Goal: Task Accomplishment & Management: Use online tool/utility

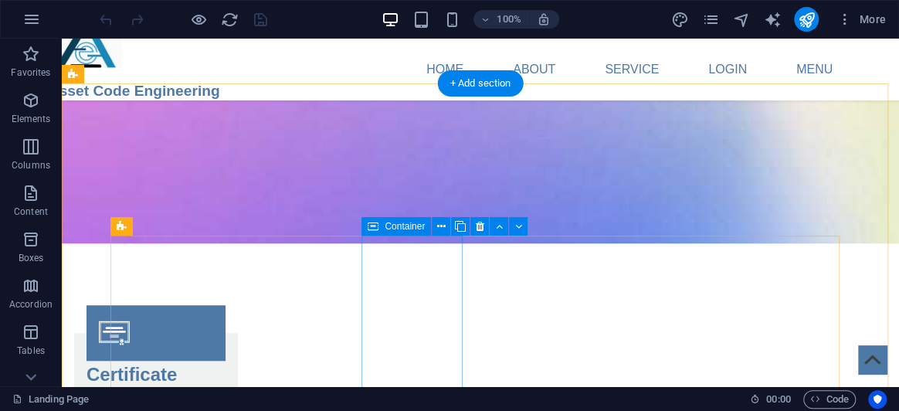
scroll to position [2879, 0]
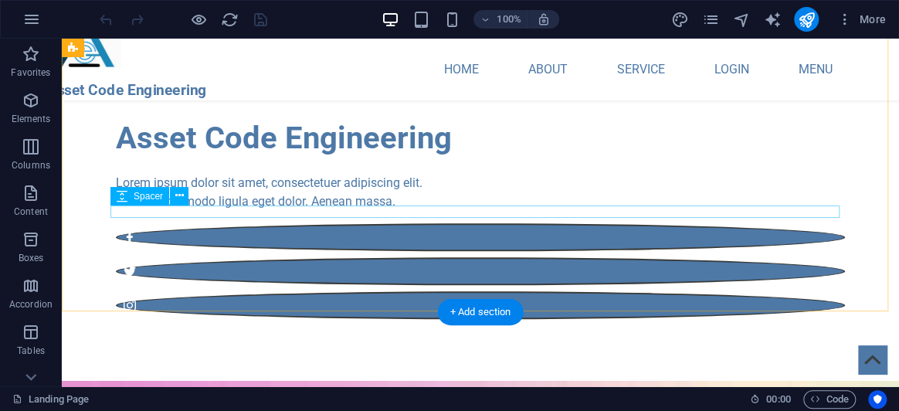
scroll to position [0, 0]
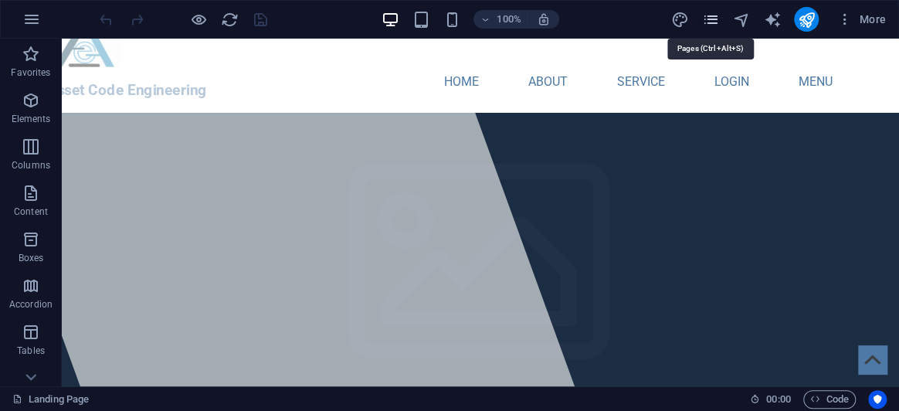
click at [710, 27] on icon "pages" at bounding box center [710, 20] width 18 height 18
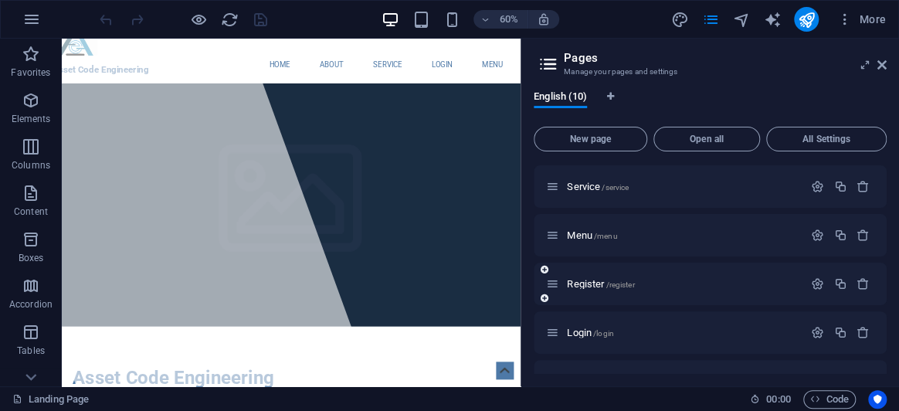
scroll to position [277, 0]
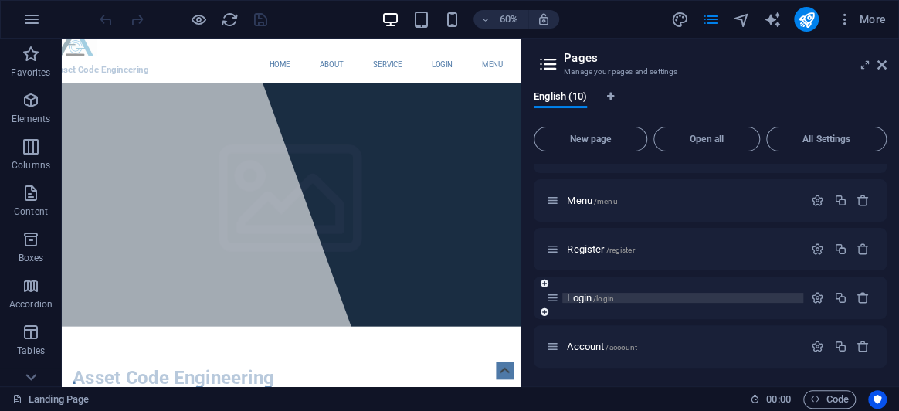
click at [594, 294] on span "/login" at bounding box center [603, 298] width 21 height 8
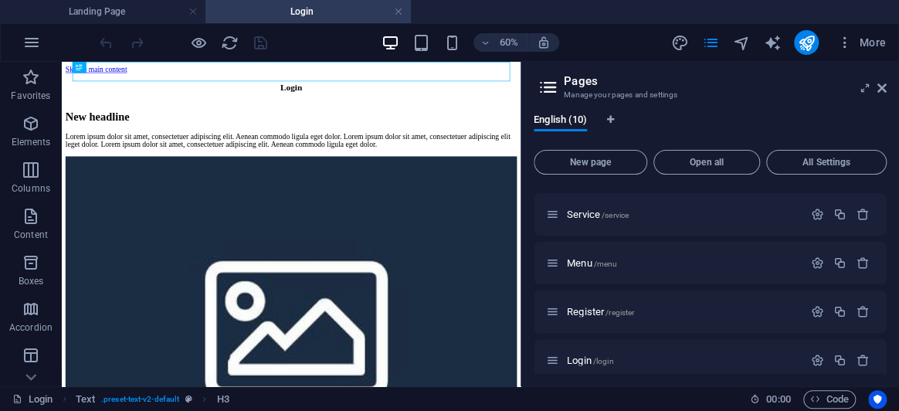
scroll to position [0, 0]
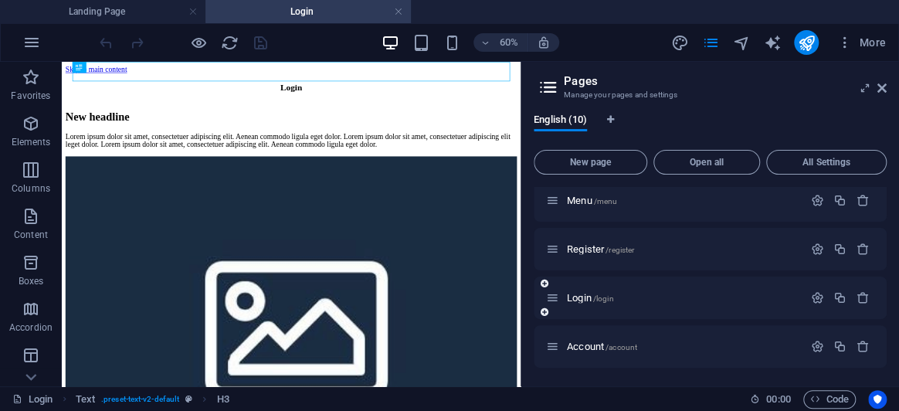
click at [604, 341] on span "Account /account" at bounding box center [602, 347] width 70 height 12
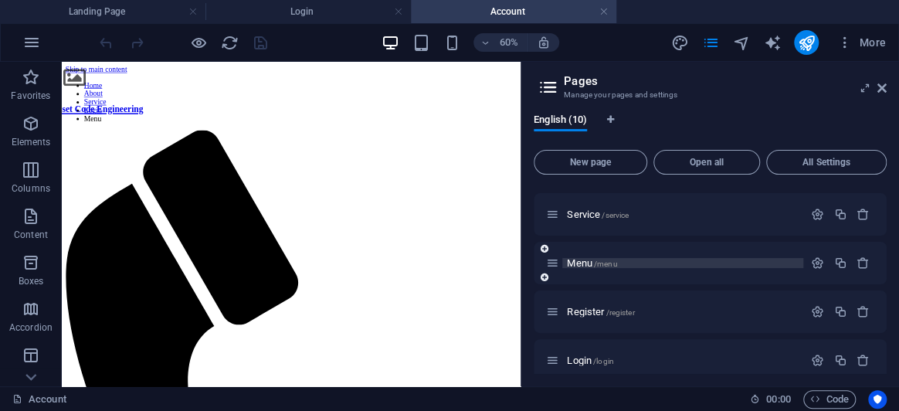
click at [602, 258] on span "Menu /menu" at bounding box center [592, 263] width 50 height 12
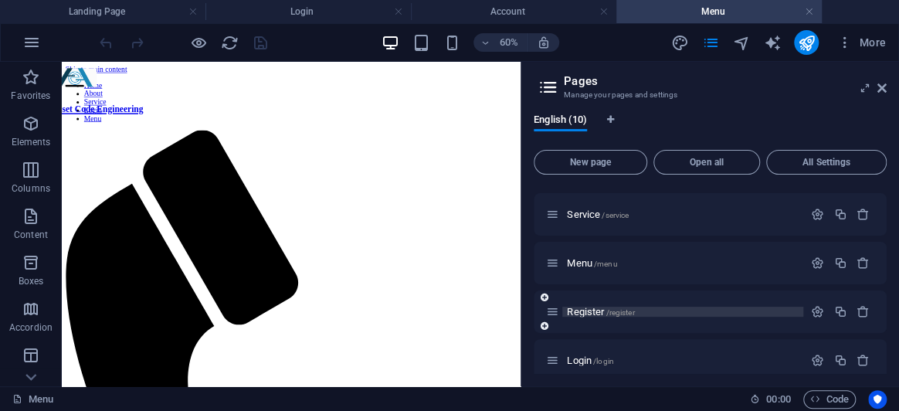
click at [620, 311] on span "/register" at bounding box center [620, 312] width 29 height 8
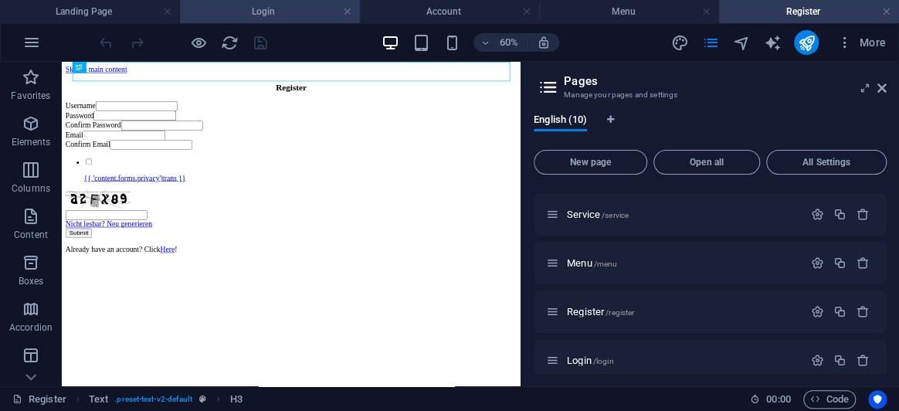
click at [311, 9] on h4 "Login" at bounding box center [270, 11] width 180 height 17
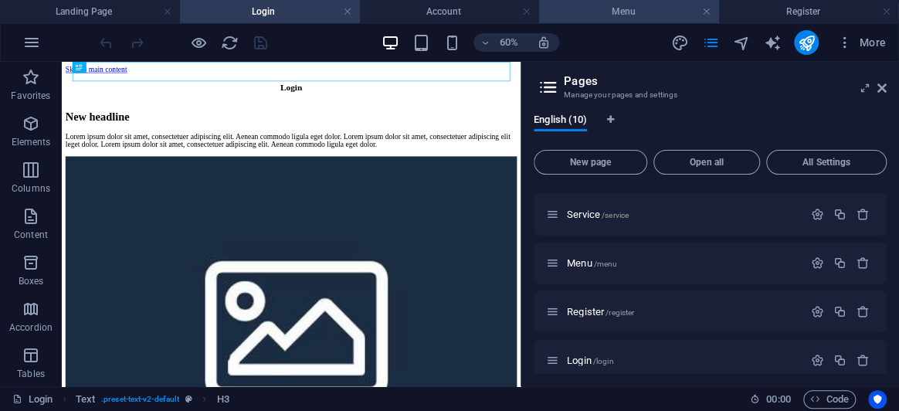
click at [647, 15] on h4 "Menu" at bounding box center [629, 11] width 180 height 17
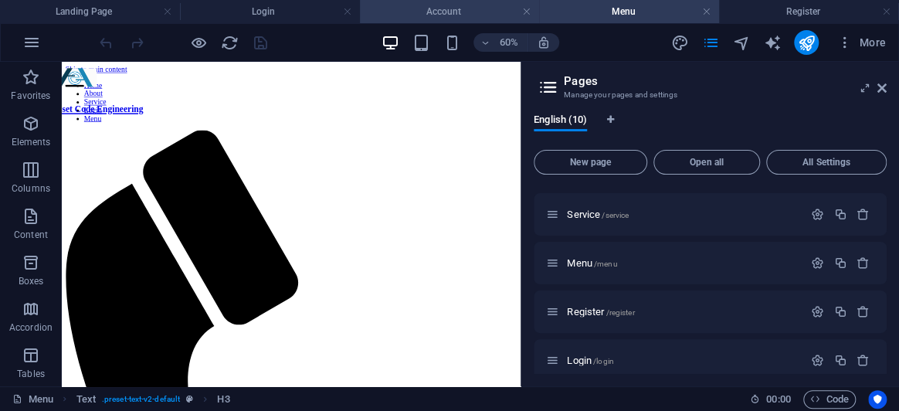
click at [472, 15] on h4 "Account" at bounding box center [450, 11] width 180 height 17
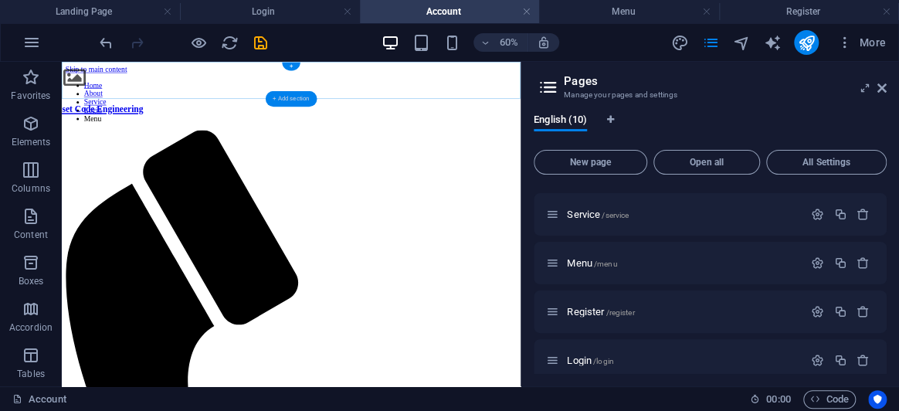
click at [300, 97] on div "+ Add section" at bounding box center [291, 98] width 51 height 15
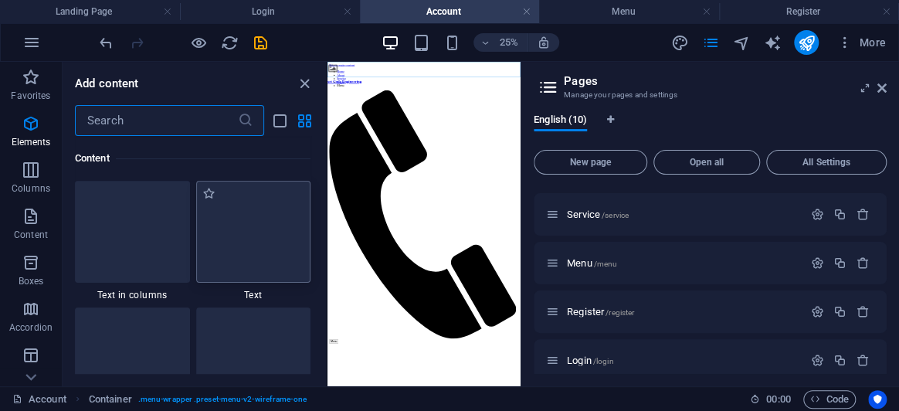
scroll to position [2632, 0]
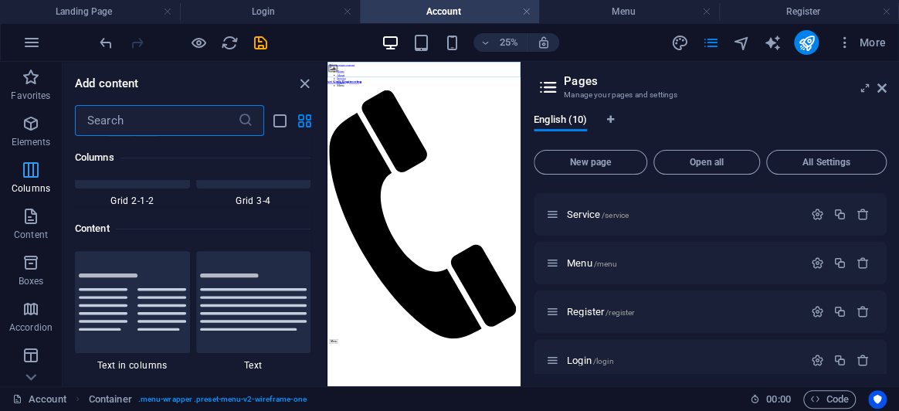
click at [32, 178] on icon "button" at bounding box center [31, 170] width 19 height 19
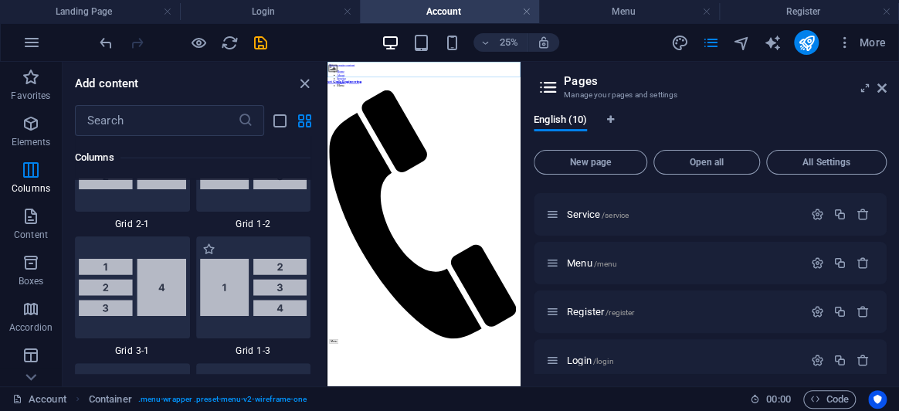
scroll to position [2000, 0]
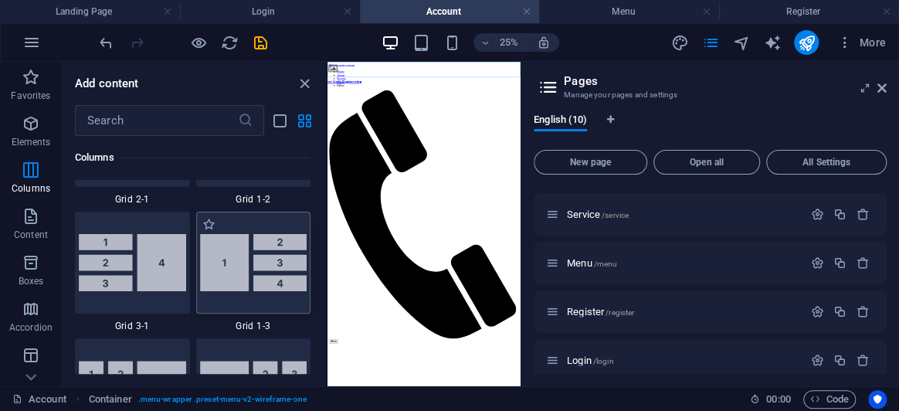
click at [270, 287] on img at bounding box center [253, 262] width 107 height 57
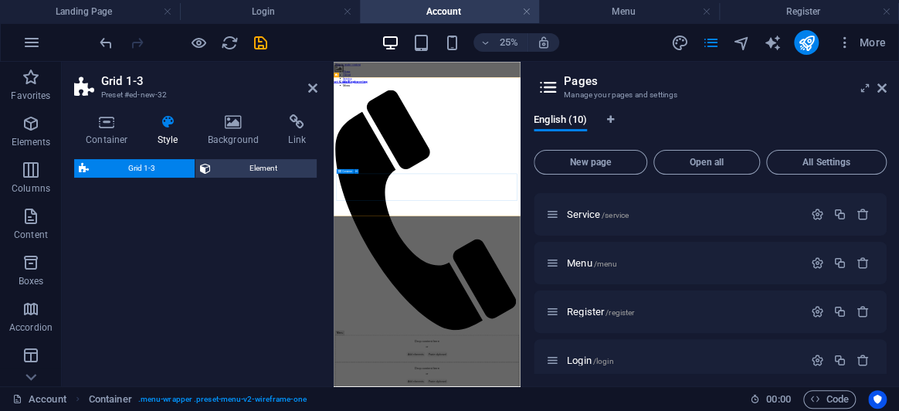
select select "rem"
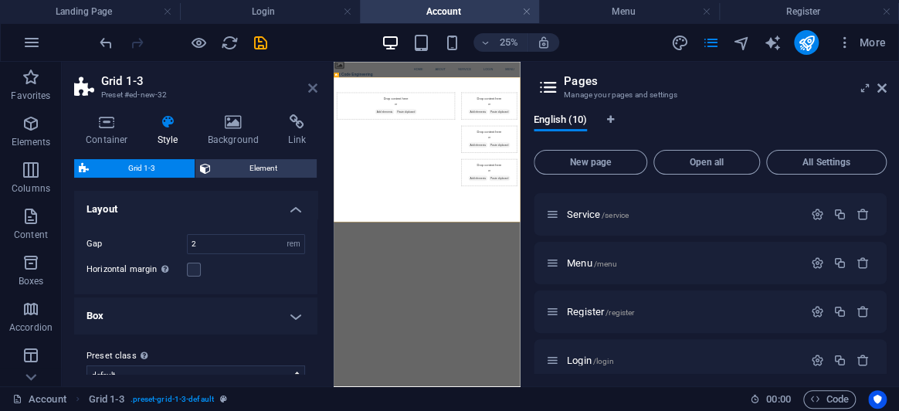
click at [315, 89] on icon at bounding box center [312, 88] width 9 height 12
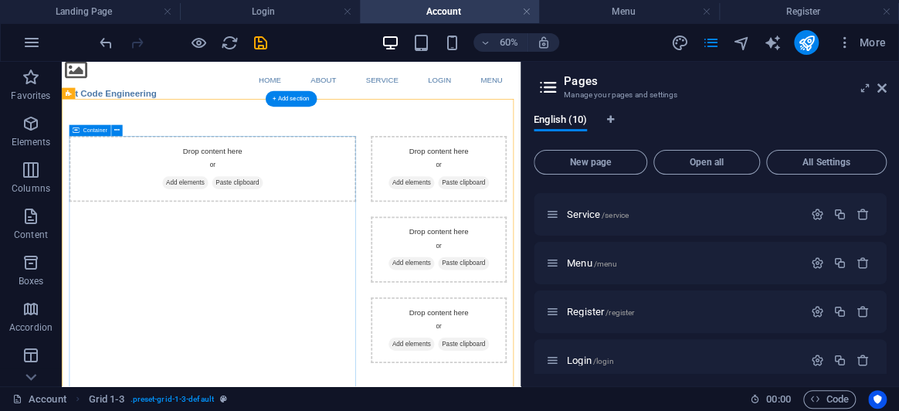
click at [273, 264] on span "Add elements" at bounding box center [267, 264] width 76 height 22
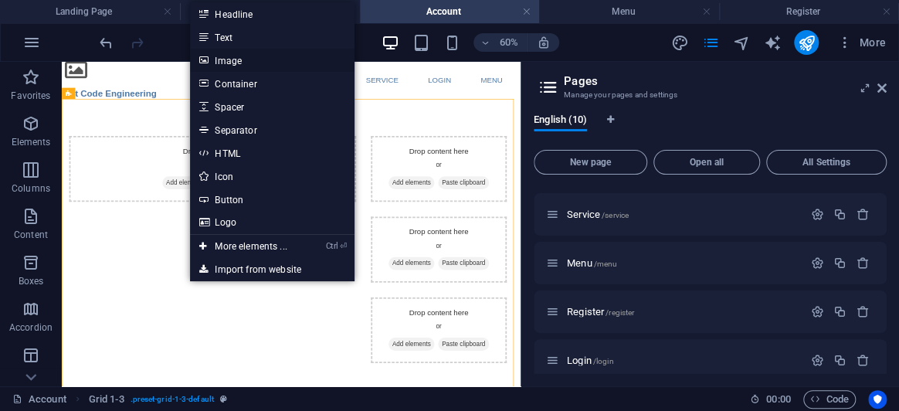
click at [239, 56] on link "Image" at bounding box center [272, 60] width 164 height 23
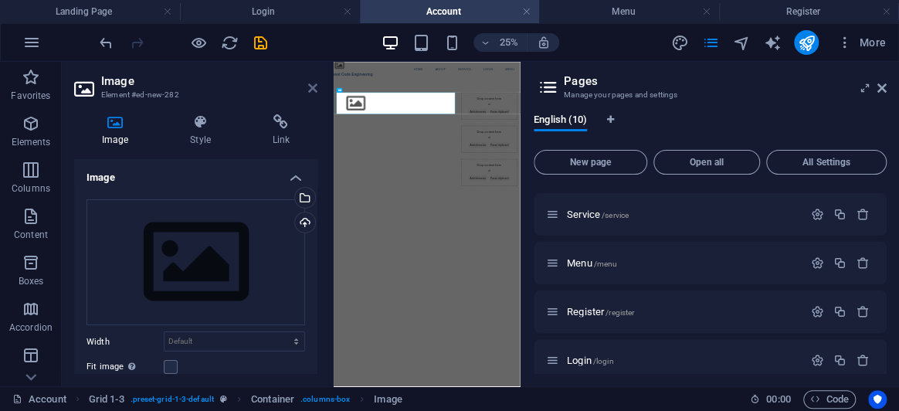
click at [313, 86] on icon at bounding box center [312, 88] width 9 height 12
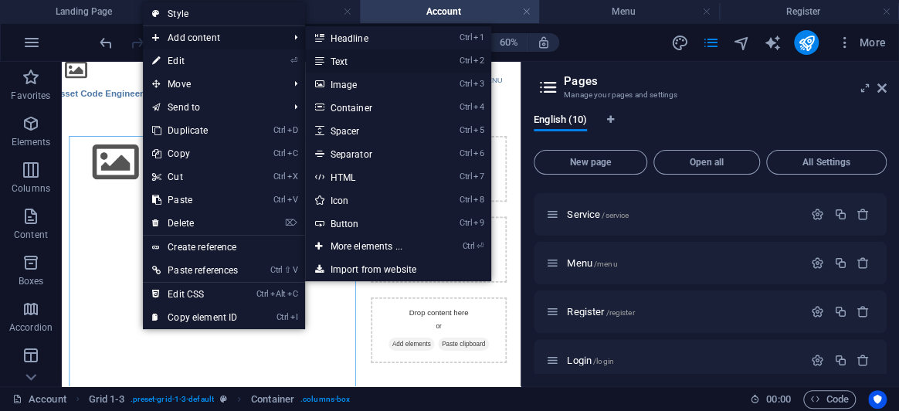
click at [361, 59] on link "Ctrl 2 Text" at bounding box center [368, 60] width 127 height 23
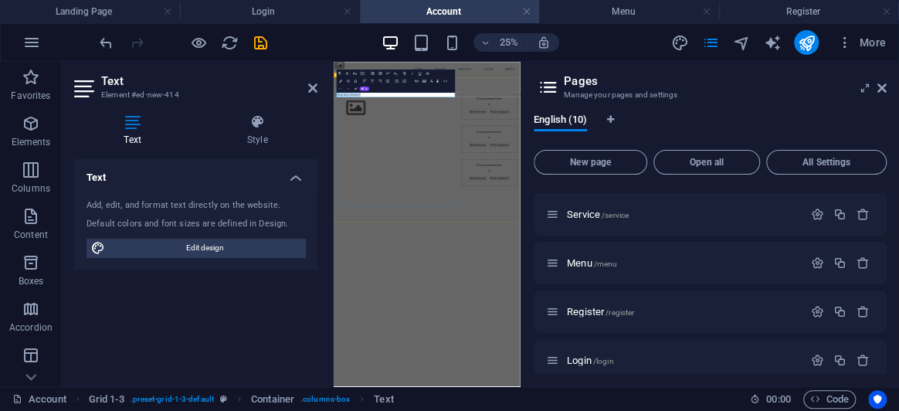
click at [560, 405] on div "New text element" at bounding box center [585, 374] width 478 height 378
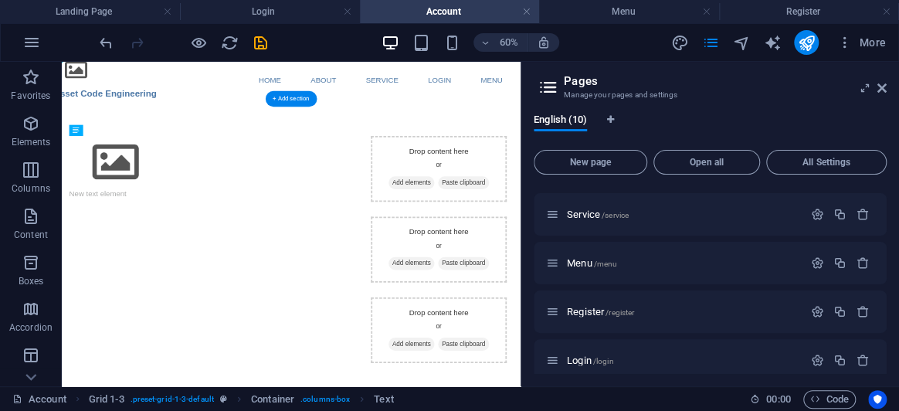
drag, startPoint x: 192, startPoint y: 190, endPoint x: 202, endPoint y: 287, distance: 97.8
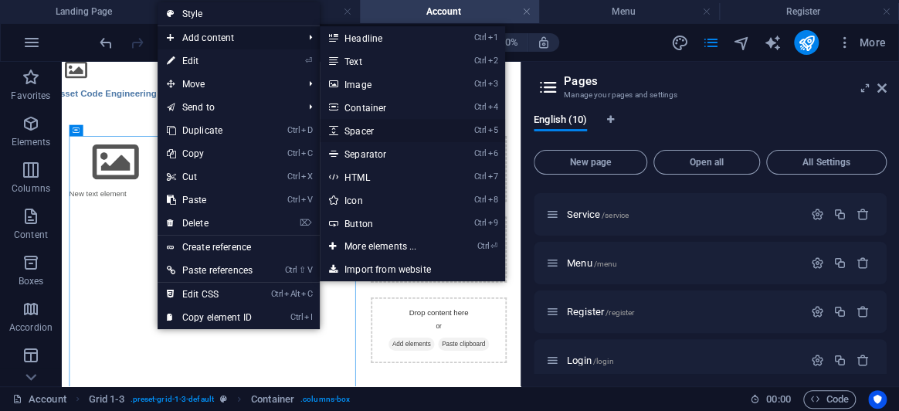
click at [377, 134] on link "Ctrl 5 Spacer" at bounding box center [383, 130] width 127 height 23
select select "px"
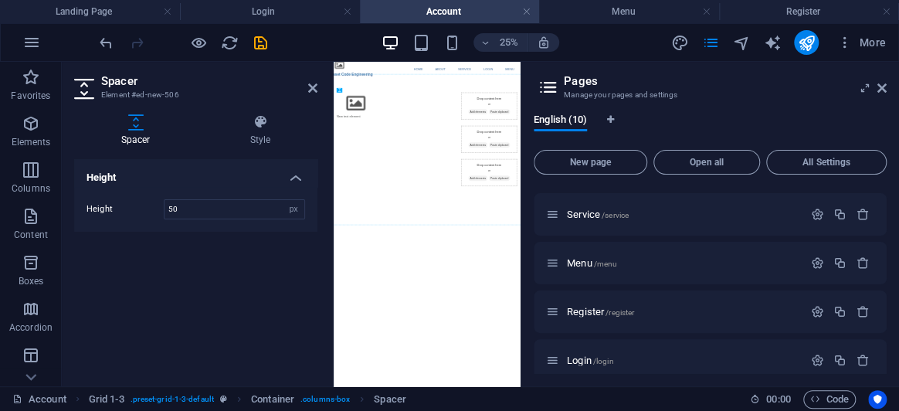
drag, startPoint x: 506, startPoint y: 209, endPoint x: 693, endPoint y: 188, distance: 188.1
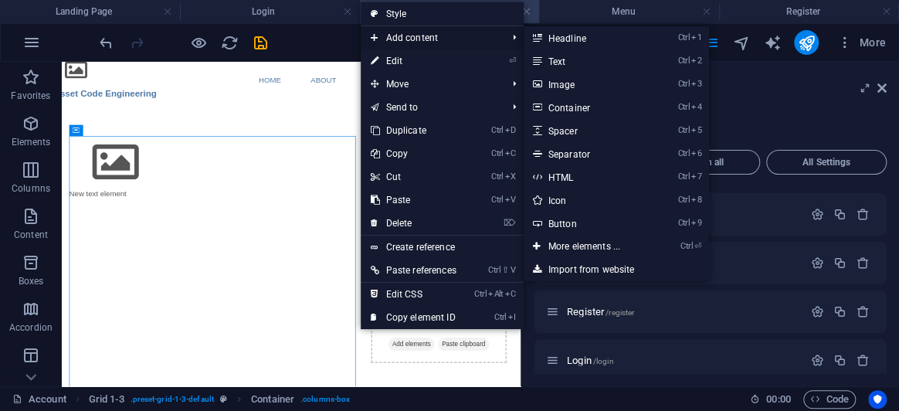
click at [389, 38] on span "Add content" at bounding box center [430, 37] width 139 height 23
click at [579, 59] on link "Ctrl 2 Text" at bounding box center [587, 60] width 127 height 23
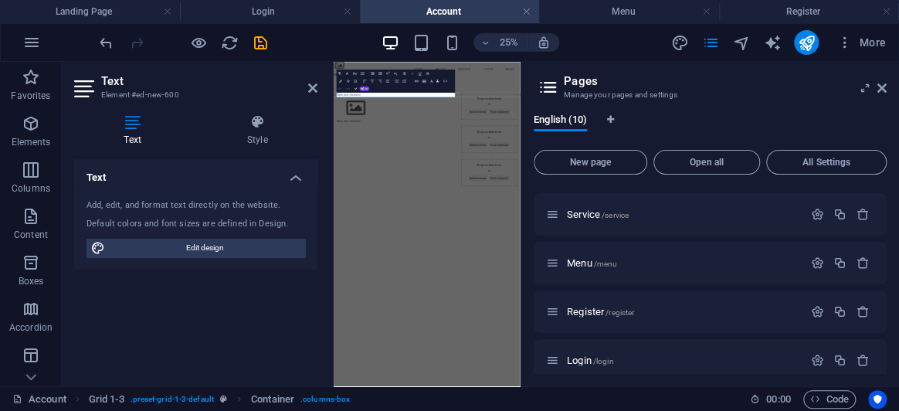
click at [679, 382] on div "New text element New text element" at bounding box center [585, 374] width 478 height 378
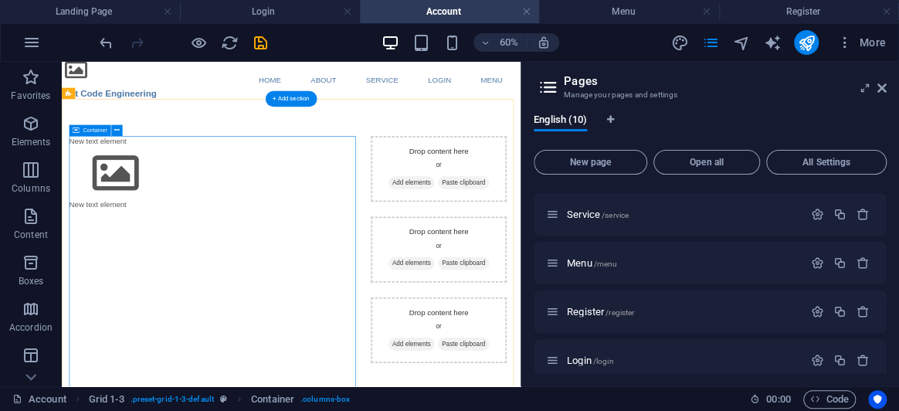
drag, startPoint x: 351, startPoint y: 194, endPoint x: 128, endPoint y: 180, distance: 222.9
click at [249, 348] on div "New text element New text element" at bounding box center [313, 374] width 478 height 378
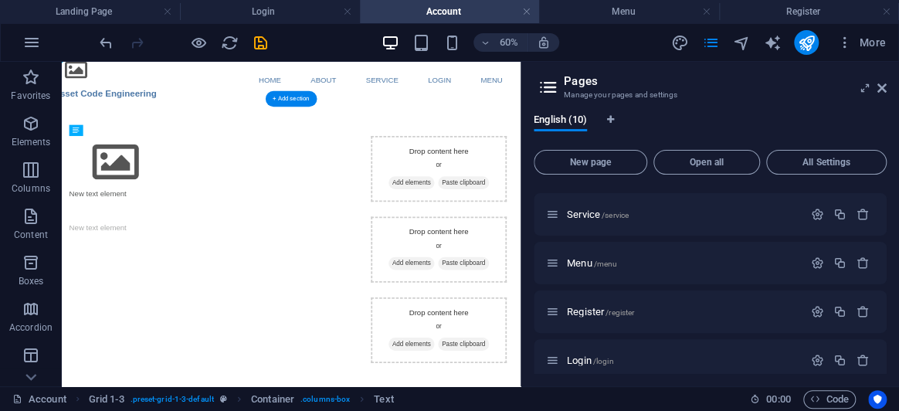
drag, startPoint x: 140, startPoint y: 192, endPoint x: 162, endPoint y: 347, distance: 156.9
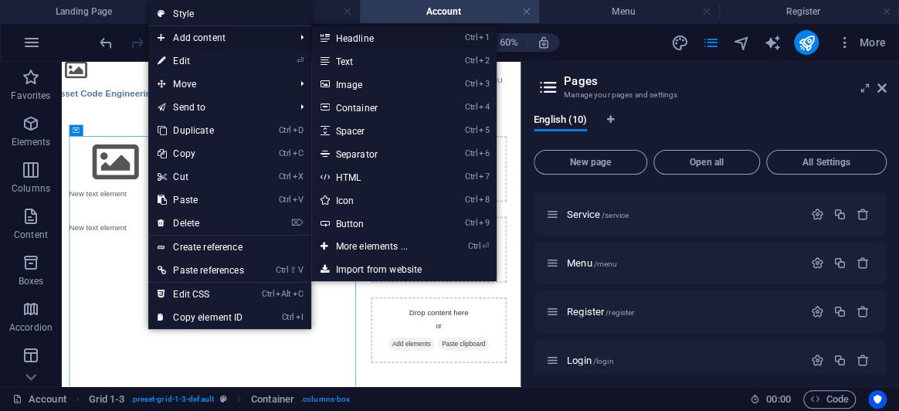
click at [371, 32] on link "Ctrl 1 Headline" at bounding box center [374, 37] width 127 height 23
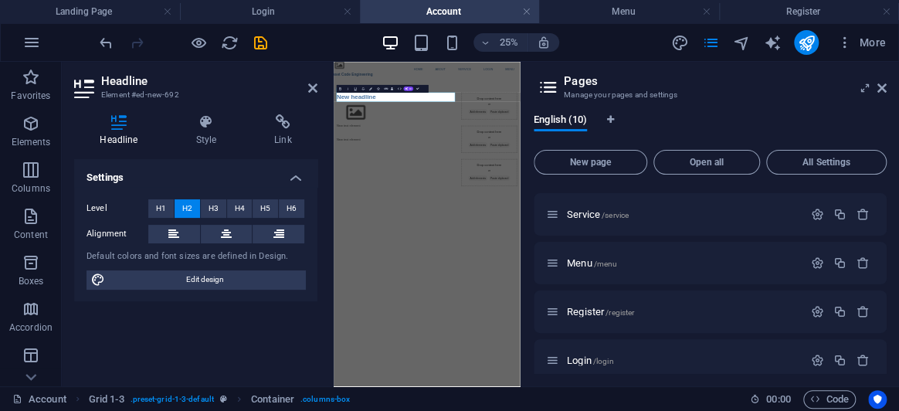
click at [557, 410] on html "Skip to main content Asset Code Engineering Home About Service Login Menu Menu …" at bounding box center [711, 344] width 755 height 564
click at [316, 87] on icon at bounding box center [312, 88] width 9 height 12
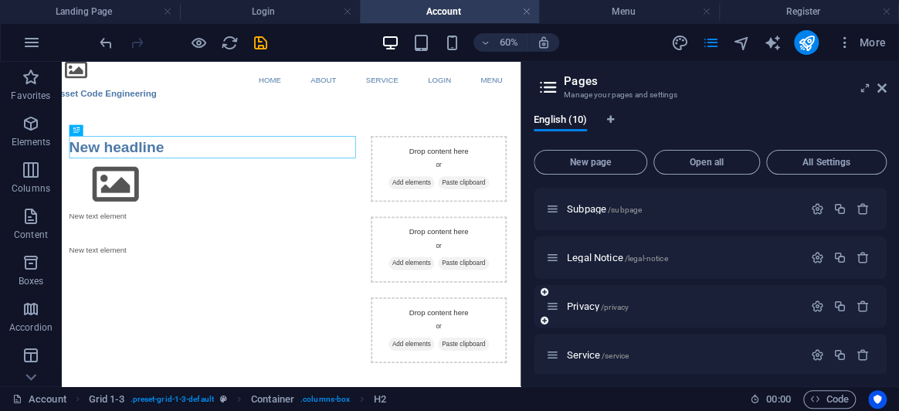
scroll to position [167, 0]
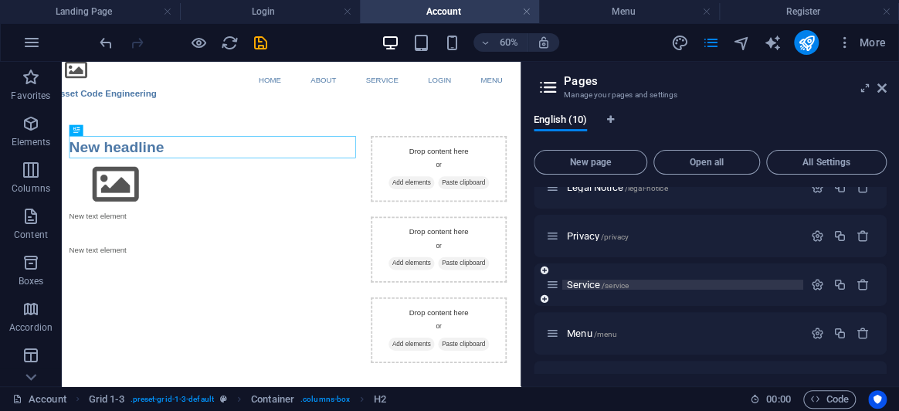
click at [595, 281] on span "Service /service" at bounding box center [598, 285] width 62 height 12
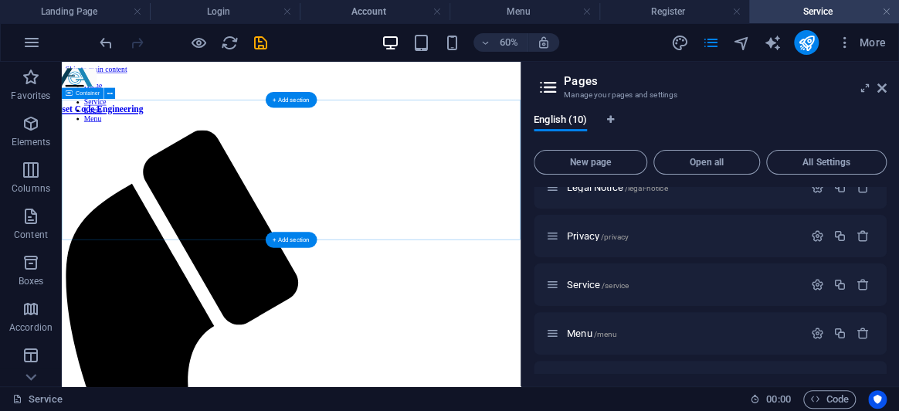
scroll to position [0, 0]
click at [46, 116] on span "Elements" at bounding box center [31, 132] width 62 height 37
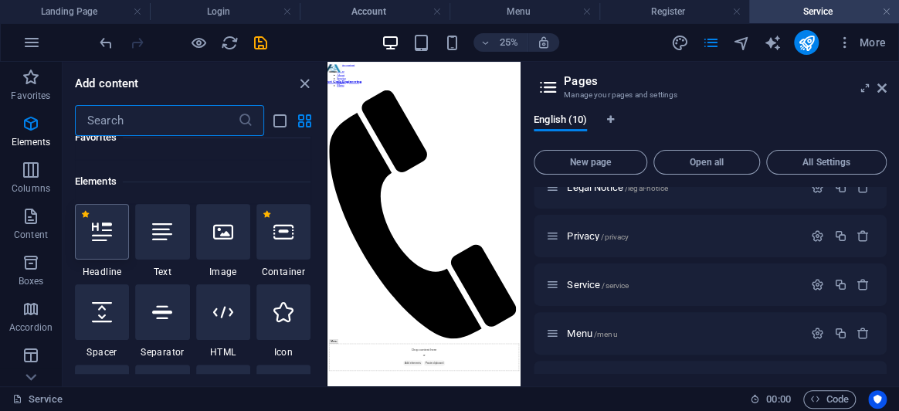
scroll to position [164, 0]
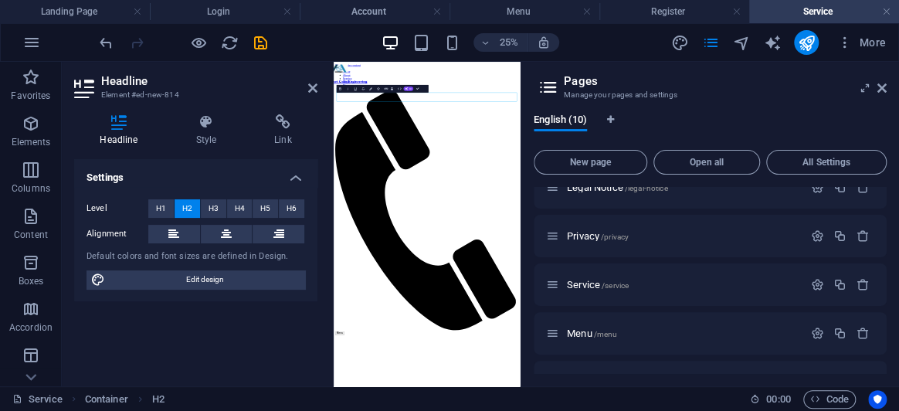
click at [311, 87] on icon at bounding box center [312, 88] width 9 height 12
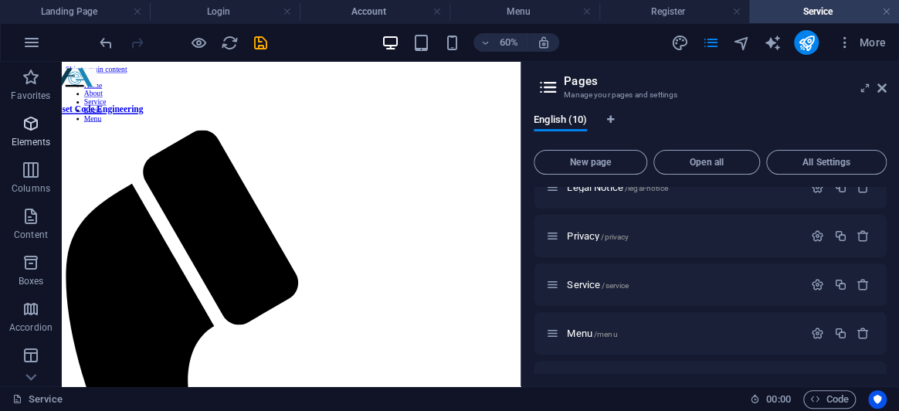
click at [38, 120] on icon "button" at bounding box center [31, 123] width 19 height 19
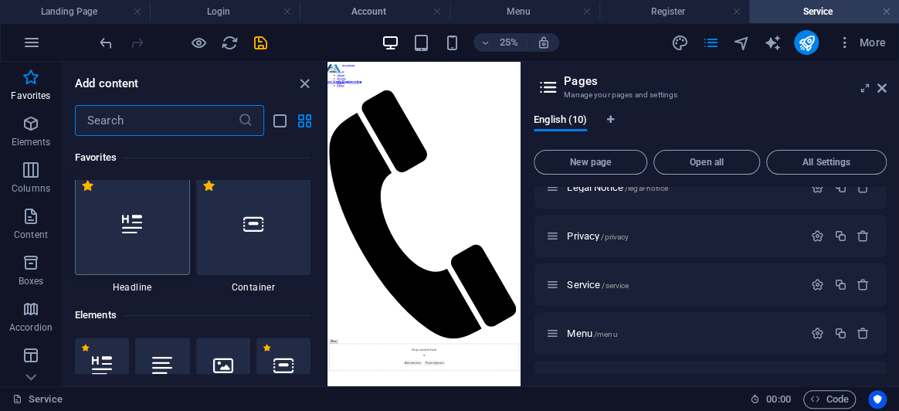
scroll to position [0, 0]
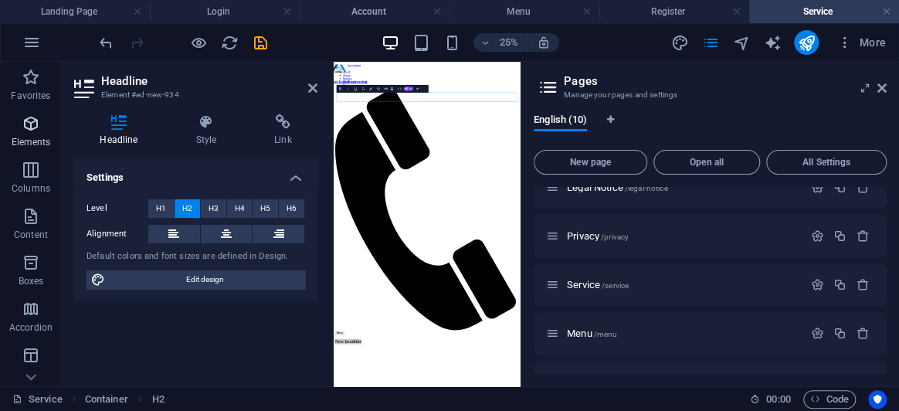
click at [34, 123] on icon "button" at bounding box center [31, 123] width 19 height 19
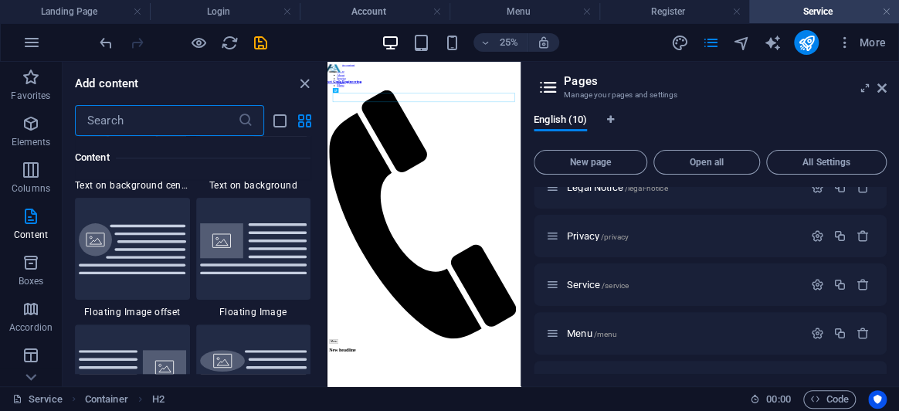
scroll to position [3037, 0]
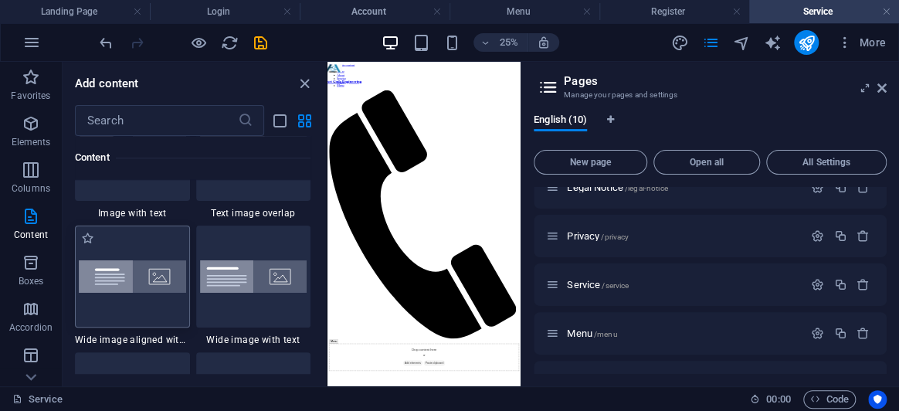
scroll to position [2967, 0]
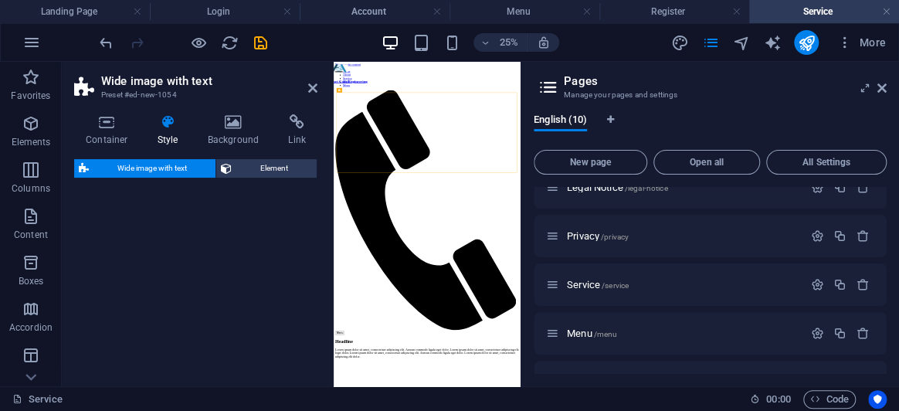
select select "%"
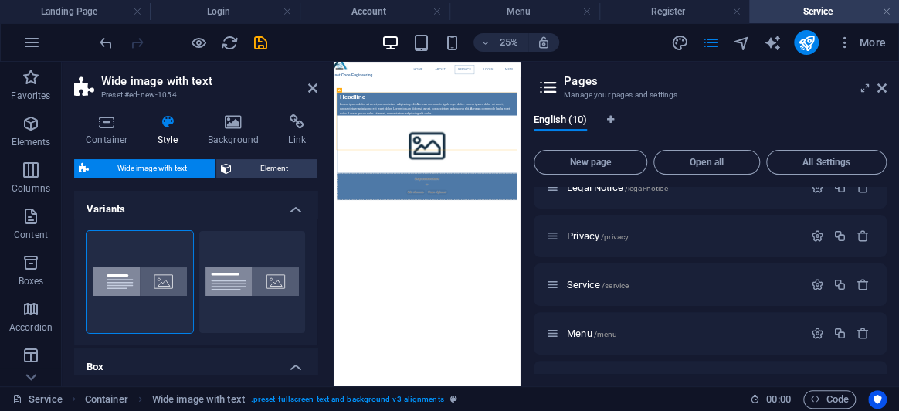
click at [622, 410] on html "Skip to main content Asset Code Engineering Home About Service Login Menu Menu …" at bounding box center [711, 371] width 755 height 619
click at [314, 86] on icon at bounding box center [312, 88] width 9 height 12
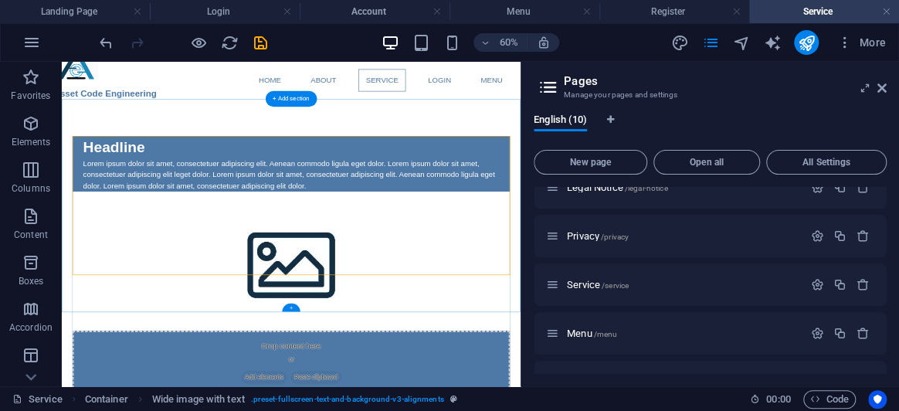
click at [292, 308] on div "+" at bounding box center [291, 308] width 18 height 8
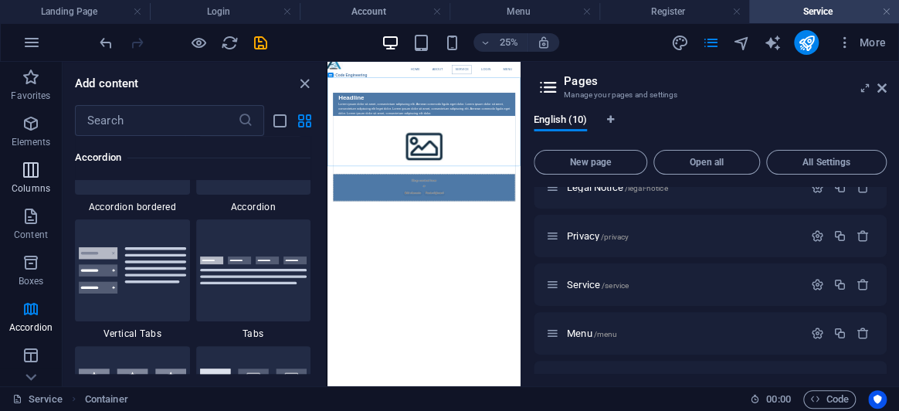
click at [24, 176] on icon "button" at bounding box center [31, 170] width 19 height 19
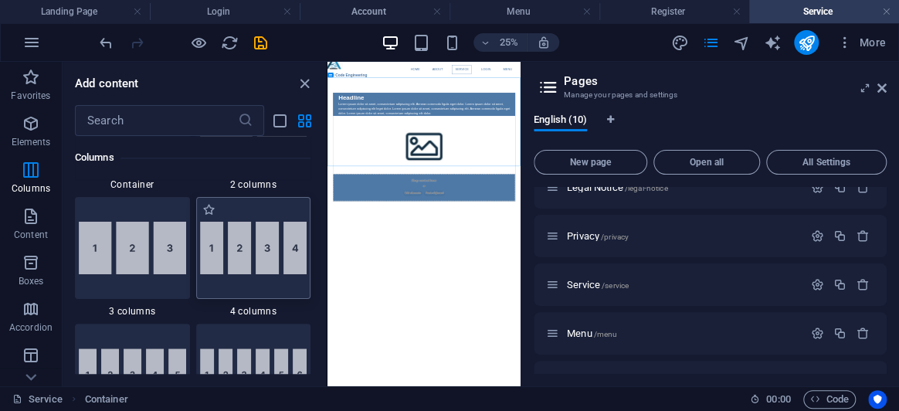
scroll to position [905, 0]
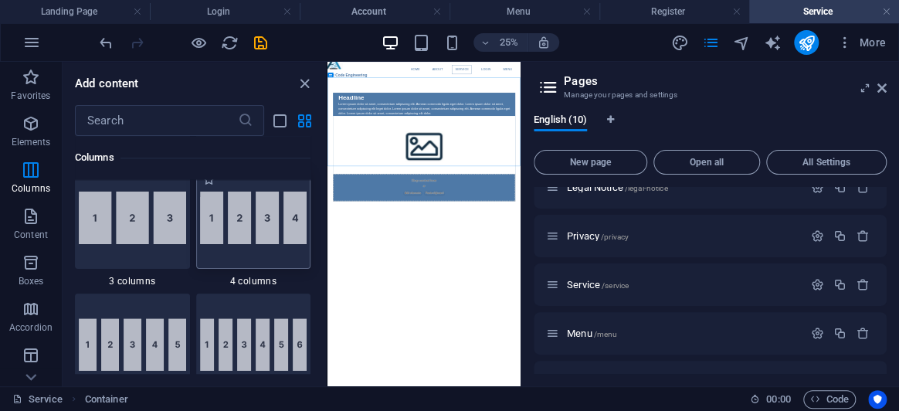
click at [260, 249] on div at bounding box center [253, 218] width 115 height 102
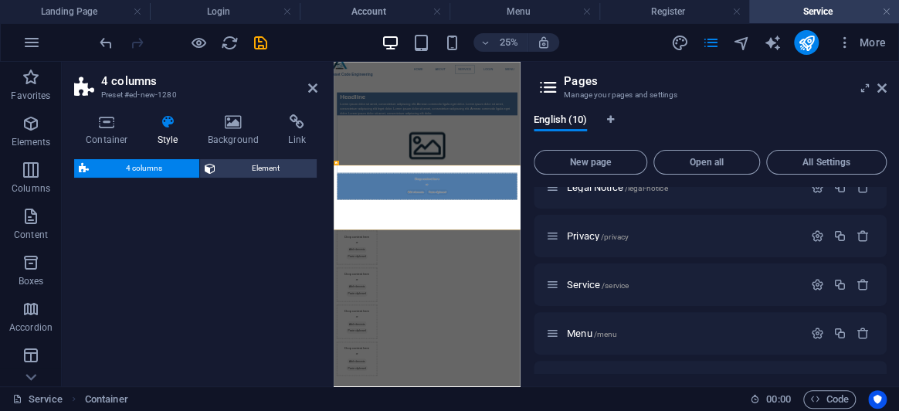
select select "rem"
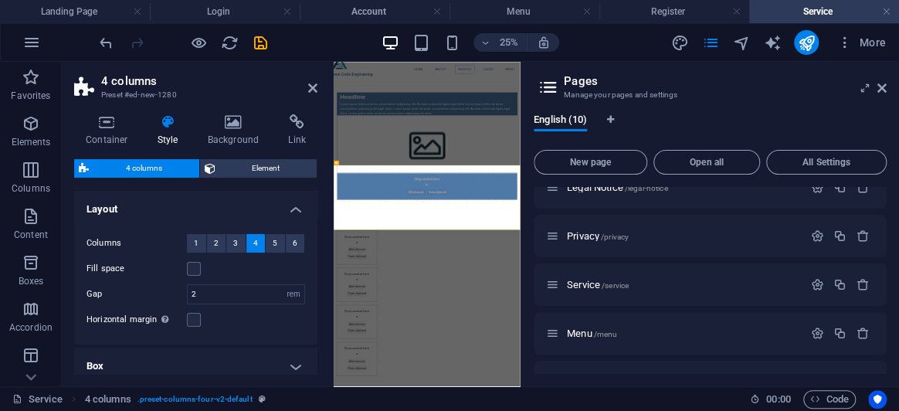
click at [308, 87] on icon at bounding box center [312, 88] width 9 height 12
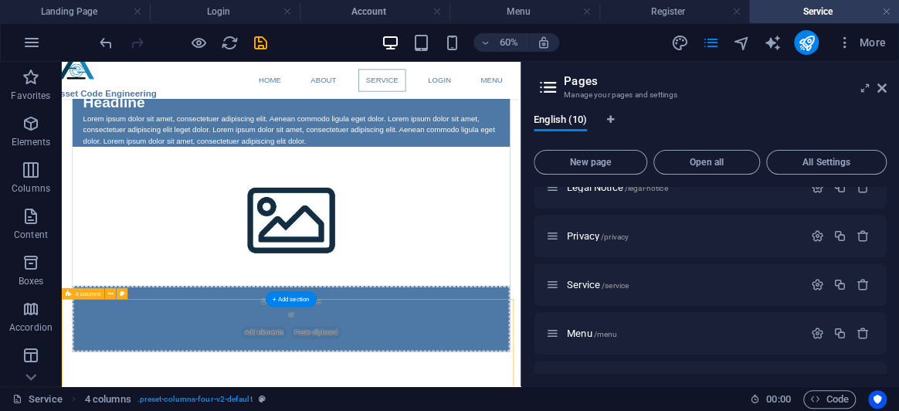
scroll to position [137, 0]
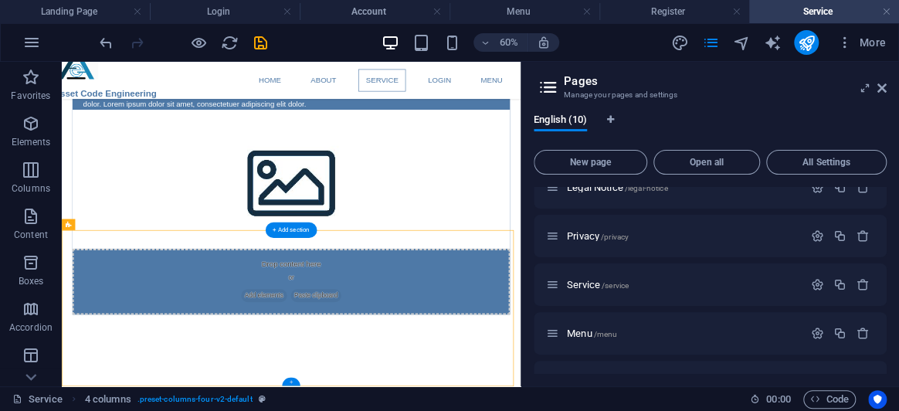
click at [291, 382] on div "+" at bounding box center [291, 382] width 18 height 8
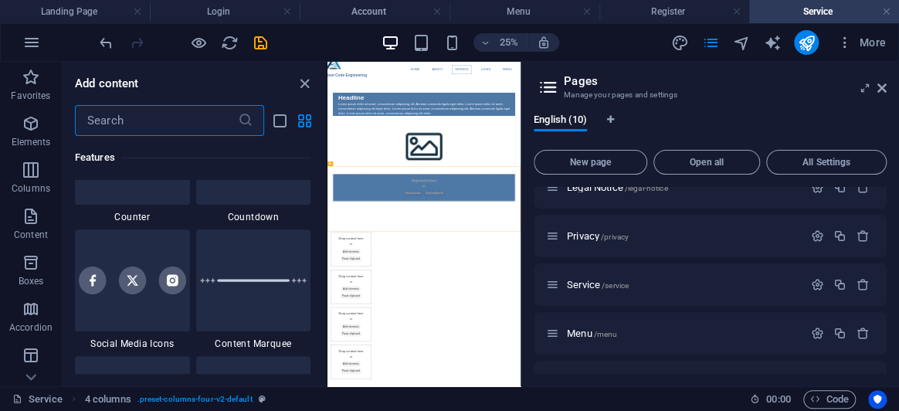
scroll to position [7055, 0]
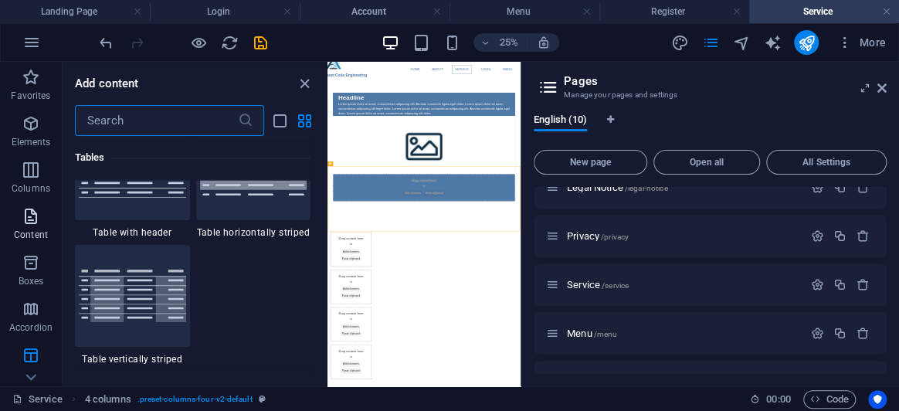
click at [45, 230] on p "Content" at bounding box center [31, 235] width 34 height 12
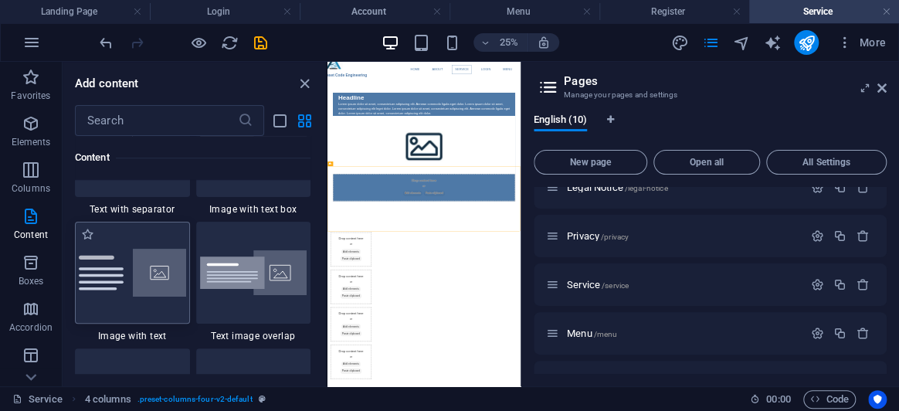
scroll to position [2912, 0]
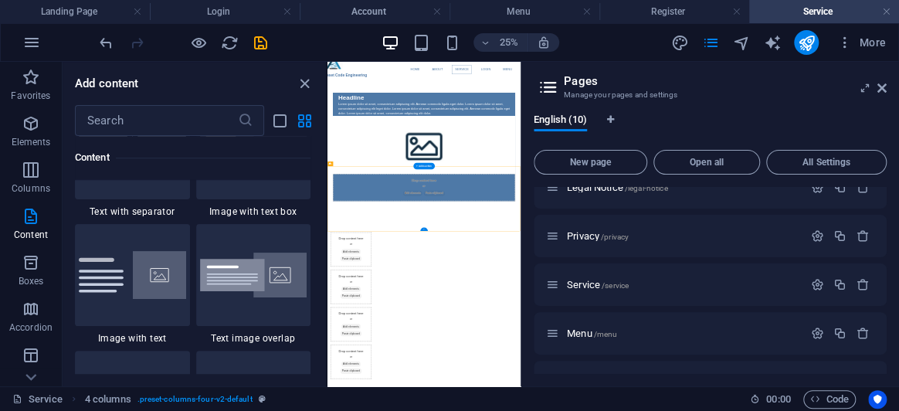
click at [423, 228] on div "+" at bounding box center [424, 230] width 8 height 4
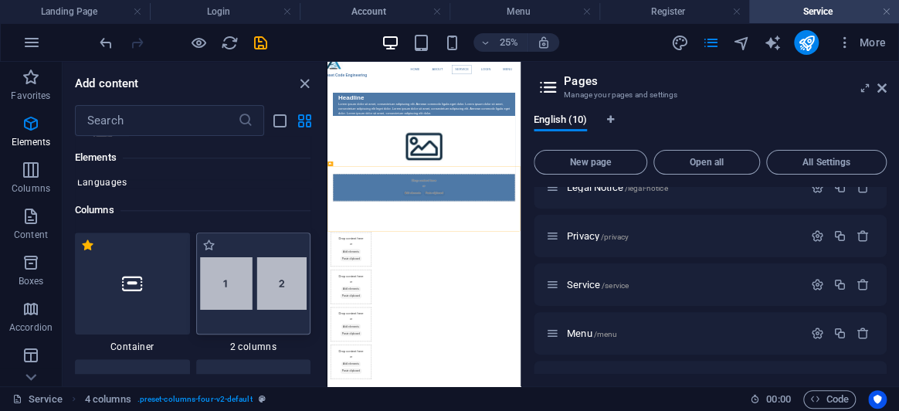
scroll to position [735, 0]
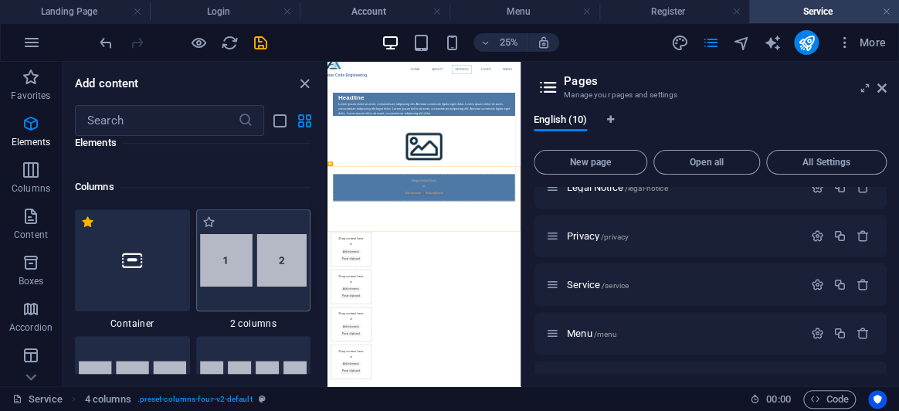
click at [243, 273] on img at bounding box center [253, 260] width 107 height 53
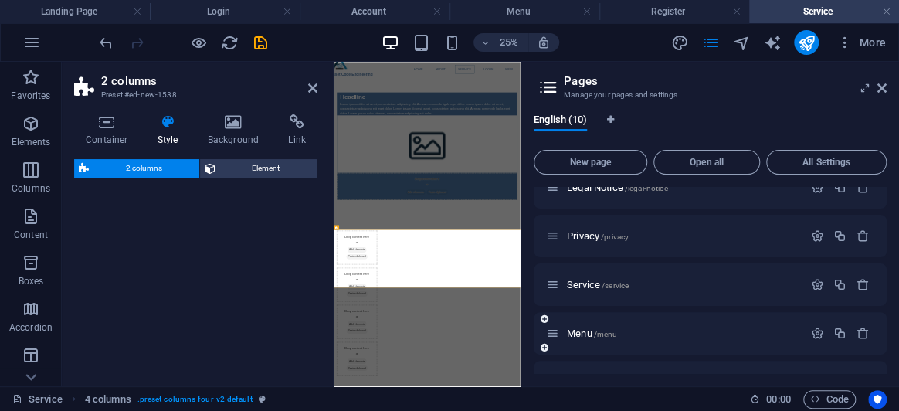
select select "rem"
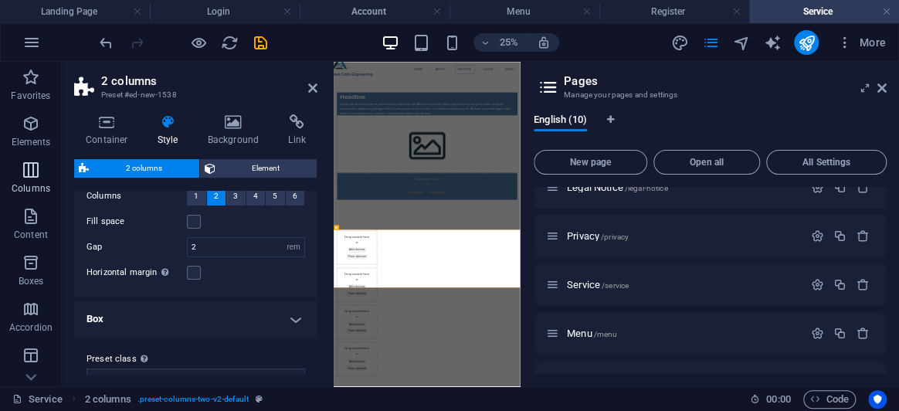
scroll to position [70, 0]
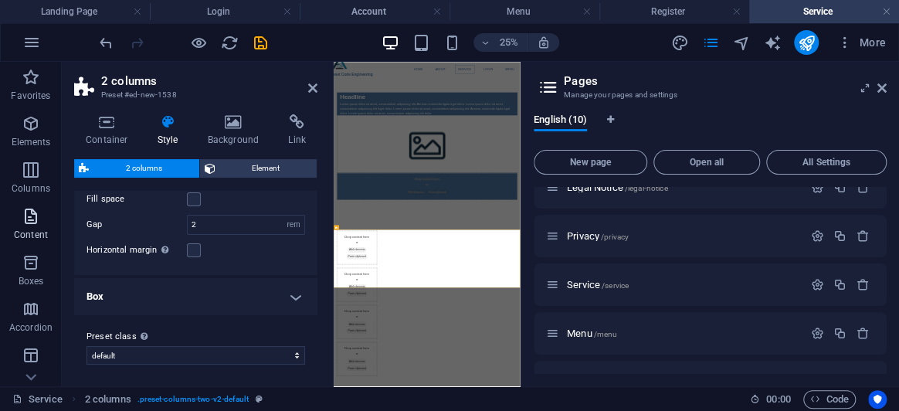
drag, startPoint x: 28, startPoint y: 188, endPoint x: 29, endPoint y: 214, distance: 25.5
click at [27, 188] on p "Columns" at bounding box center [31, 188] width 39 height 12
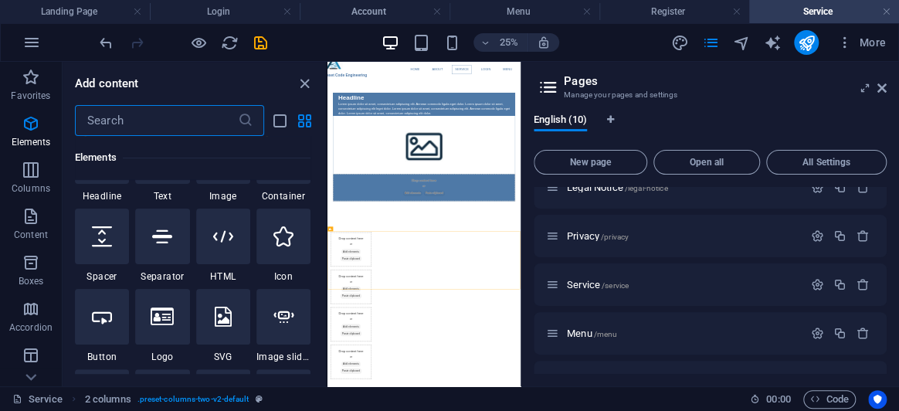
scroll to position [765, 0]
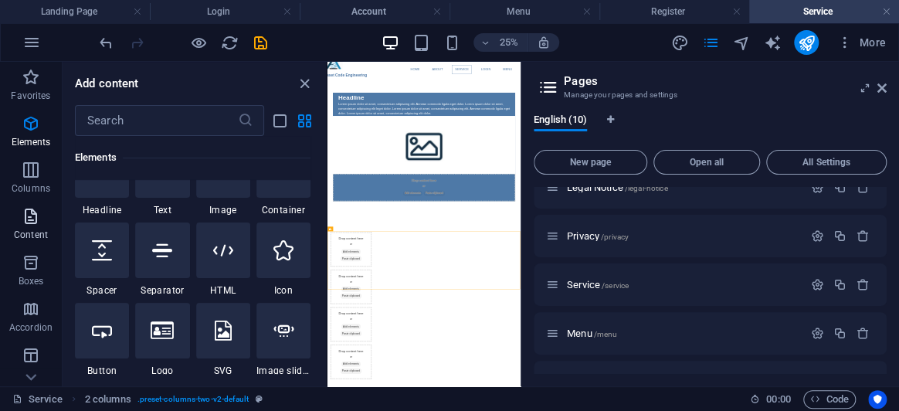
click at [40, 232] on p "Content" at bounding box center [31, 235] width 34 height 12
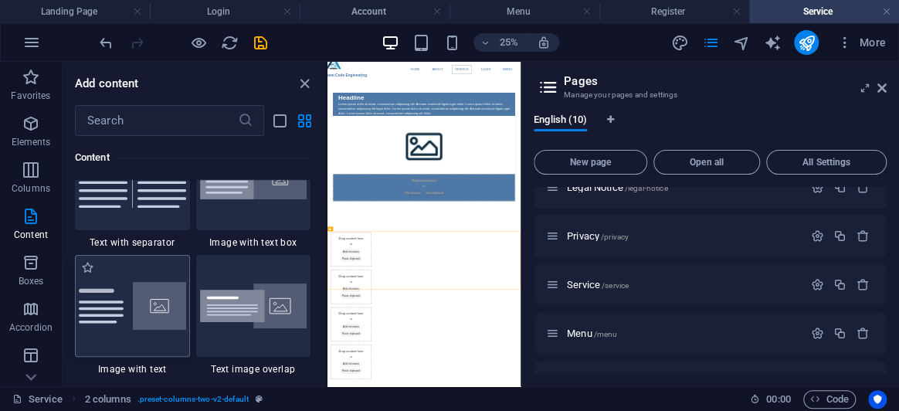
scroll to position [2912, 0]
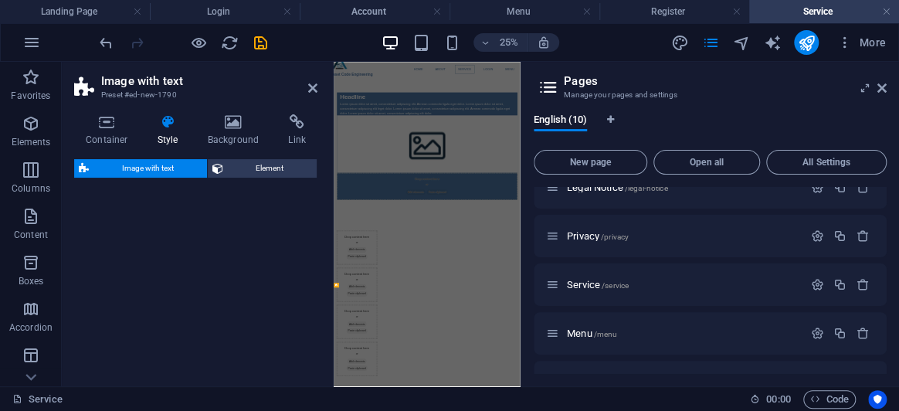
select select "rem"
select select "px"
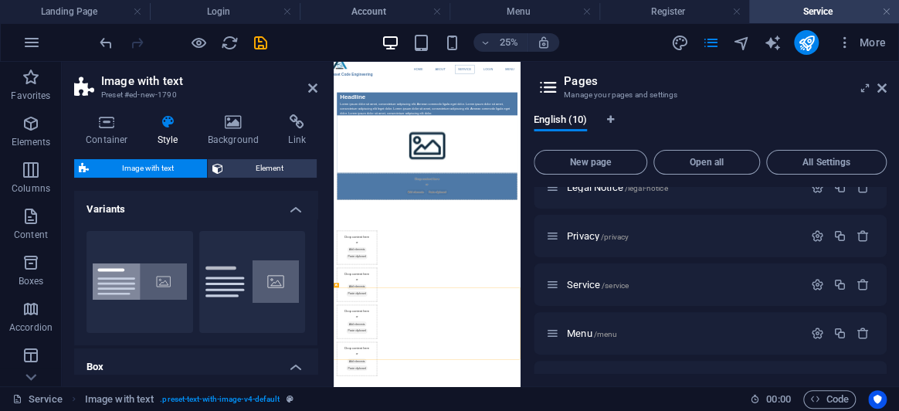
drag, startPoint x: 674, startPoint y: 347, endPoint x: 497, endPoint y: 822, distance: 506.9
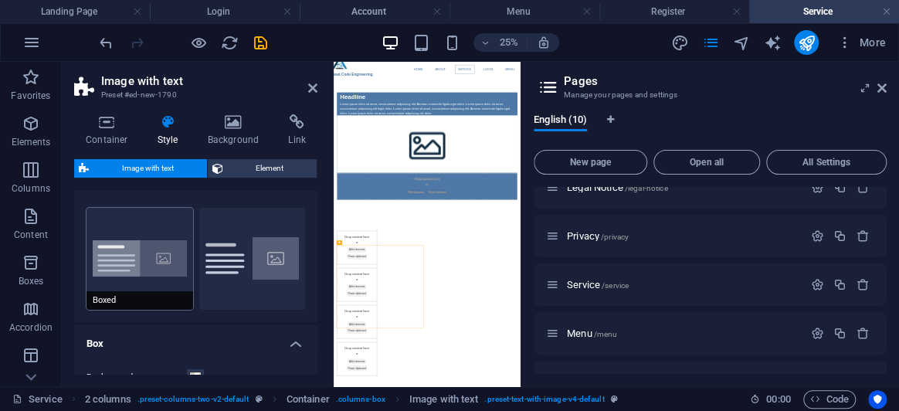
scroll to position [0, 0]
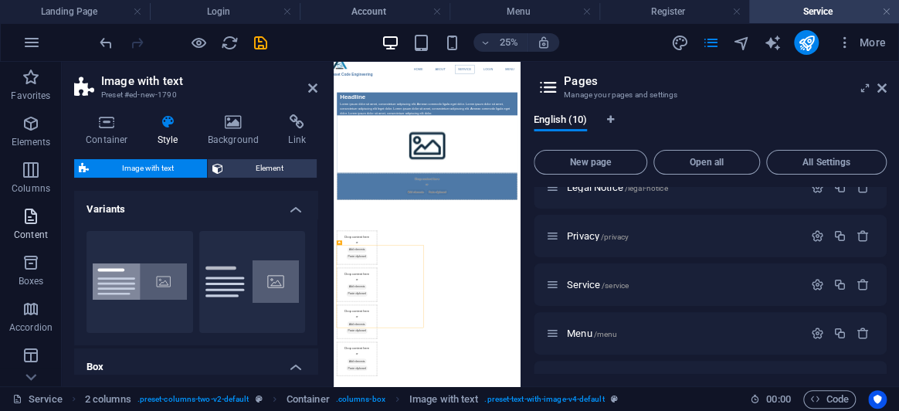
click at [29, 226] on span "Content" at bounding box center [31, 225] width 62 height 37
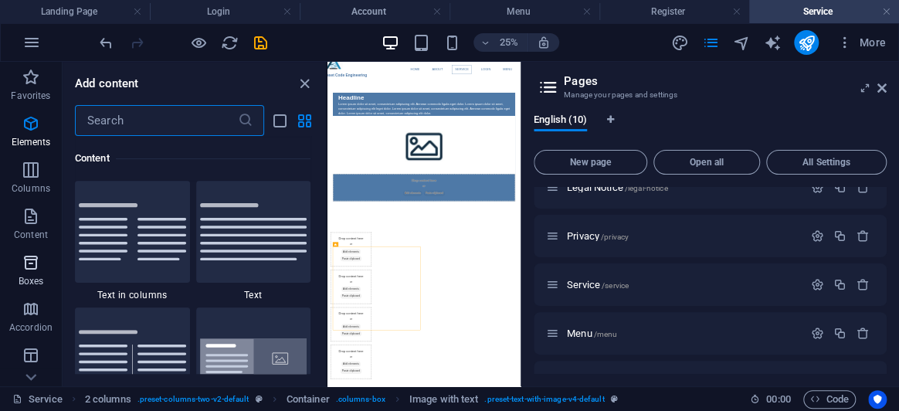
click at [38, 273] on span "Boxes" at bounding box center [31, 271] width 62 height 37
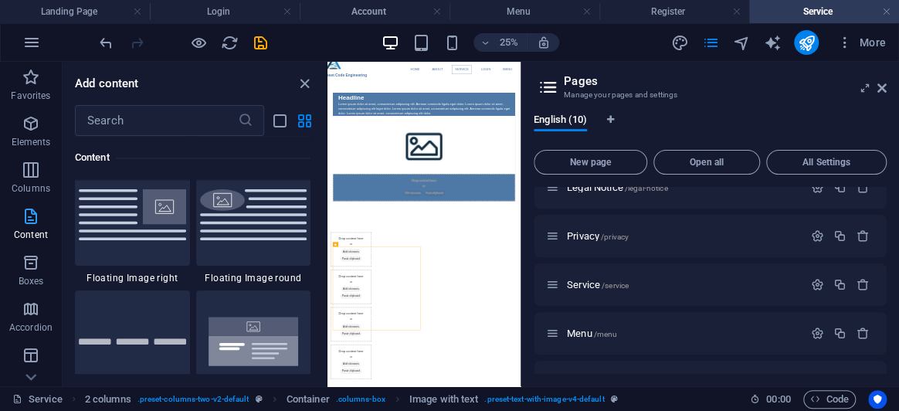
scroll to position [3819, 0]
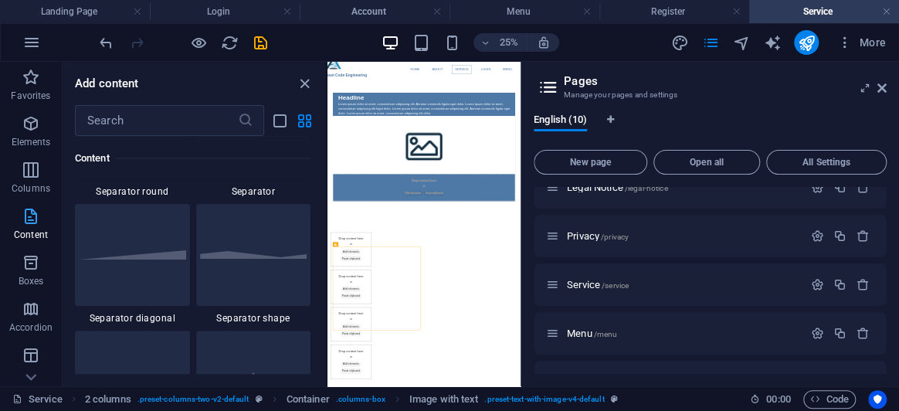
click at [29, 224] on icon "button" at bounding box center [31, 216] width 19 height 19
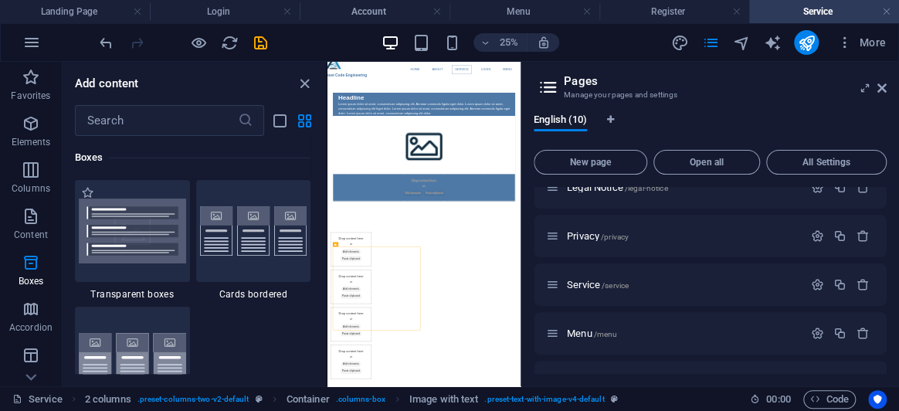
scroll to position [4662, 0]
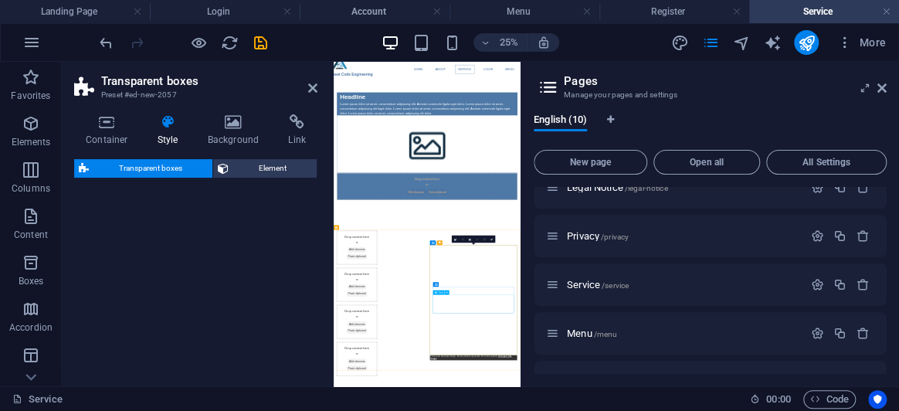
select select "rem"
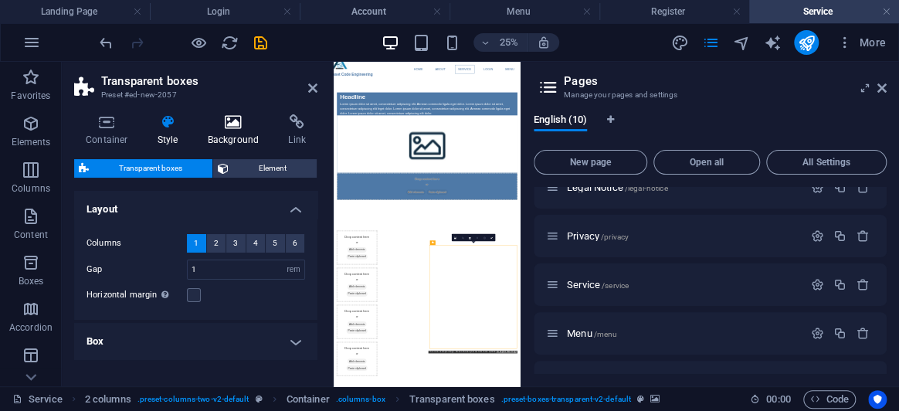
drag, startPoint x: 881, startPoint y: 87, endPoint x: 253, endPoint y: 114, distance: 628.6
click at [881, 87] on icon at bounding box center [881, 88] width 9 height 12
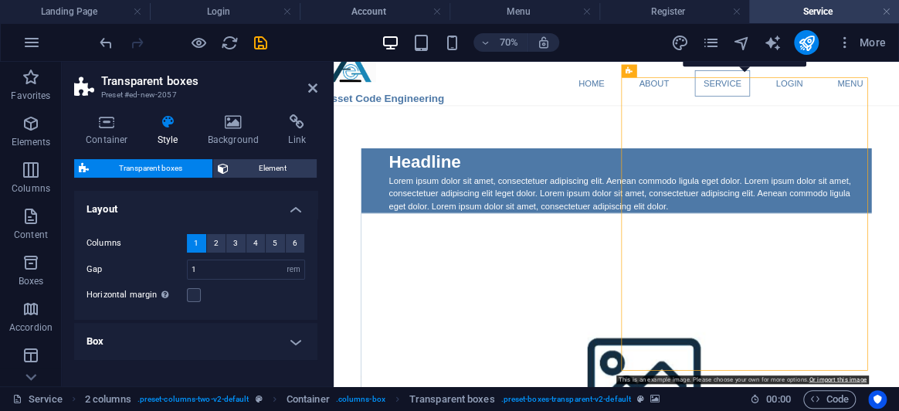
scroll to position [717, 0]
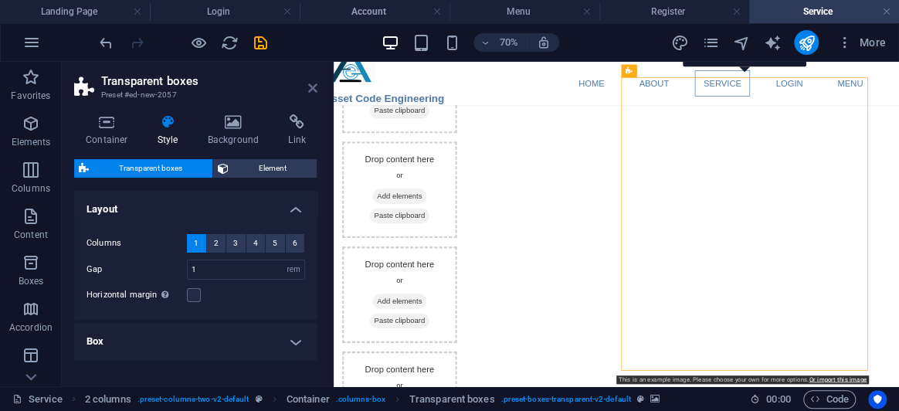
click at [311, 84] on icon at bounding box center [312, 88] width 9 height 12
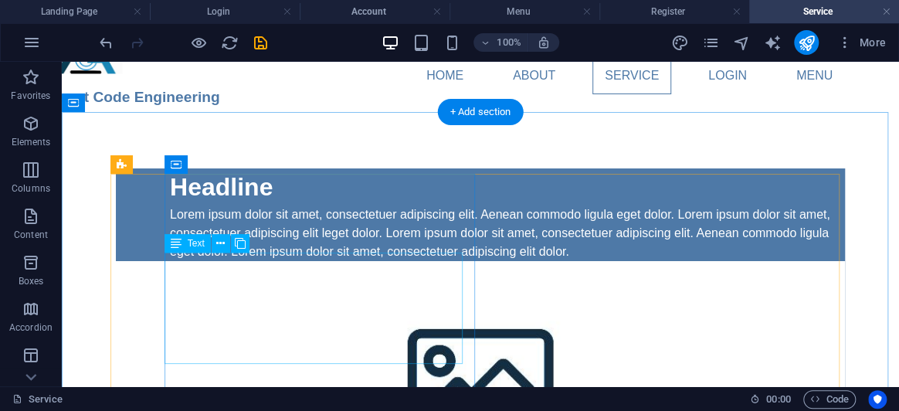
scroll to position [0, 0]
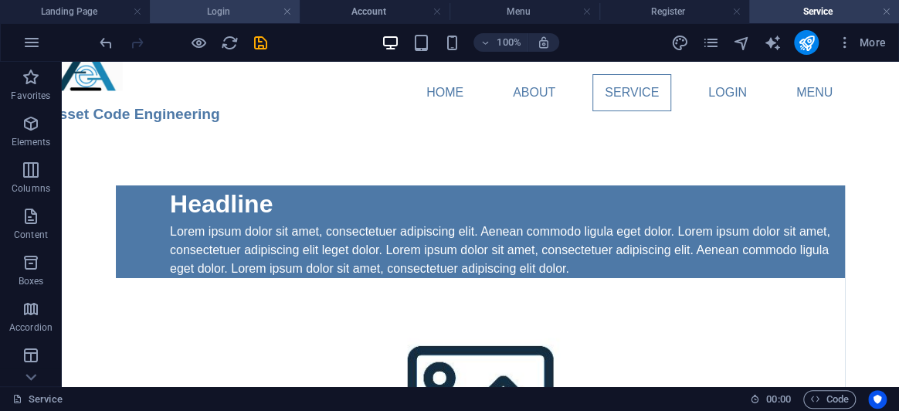
click at [248, 18] on h4 "Login" at bounding box center [225, 11] width 150 height 17
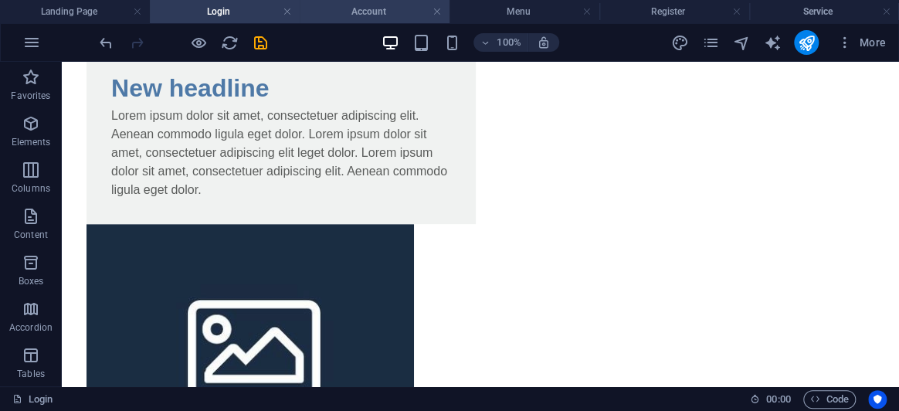
scroll to position [138, 0]
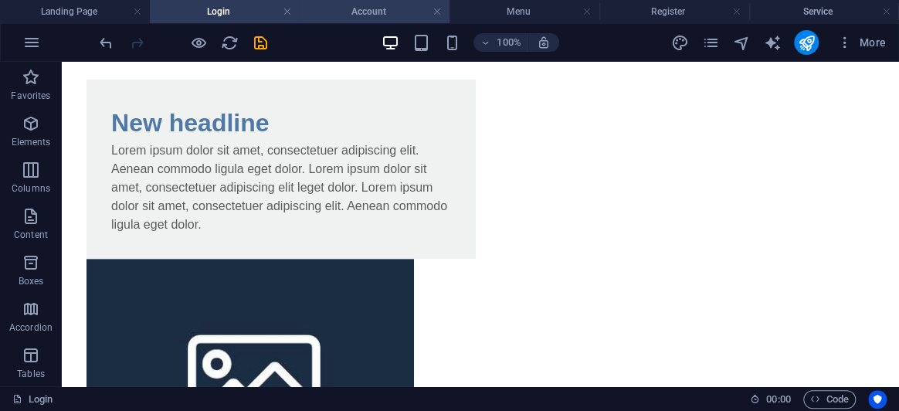
click at [330, 11] on h4 "Account" at bounding box center [375, 11] width 150 height 17
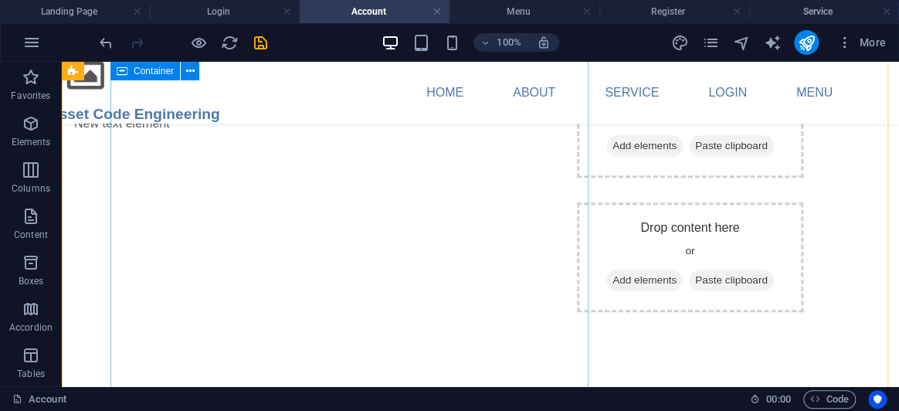
scroll to position [321, 0]
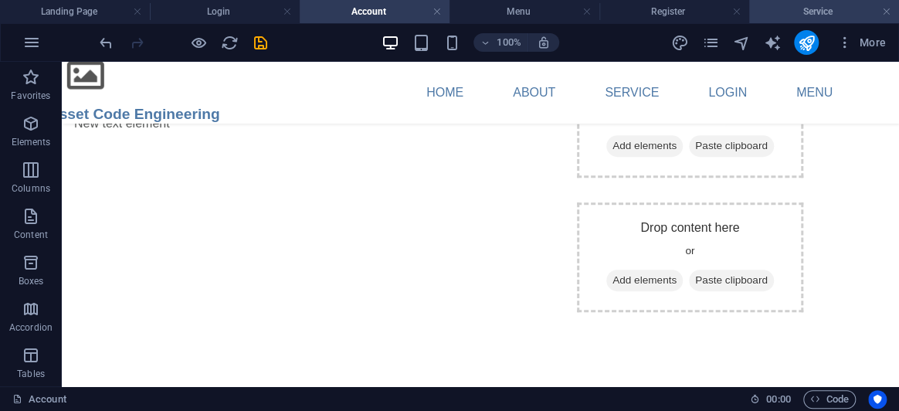
click at [845, 6] on h4 "Service" at bounding box center [824, 11] width 150 height 17
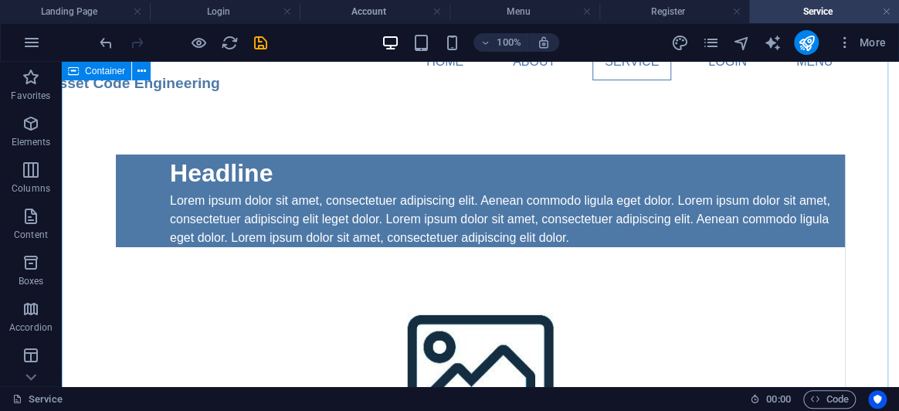
scroll to position [0, 0]
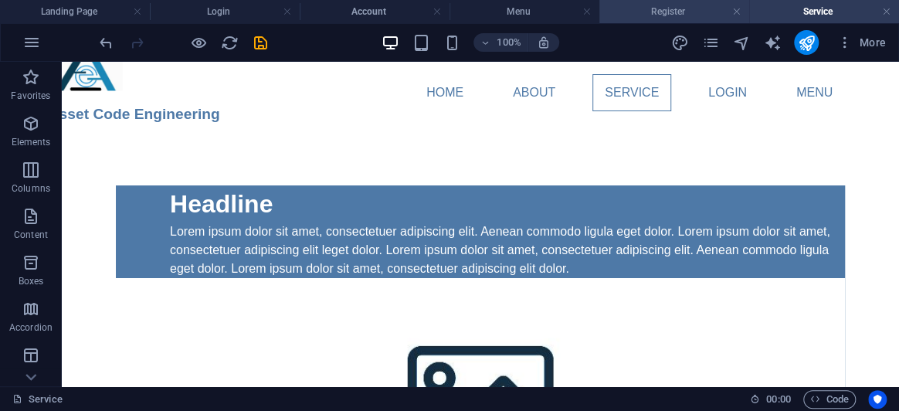
click at [673, 11] on h4 "Register" at bounding box center [674, 11] width 150 height 17
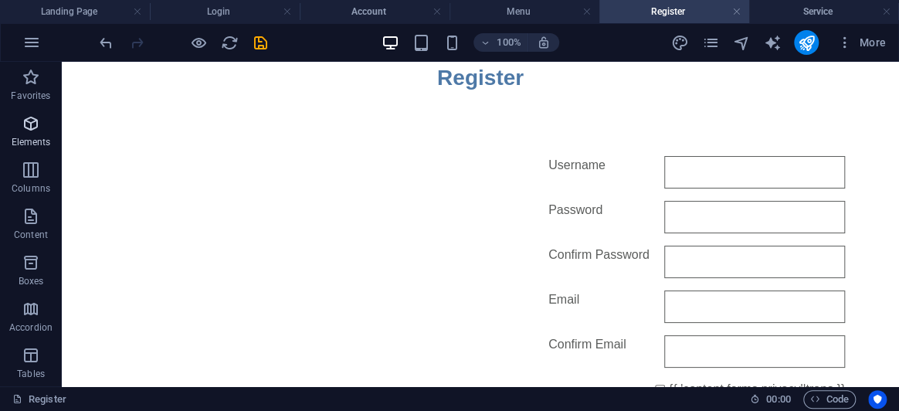
click at [33, 124] on icon "button" at bounding box center [31, 123] width 19 height 19
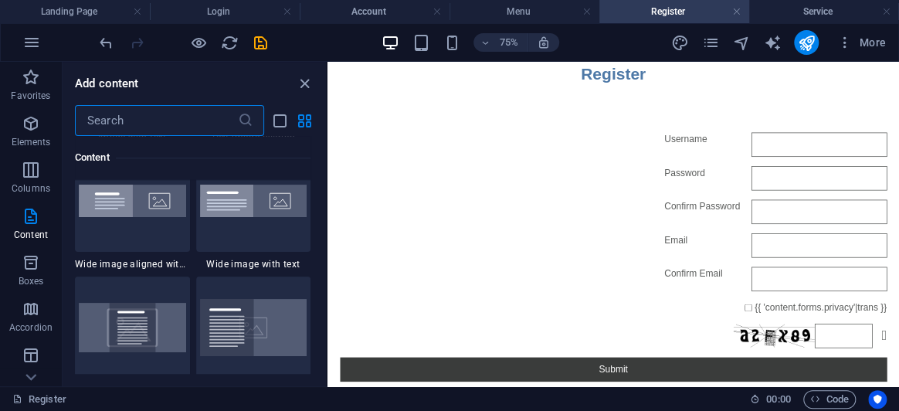
scroll to position [3043, 0]
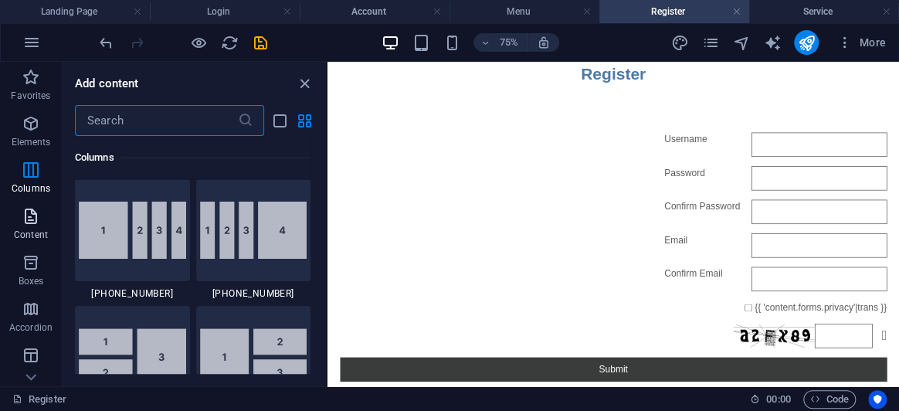
click at [17, 222] on span "Content" at bounding box center [31, 225] width 62 height 37
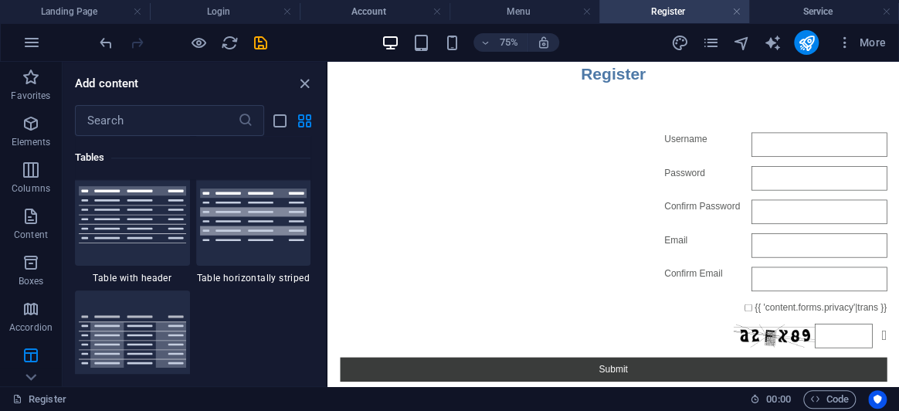
scroll to position [5721, 0]
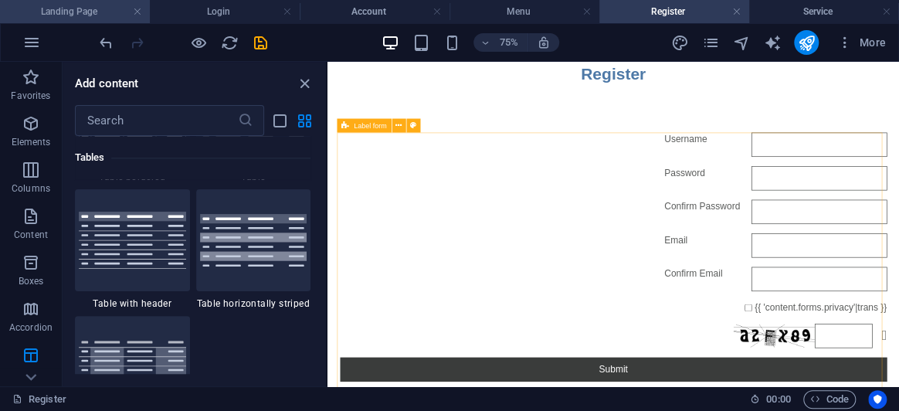
click at [102, 12] on h4 "Landing Page" at bounding box center [75, 11] width 150 height 17
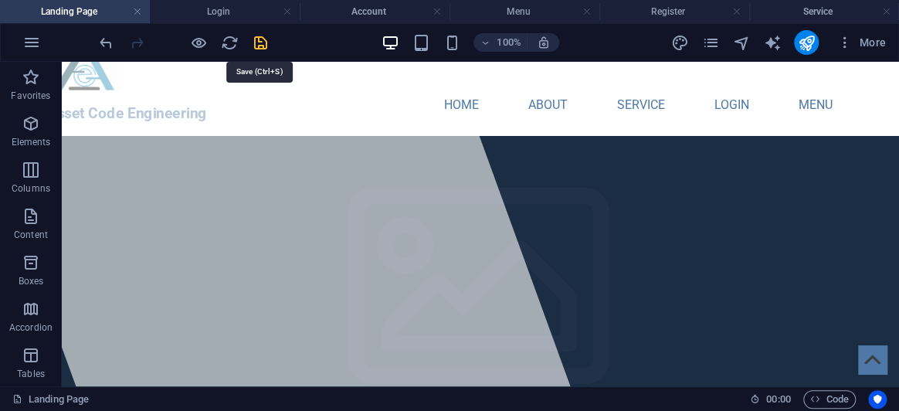
click at [259, 50] on icon "save" at bounding box center [261, 43] width 18 height 18
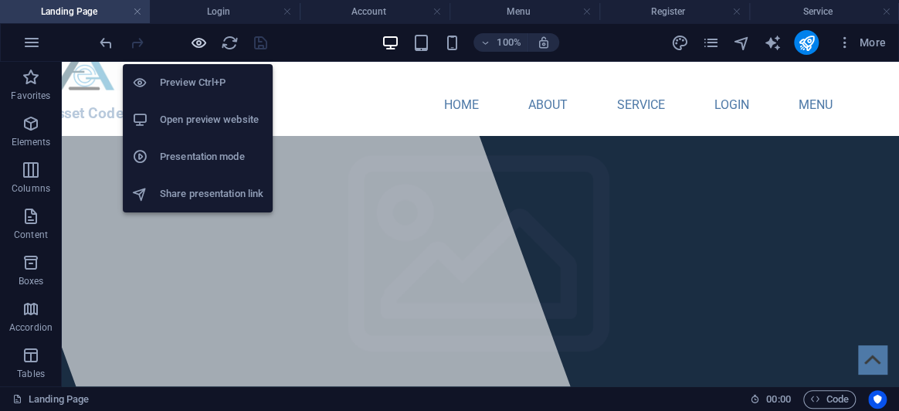
click at [205, 39] on icon "button" at bounding box center [199, 43] width 18 height 18
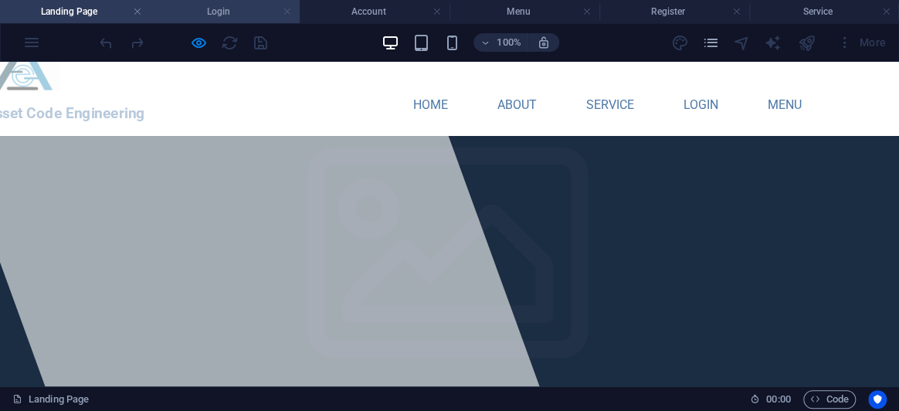
click at [286, 12] on link at bounding box center [287, 12] width 9 height 15
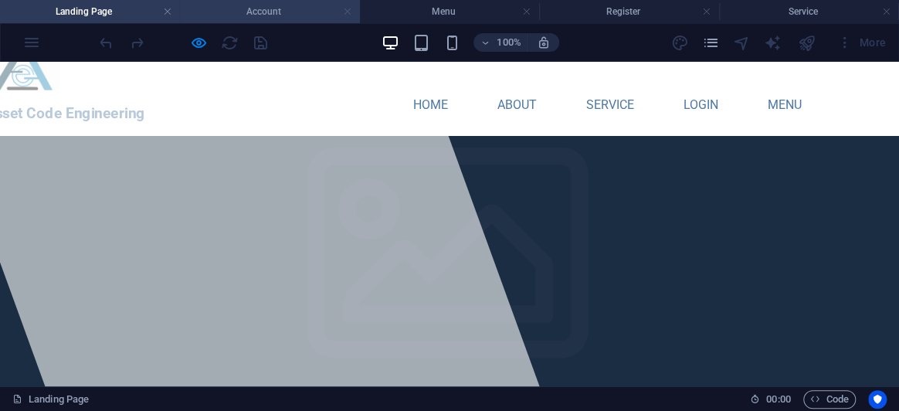
click at [347, 10] on link at bounding box center [346, 12] width 9 height 15
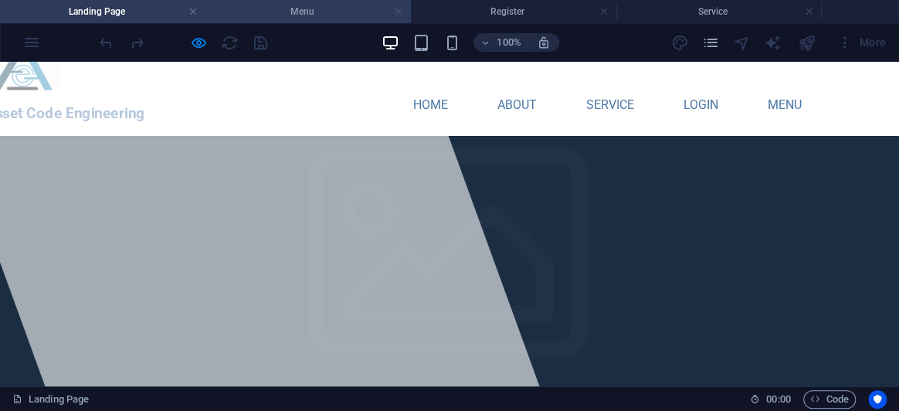
click at [398, 12] on link at bounding box center [398, 12] width 9 height 15
click at [402, 11] on h4 "Register" at bounding box center [307, 11] width 205 height 17
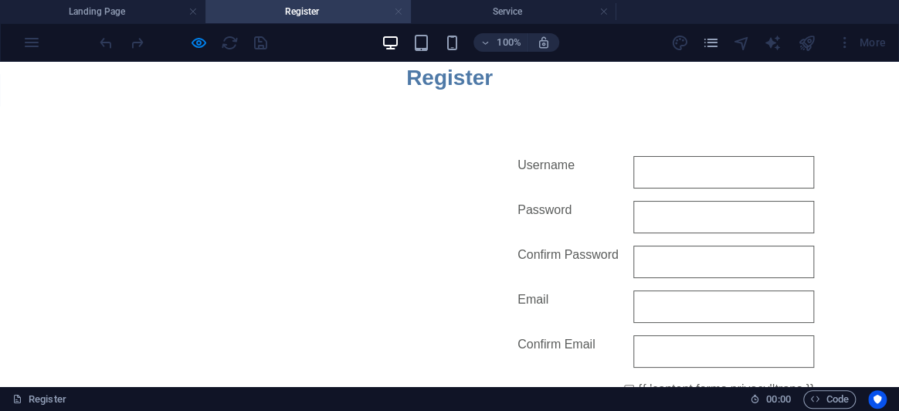
click at [402, 11] on link at bounding box center [398, 12] width 9 height 15
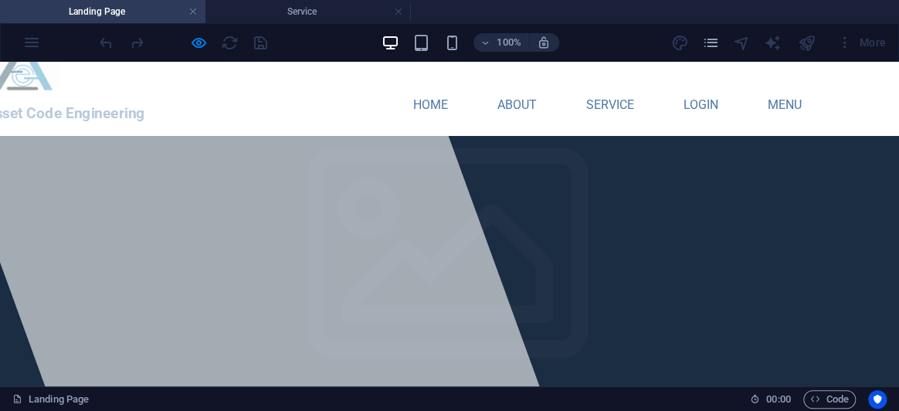
click at [402, 11] on link at bounding box center [398, 12] width 9 height 15
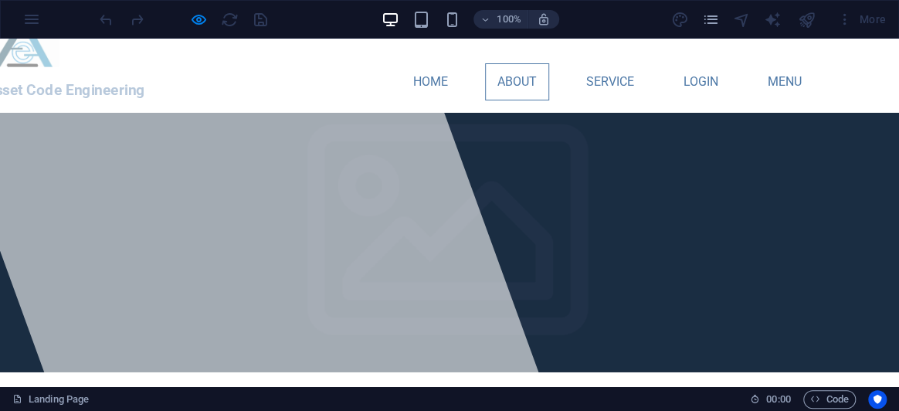
click at [513, 86] on link "About" at bounding box center [517, 81] width 64 height 37
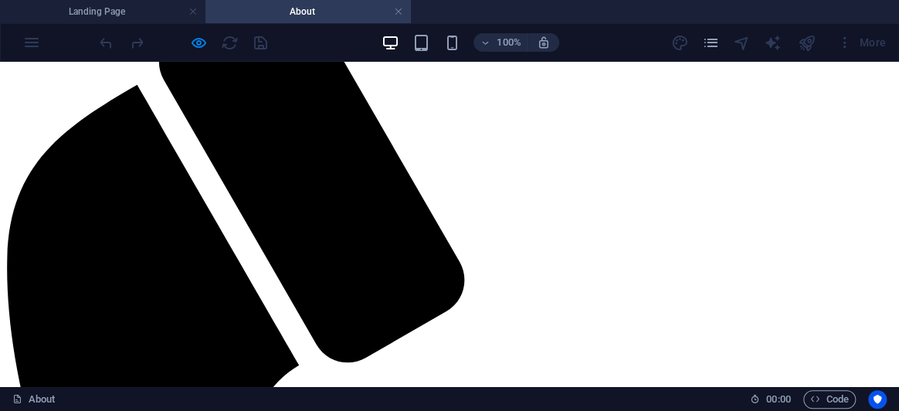
scroll to position [0, 0]
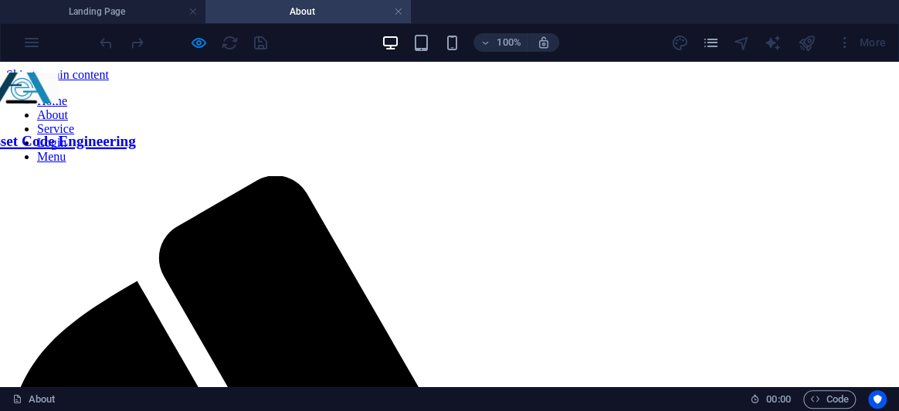
click at [618, 94] on nav "Home About Service Login Menu" at bounding box center [449, 129] width 887 height 70
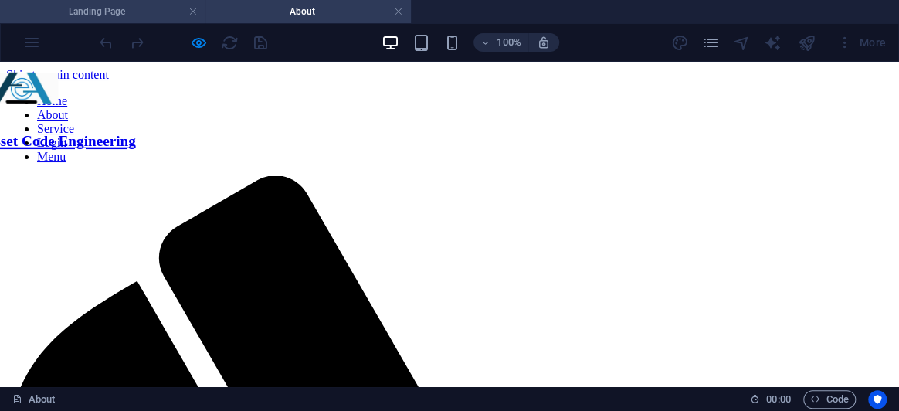
click at [151, 12] on h4 "Landing Page" at bounding box center [102, 11] width 205 height 17
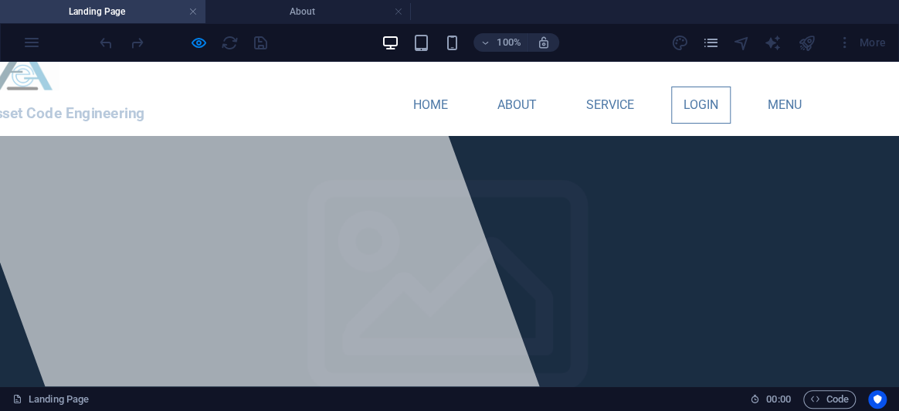
click at [705, 103] on link "Login" at bounding box center [700, 105] width 59 height 37
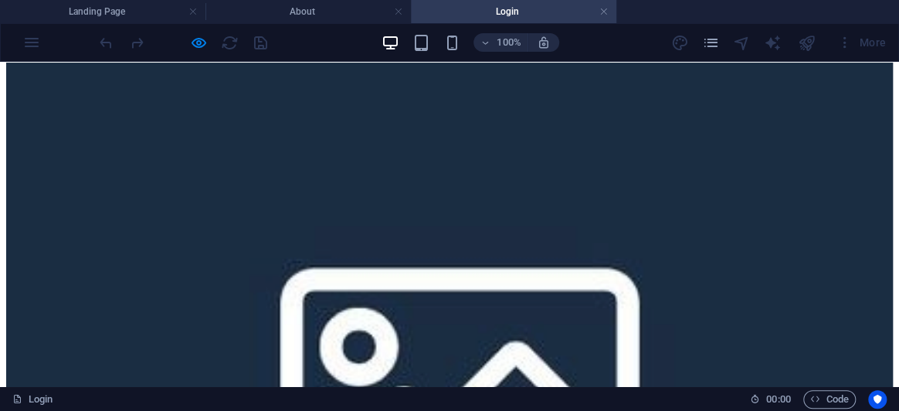
scroll to position [138, 0]
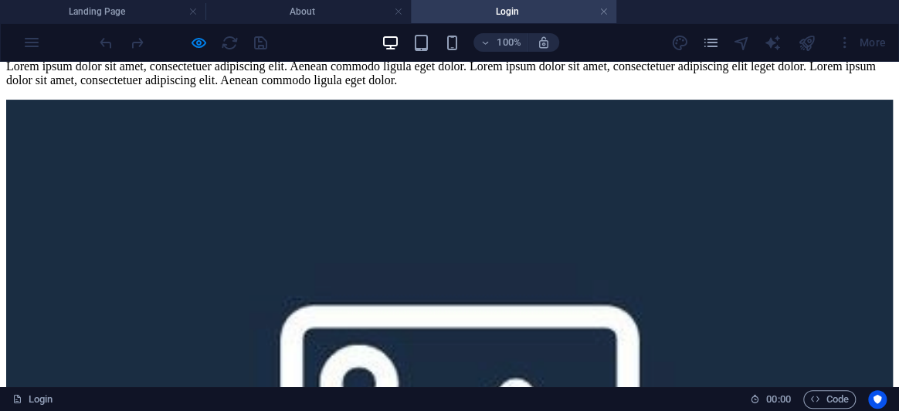
scroll to position [68, 0]
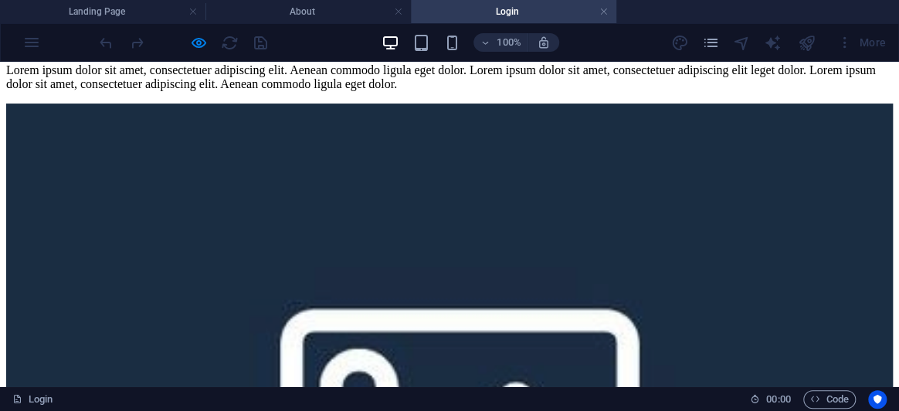
scroll to position [138, 0]
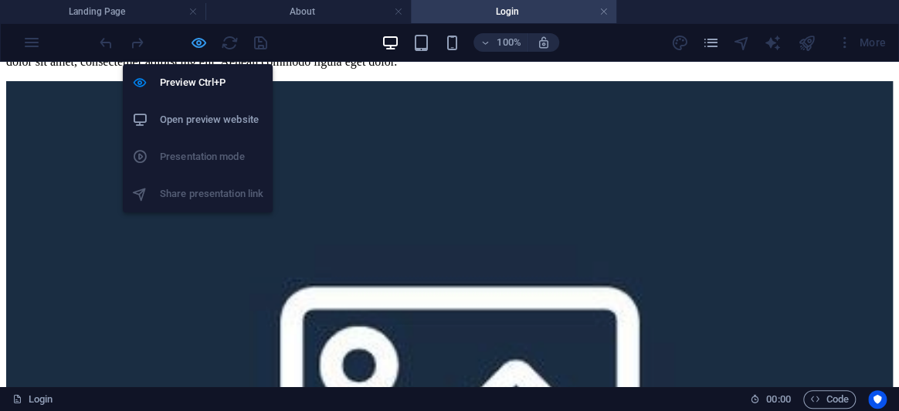
click at [202, 40] on icon "button" at bounding box center [199, 43] width 18 height 18
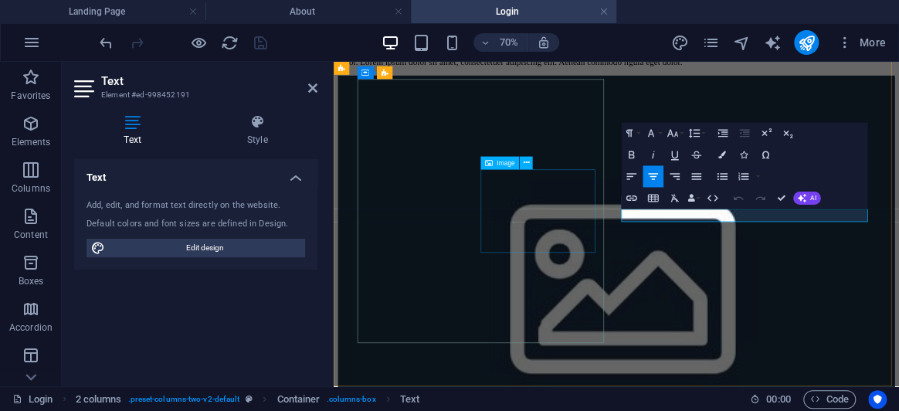
scroll to position [70, 0]
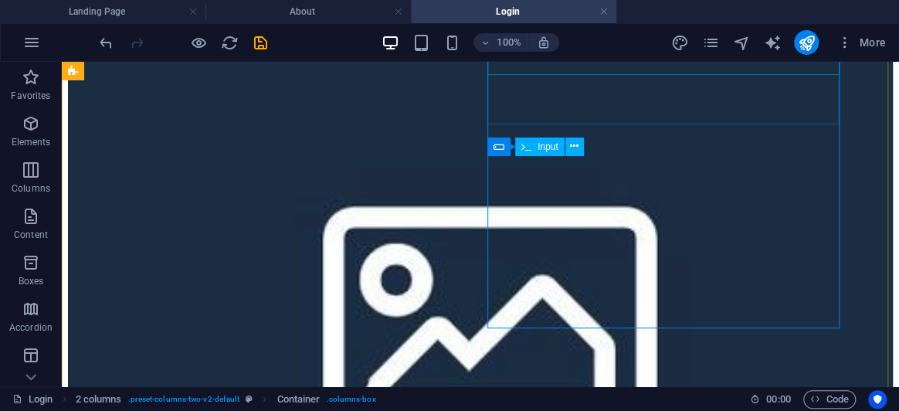
scroll to position [209, 0]
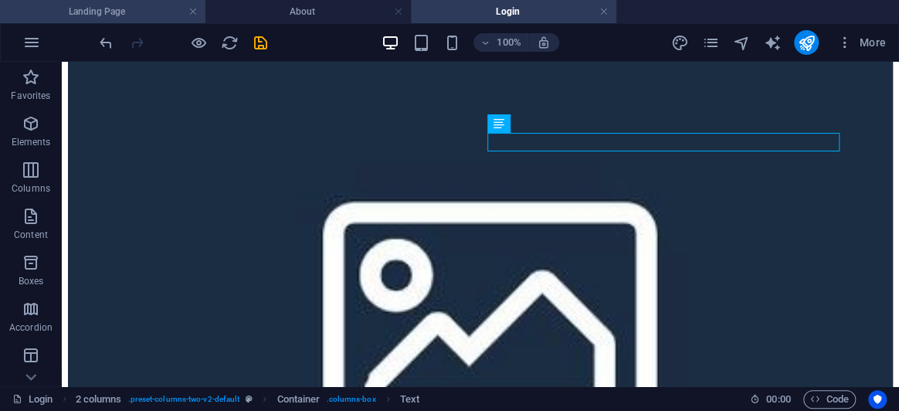
click at [133, 14] on h4 "Landing Page" at bounding box center [102, 11] width 205 height 17
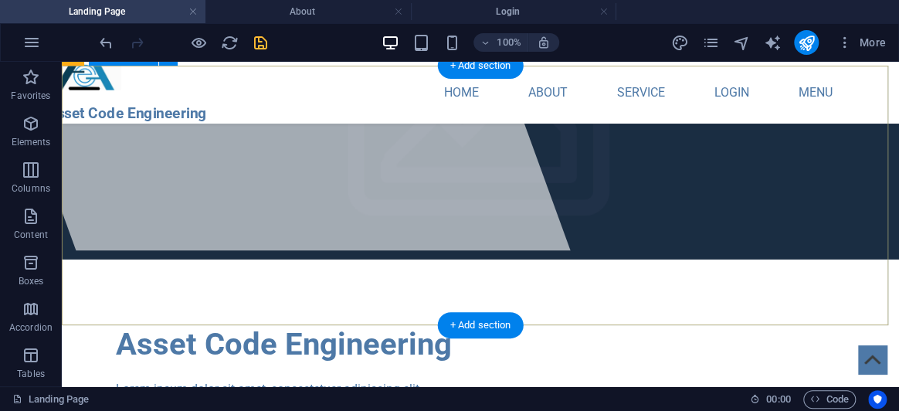
scroll to position [140, 0]
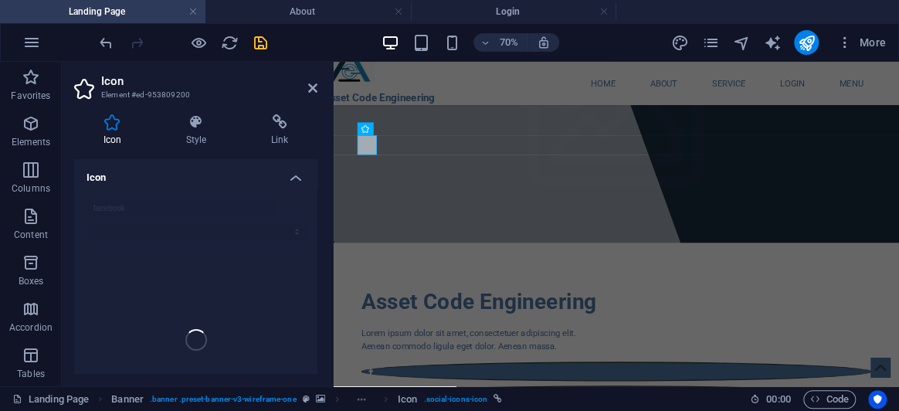
click at [275, 141] on h4 "Link" at bounding box center [280, 130] width 76 height 32
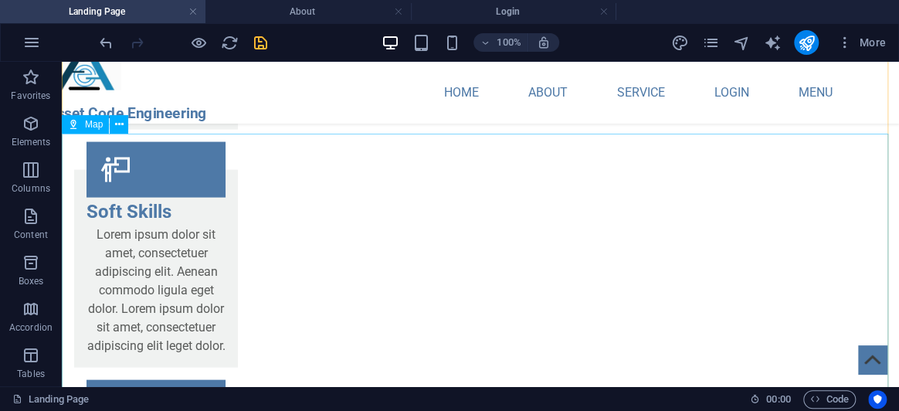
scroll to position [3845, 0]
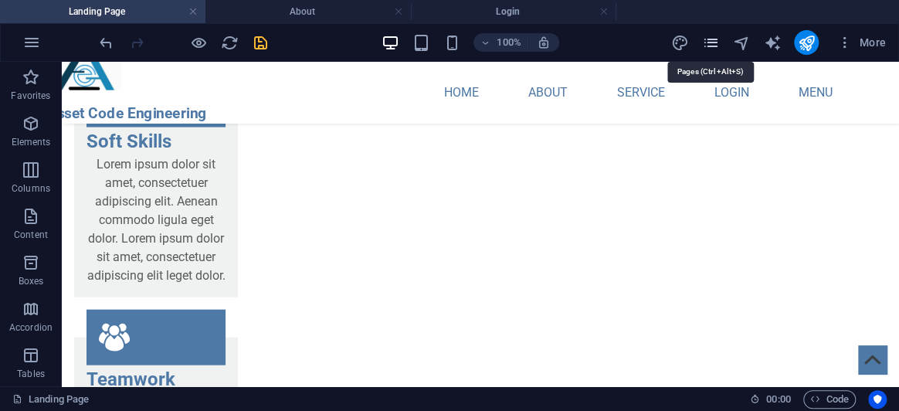
click at [713, 43] on icon "pages" at bounding box center [710, 43] width 18 height 18
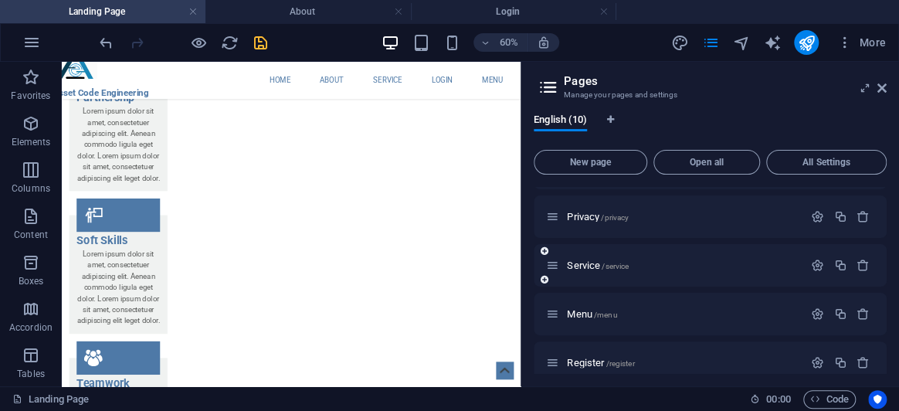
scroll to position [210, 0]
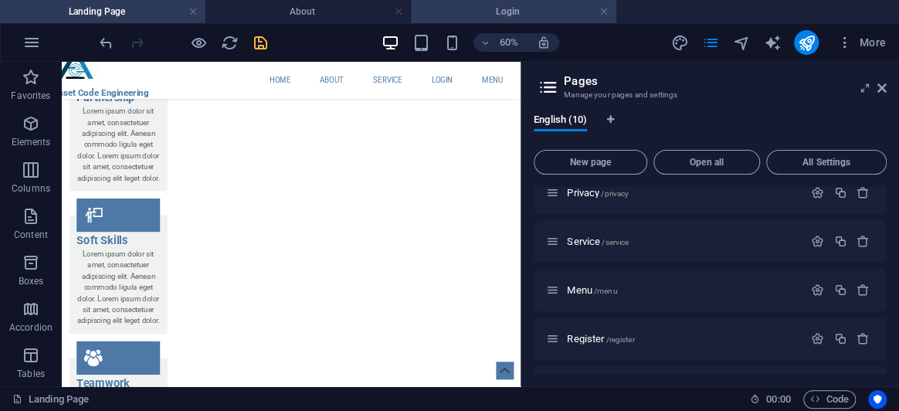
click at [451, 18] on h4 "Login" at bounding box center [513, 11] width 205 height 17
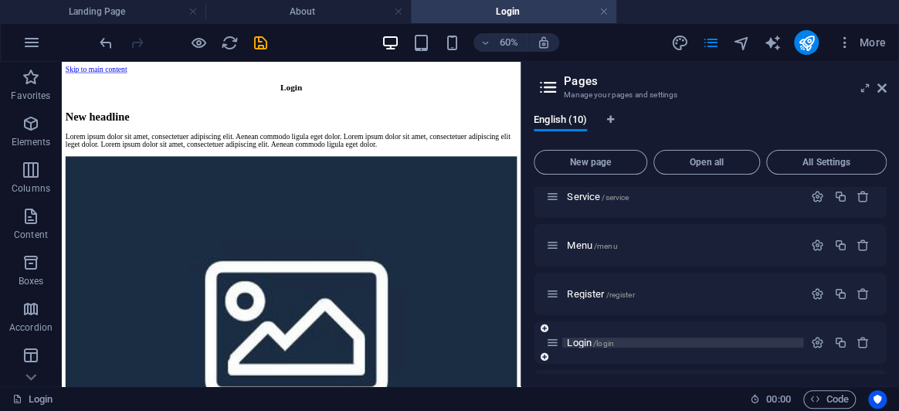
scroll to position [300, 0]
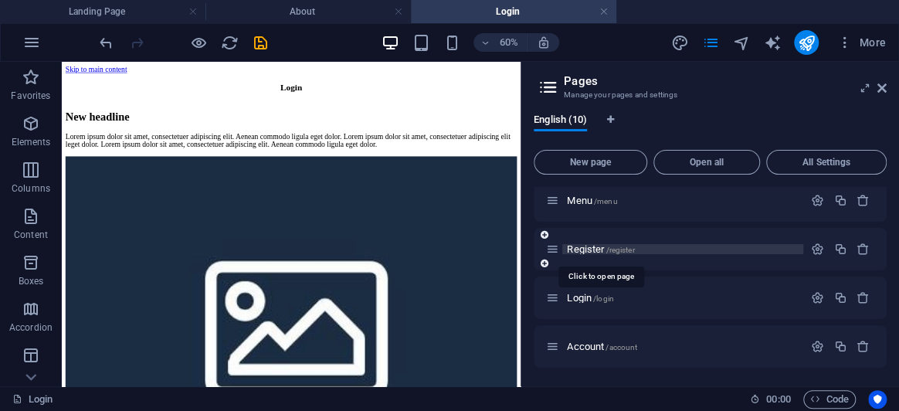
click at [592, 249] on span "Register /register" at bounding box center [600, 249] width 67 height 12
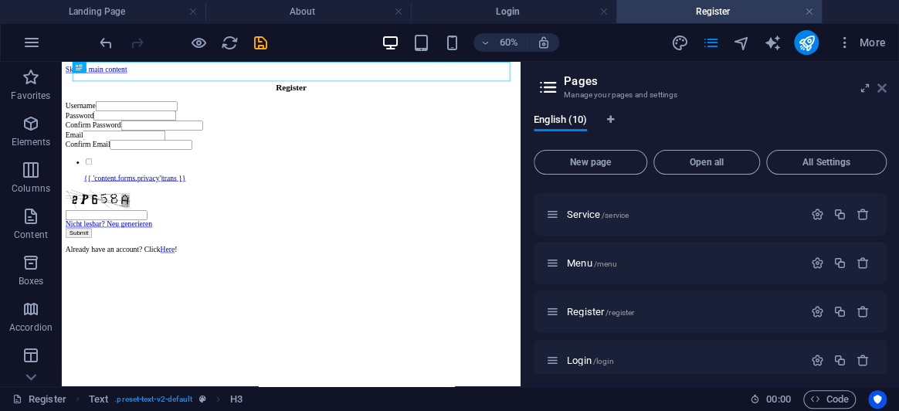
scroll to position [0, 0]
click at [884, 88] on icon at bounding box center [881, 88] width 9 height 12
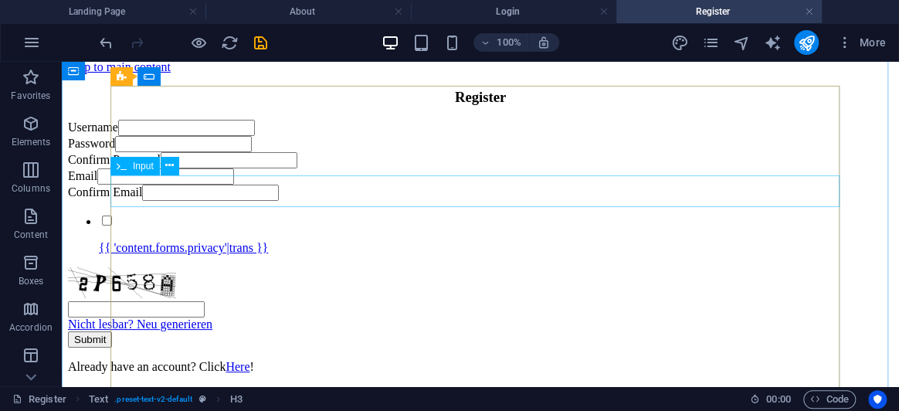
scroll to position [70, 0]
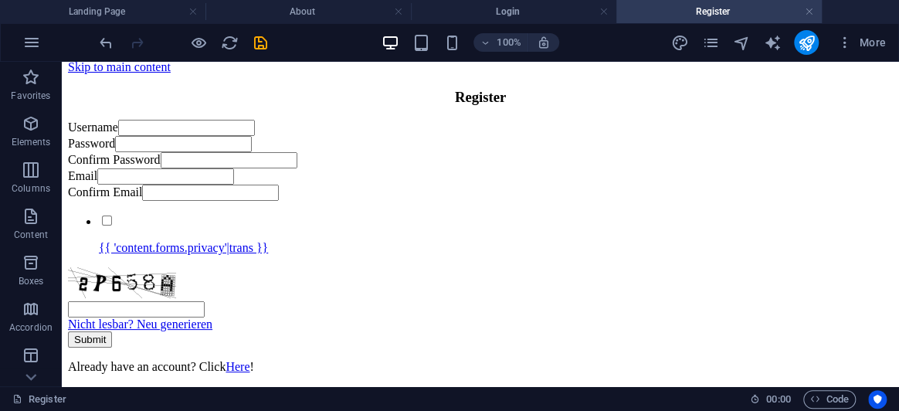
click at [185, 50] on div at bounding box center [183, 42] width 173 height 25
click at [187, 50] on div at bounding box center [183, 42] width 173 height 25
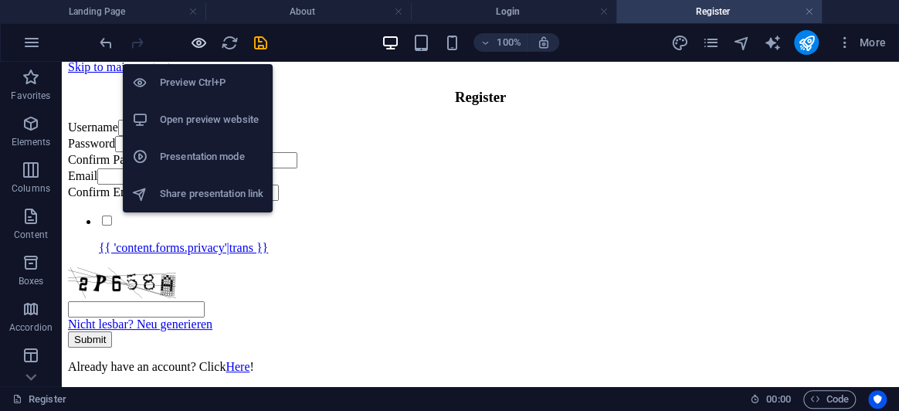
click at [201, 46] on icon "button" at bounding box center [199, 43] width 18 height 18
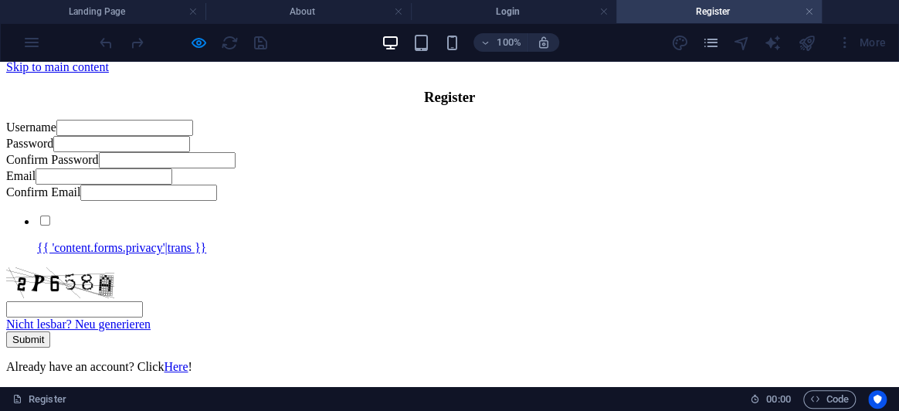
click at [193, 120] on input "Username" at bounding box center [124, 128] width 137 height 16
type input "asd"
click at [190, 142] on input "Password" at bounding box center [121, 144] width 137 height 16
type input "a"
type input "123"
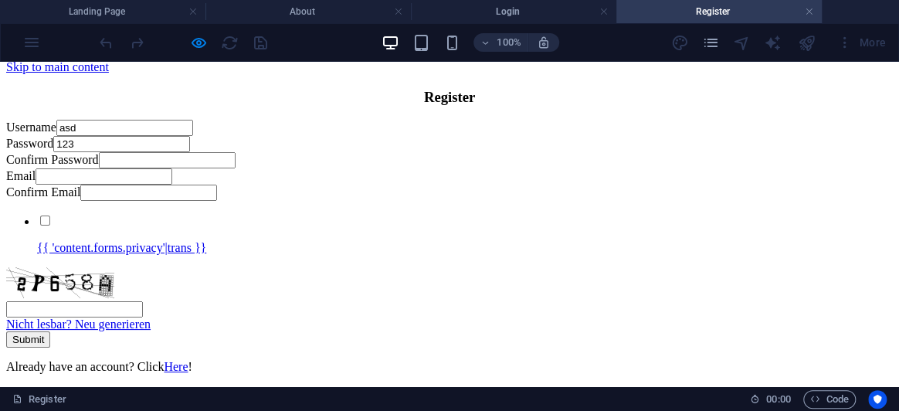
click at [236, 168] on input "Confirm Password" at bounding box center [167, 160] width 137 height 16
type input "123"
click at [172, 185] on input "Email" at bounding box center [104, 176] width 137 height 16
type input "@gmail"
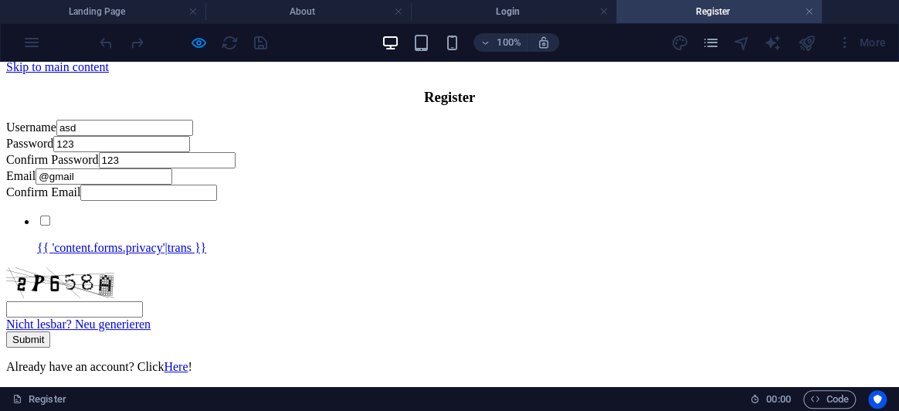
click at [143, 301] on input "text" at bounding box center [74, 309] width 137 height 16
click at [151, 317] on link "Nicht lesbar? Neu generieren" at bounding box center [78, 323] width 144 height 13
click at [50, 216] on input "{{ 'content.forms.privacy'|trans }}" at bounding box center [45, 221] width 10 height 10
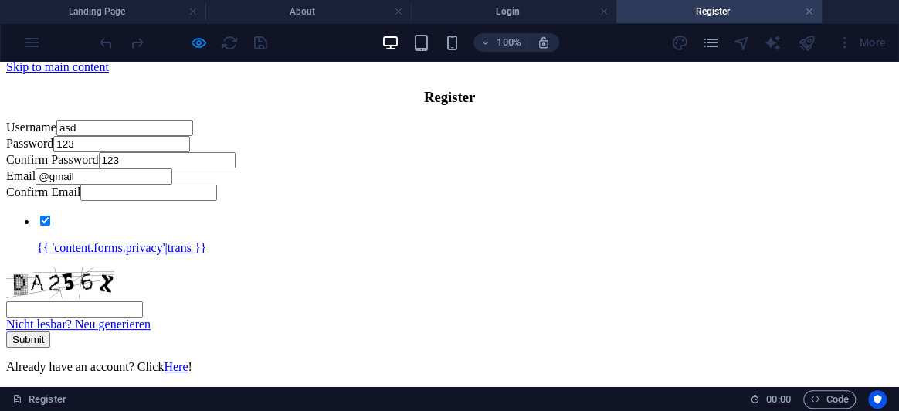
checkbox input "false"
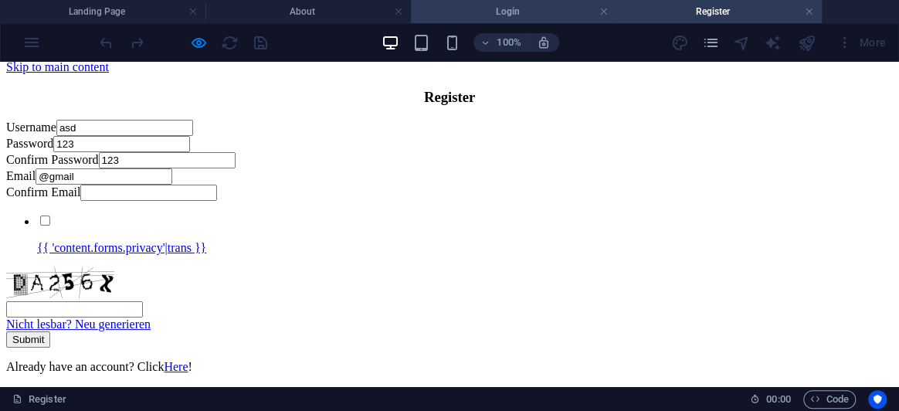
click at [488, 11] on h4 "Login" at bounding box center [513, 11] width 205 height 17
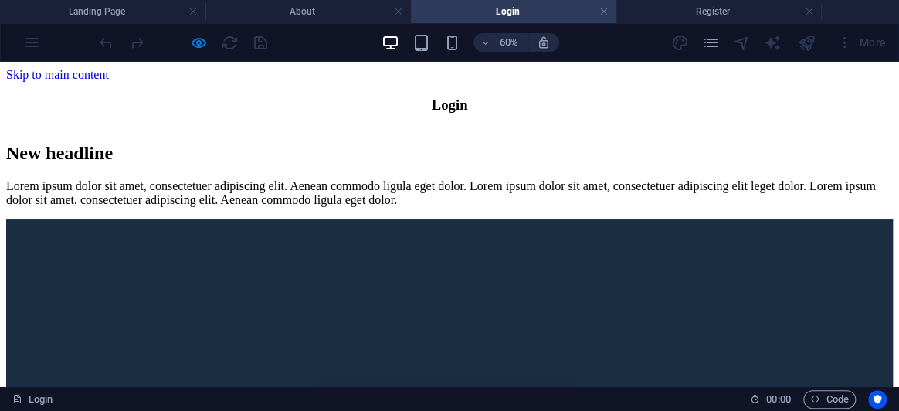
scroll to position [140, 0]
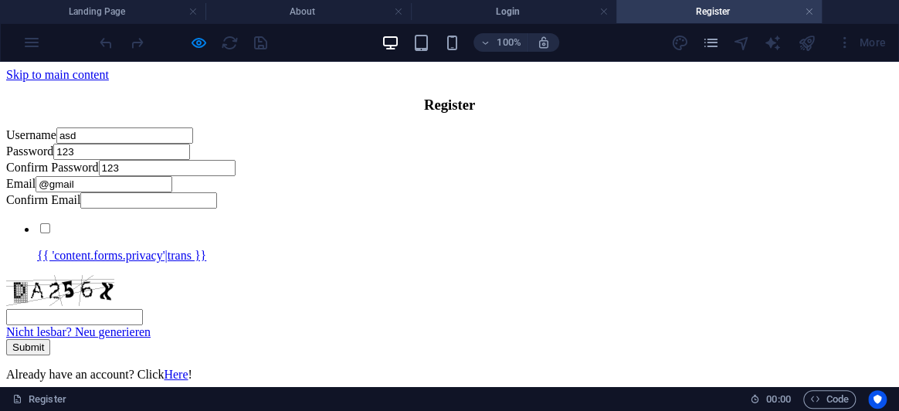
scroll to position [193, 0]
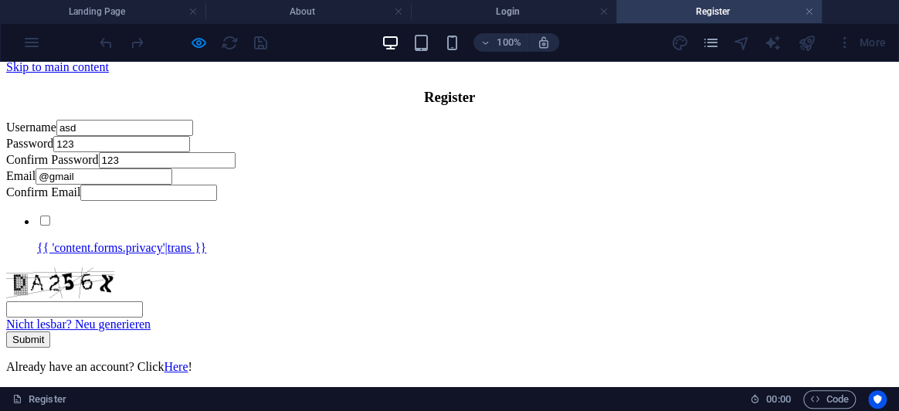
click at [188, 360] on link "Here" at bounding box center [176, 366] width 24 height 13
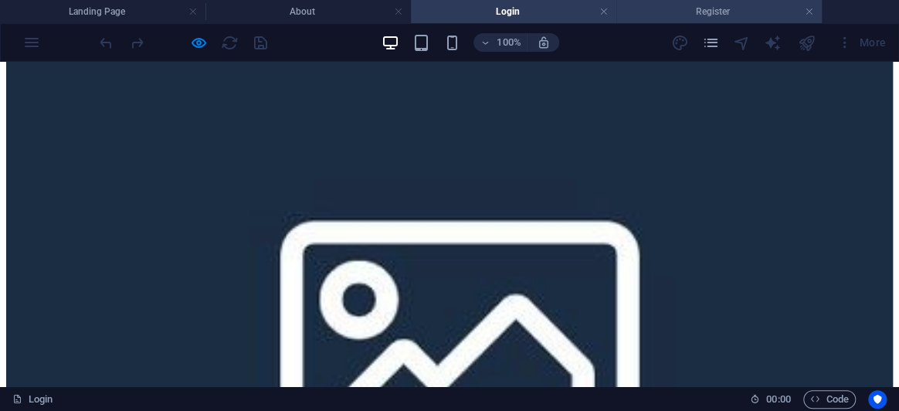
scroll to position [209, 0]
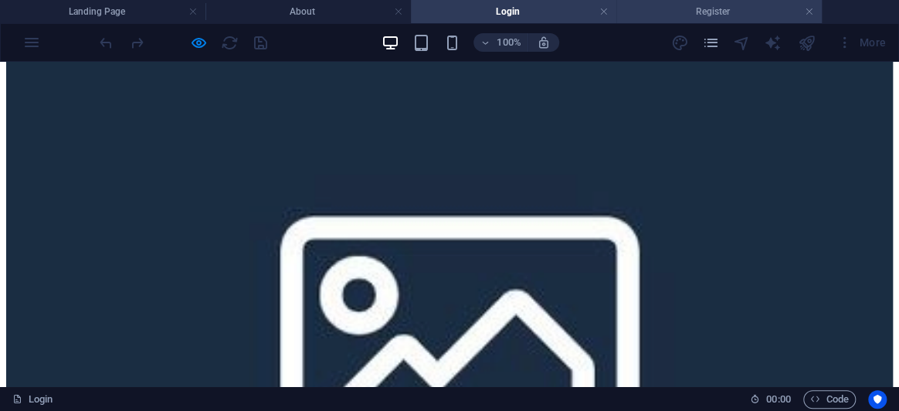
click at [712, 15] on h4 "Register" at bounding box center [718, 11] width 205 height 17
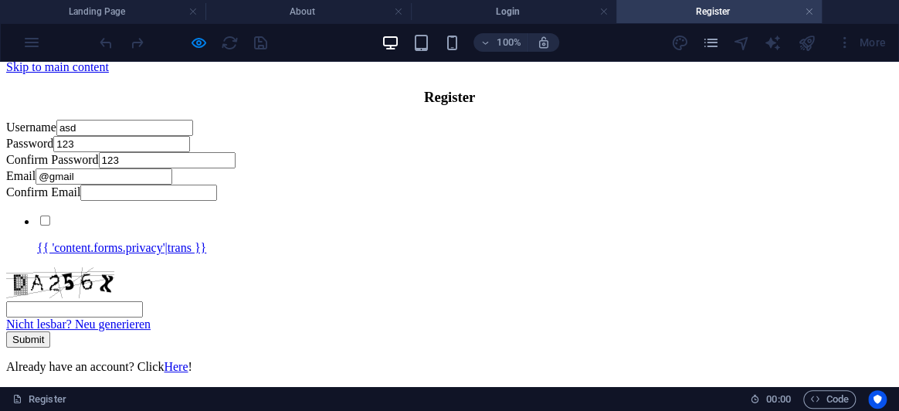
scroll to position [53, 0]
drag, startPoint x: 251, startPoint y: 114, endPoint x: 199, endPoint y: 116, distance: 51.8
click at [193, 120] on input "asd" at bounding box center [124, 128] width 137 height 16
click at [172, 185] on input "@gmail" at bounding box center [104, 176] width 137 height 16
drag, startPoint x: 313, startPoint y: 253, endPoint x: 178, endPoint y: 250, distance: 135.2
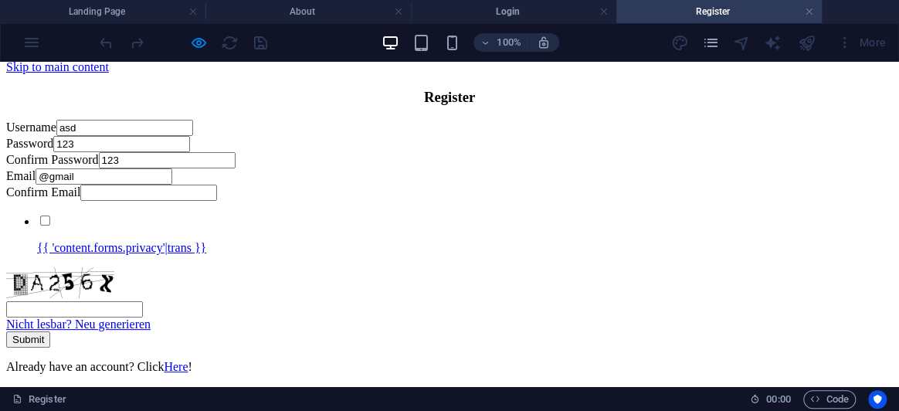
click at [178, 185] on div "Email @gmail" at bounding box center [449, 176] width 887 height 16
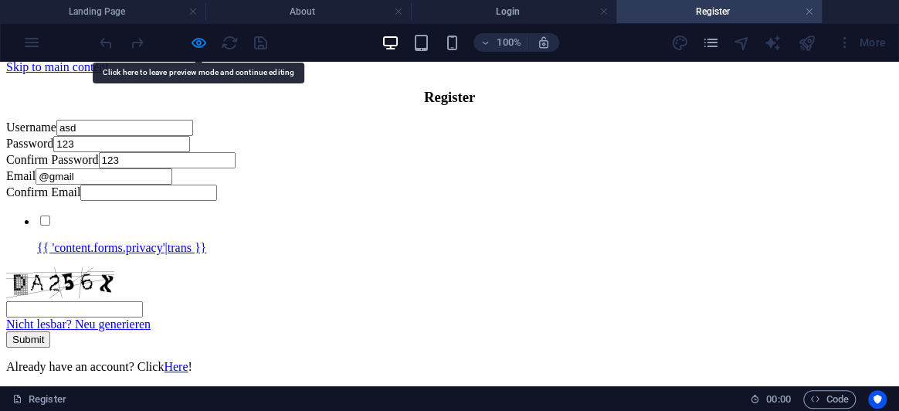
click at [36, 182] on label "Email" at bounding box center [20, 175] width 29 height 13
click at [172, 185] on input "@gmail" at bounding box center [104, 176] width 137 height 16
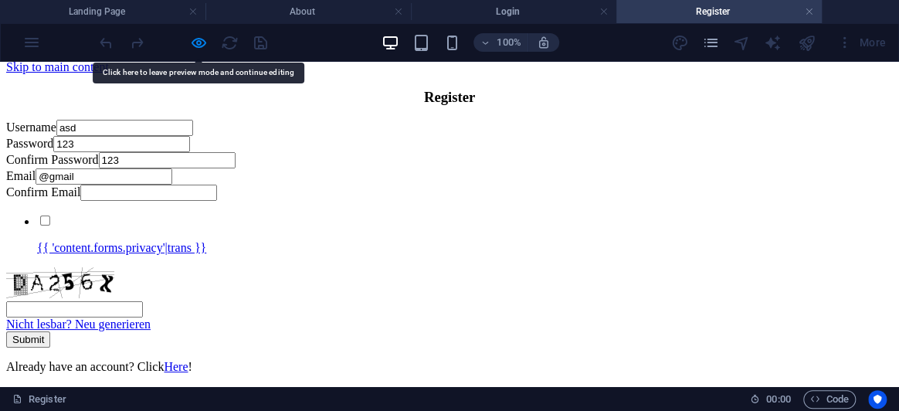
click at [296, 232] on form "Username asd Password 123 Confirm Password 123 Email @gmail Confirm Email {{ 'c…" at bounding box center [449, 247] width 887 height 254
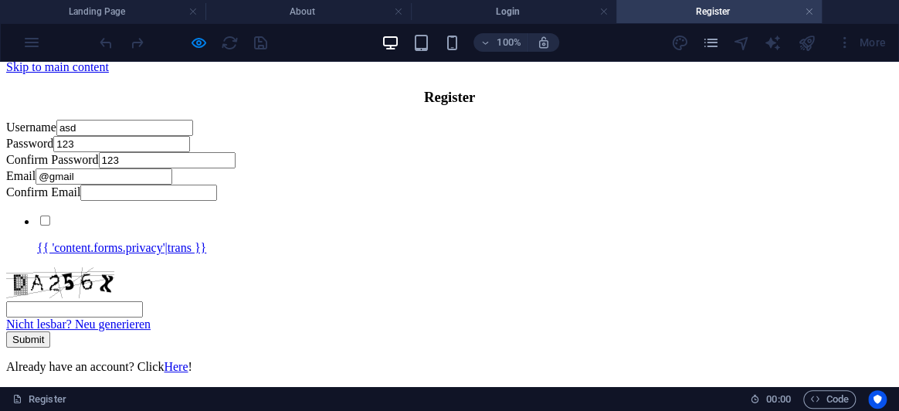
scroll to position [155, 0]
click at [813, 8] on h4 "Register" at bounding box center [718, 11] width 205 height 17
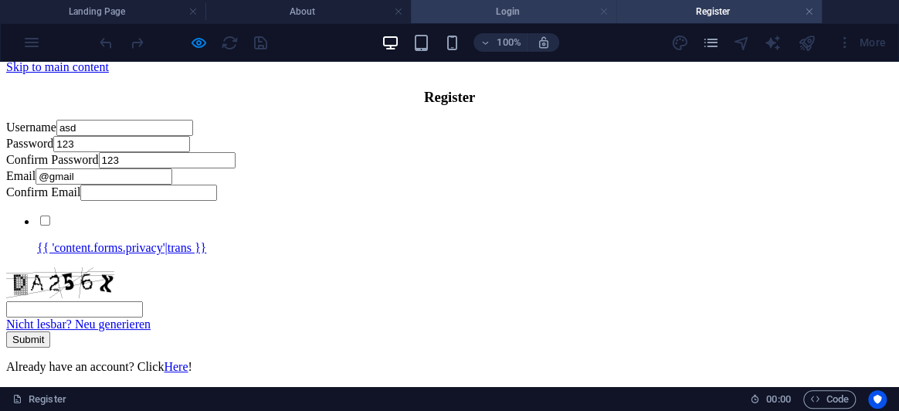
click at [604, 12] on link at bounding box center [603, 12] width 9 height 15
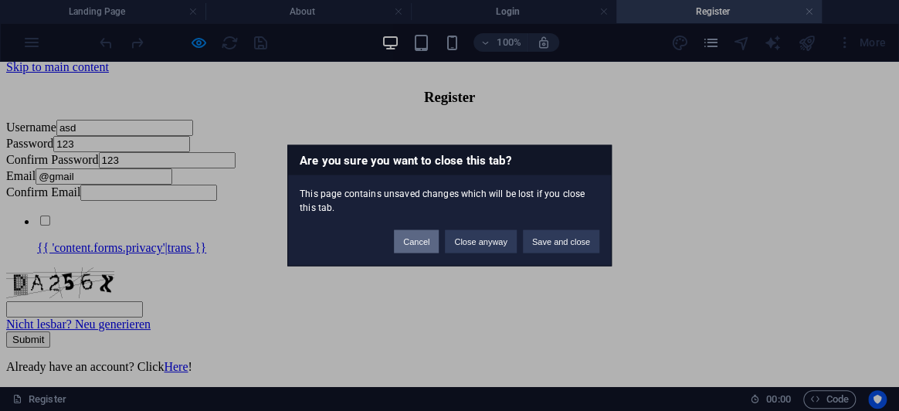
click at [425, 245] on button "Cancel" at bounding box center [416, 241] width 45 height 23
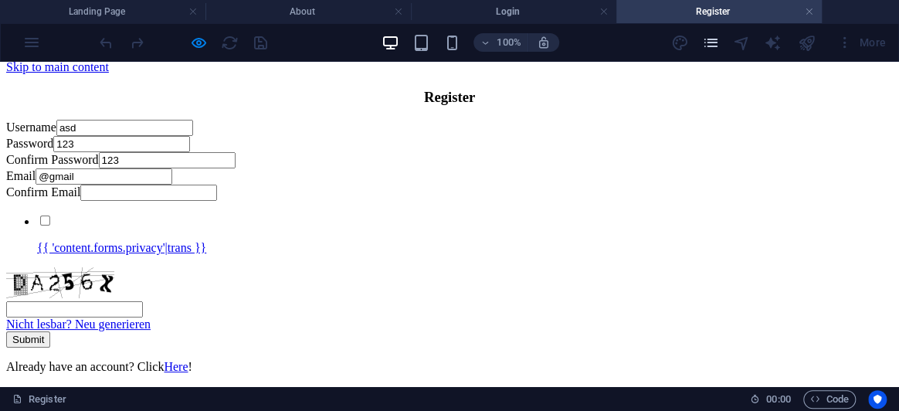
click at [713, 43] on icon "pages" at bounding box center [710, 43] width 18 height 18
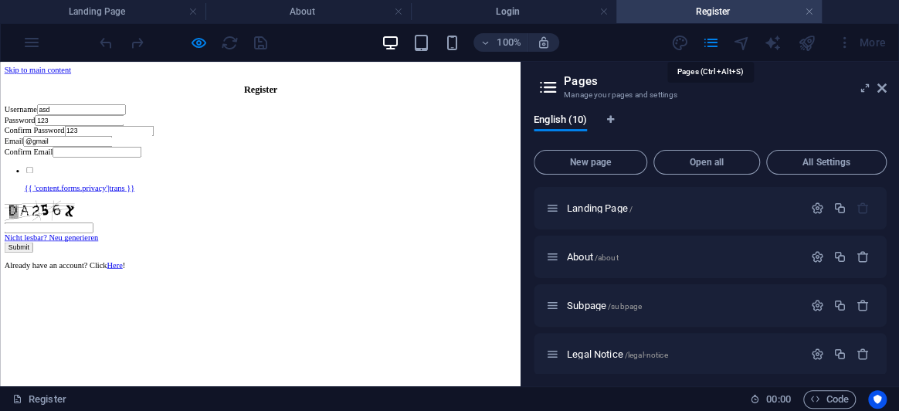
scroll to position [19, 0]
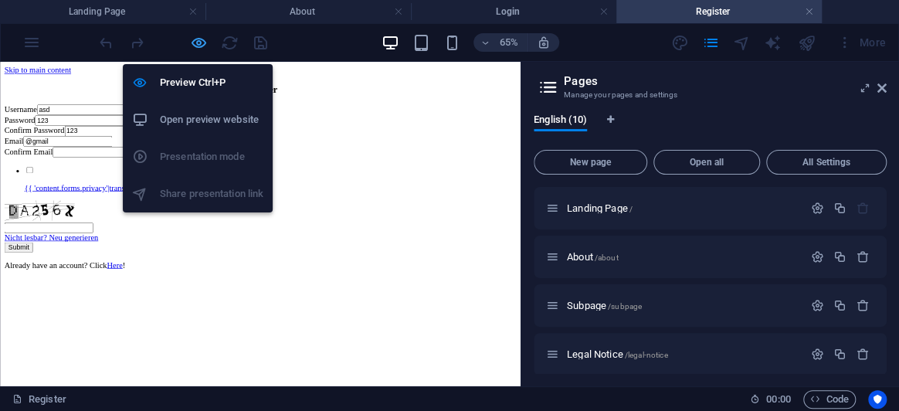
click at [201, 43] on icon "button" at bounding box center [199, 43] width 18 height 18
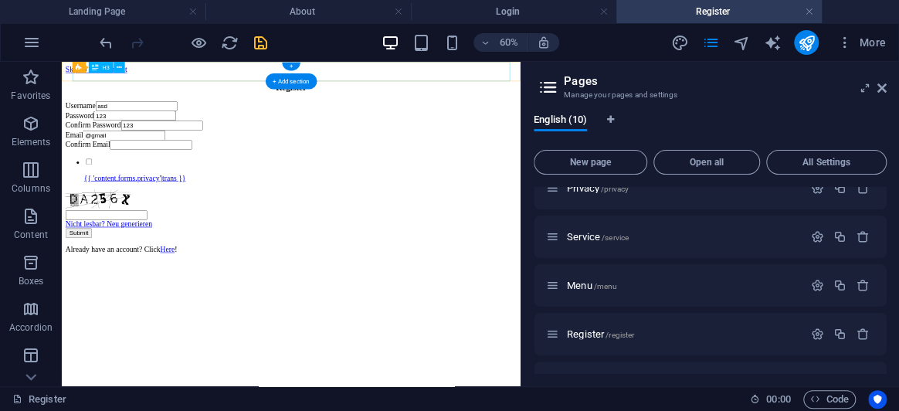
scroll to position [300, 0]
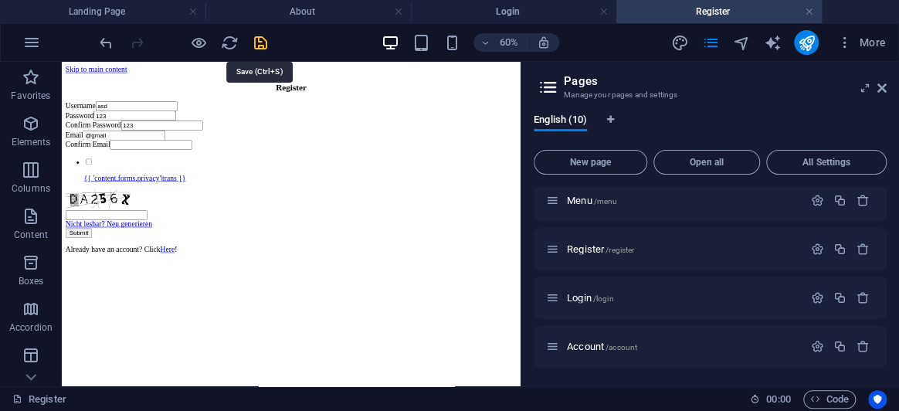
drag, startPoint x: 257, startPoint y: 43, endPoint x: 611, endPoint y: 177, distance: 378.2
click at [257, 43] on icon "save" at bounding box center [261, 43] width 18 height 18
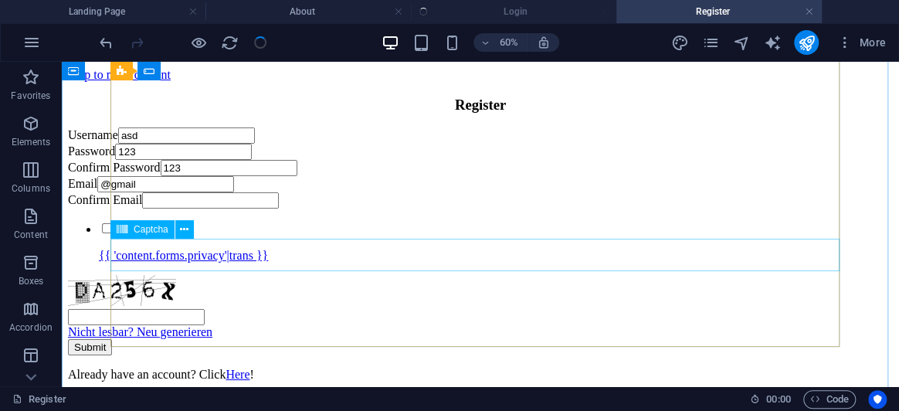
scroll to position [193, 0]
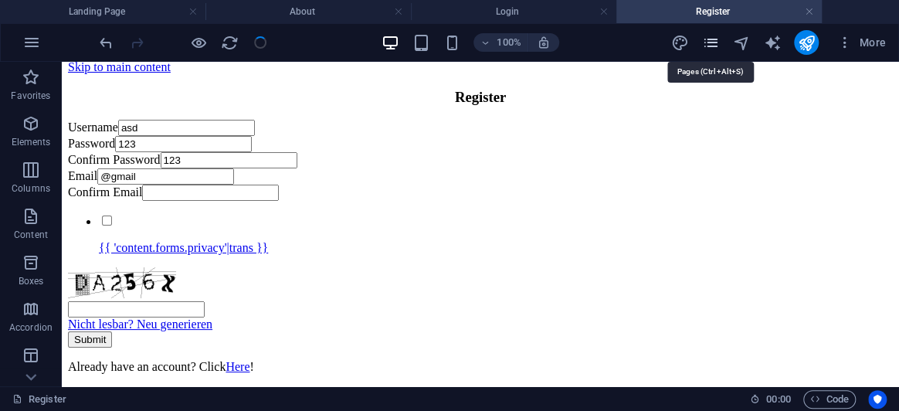
click at [711, 46] on icon "pages" at bounding box center [710, 43] width 18 height 18
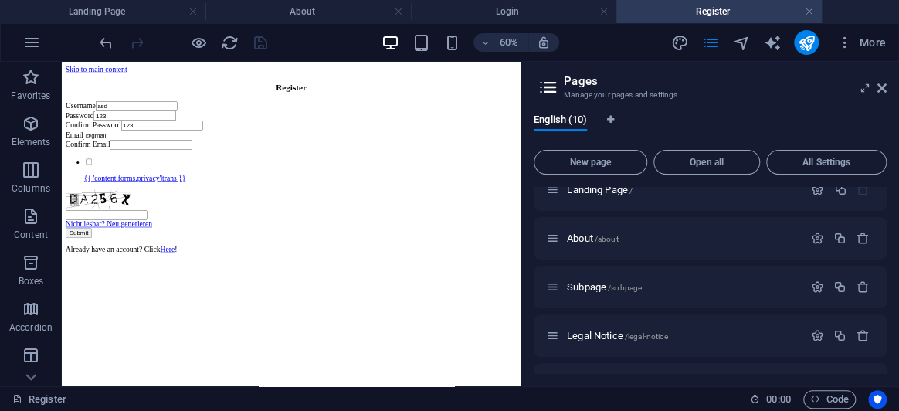
scroll to position [0, 0]
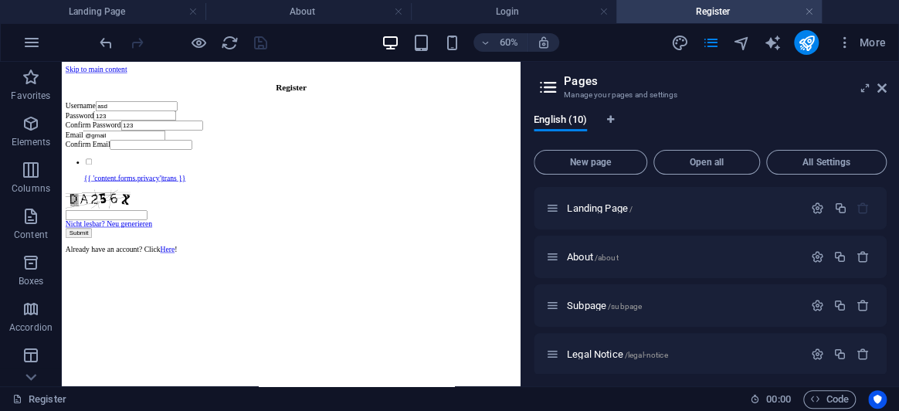
click at [884, 257] on div "Landing Page / About /about Subpage /subpage Legal Notice /legal-notice Privacy…" at bounding box center [710, 280] width 353 height 187
drag, startPoint x: 881, startPoint y: 87, endPoint x: 125, endPoint y: 56, distance: 756.1
click at [881, 87] on icon at bounding box center [881, 88] width 9 height 12
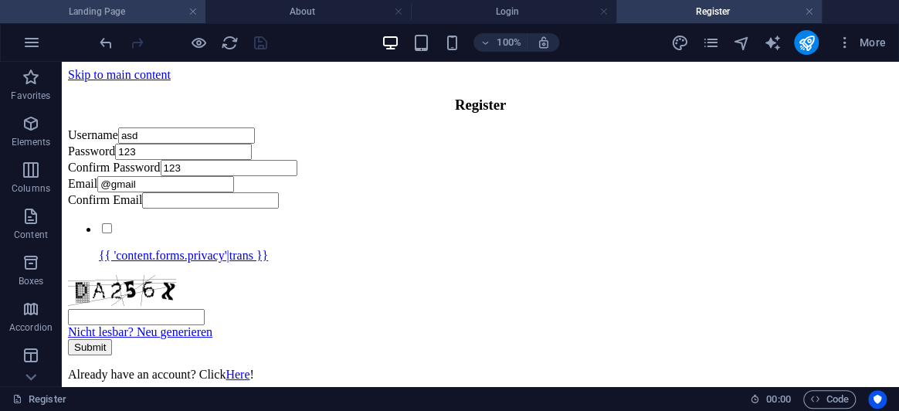
click at [134, 8] on h4 "Landing Page" at bounding box center [102, 11] width 205 height 17
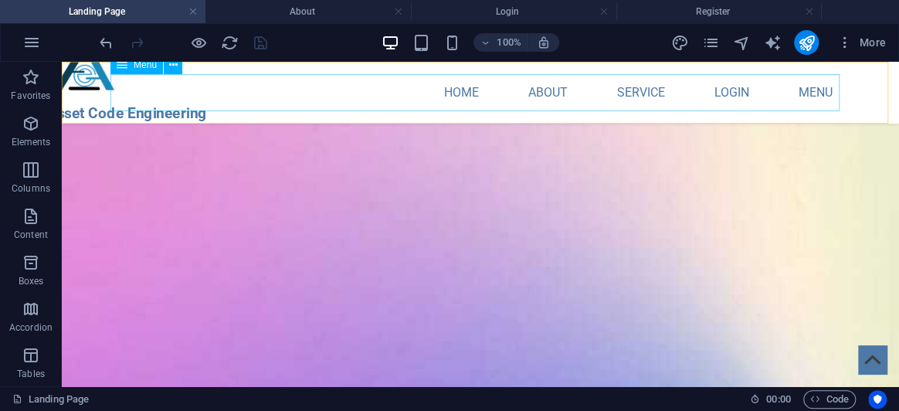
scroll to position [2515, 0]
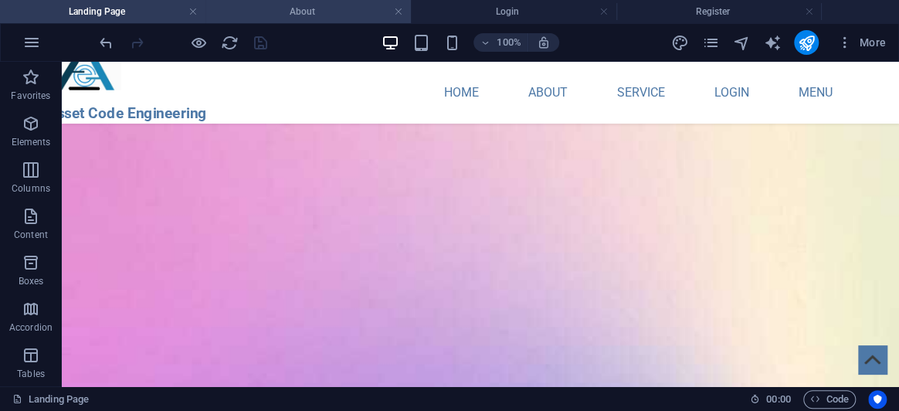
click at [328, 15] on h4 "About" at bounding box center [307, 11] width 205 height 17
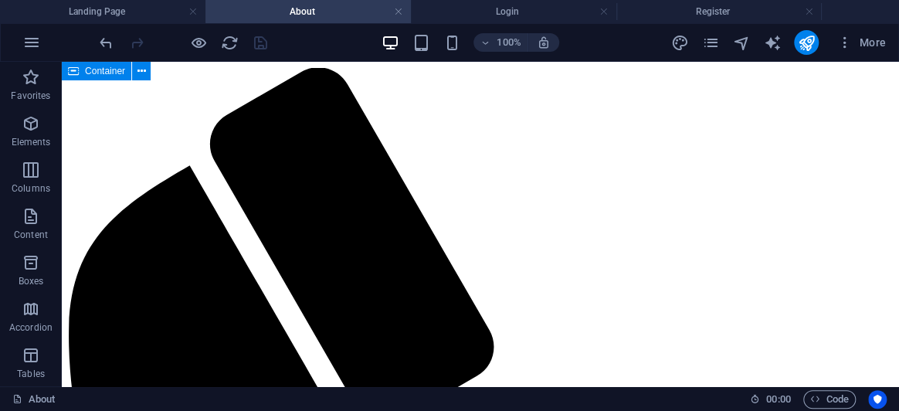
scroll to position [0, 0]
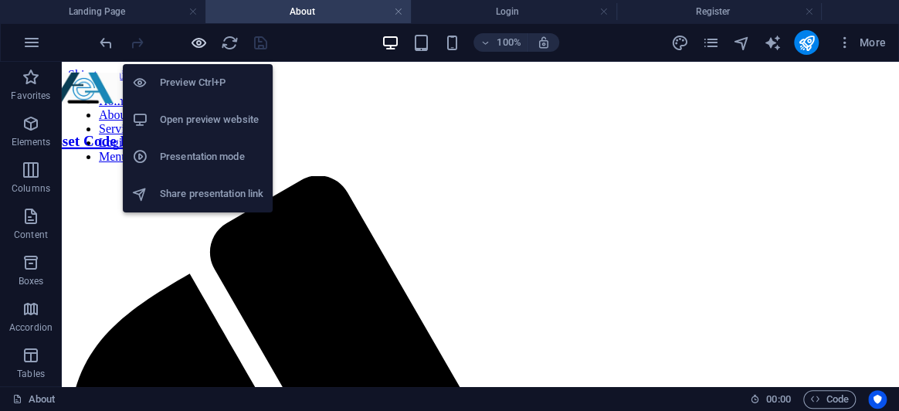
click at [199, 39] on icon "button" at bounding box center [199, 43] width 18 height 18
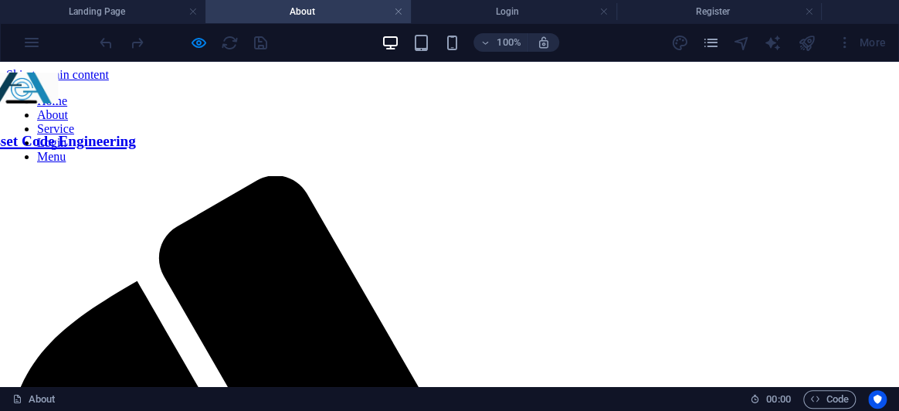
click at [66, 136] on link "Login" at bounding box center [51, 142] width 29 height 13
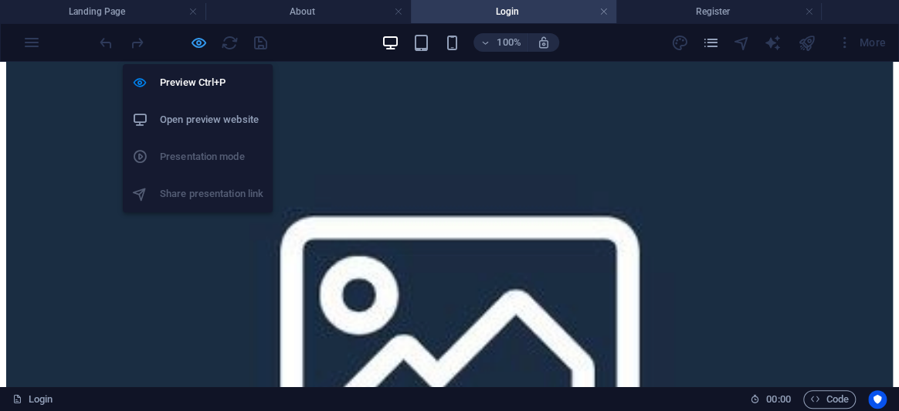
click at [197, 42] on icon "button" at bounding box center [199, 43] width 18 height 18
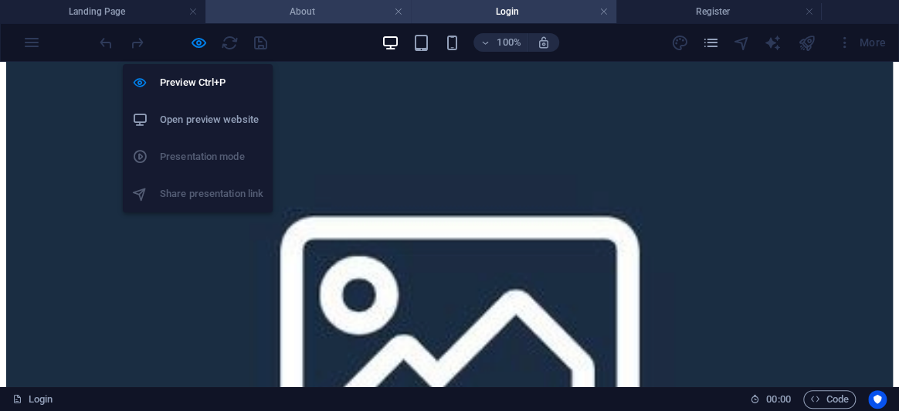
click at [259, 14] on h4 "About" at bounding box center [307, 11] width 205 height 17
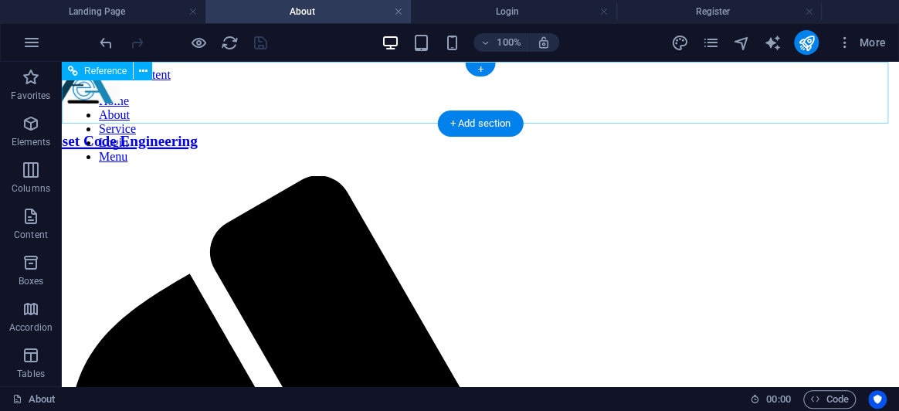
scroll to position [0, 0]
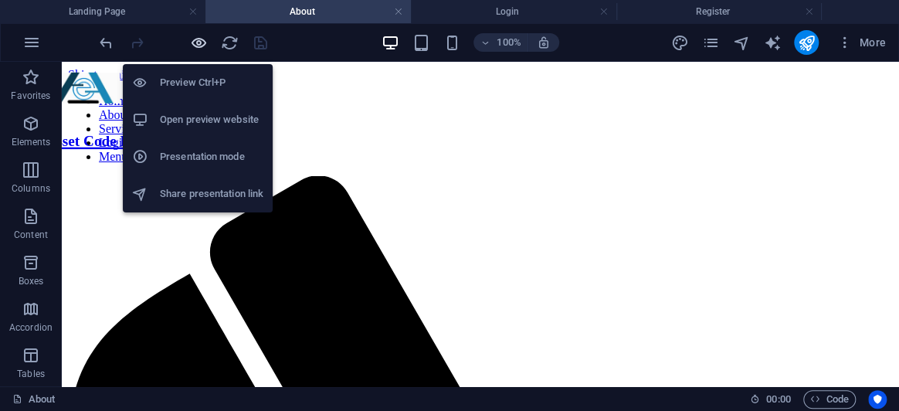
click at [205, 44] on icon "button" at bounding box center [199, 43] width 18 height 18
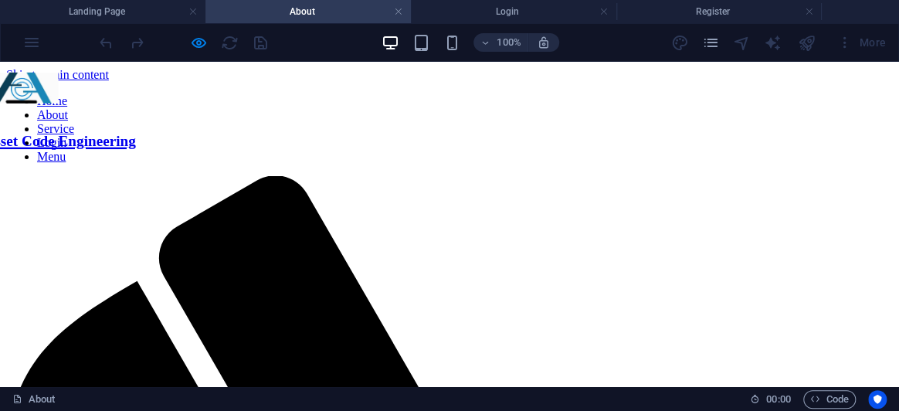
click at [66, 150] on link "Menu" at bounding box center [51, 156] width 29 height 13
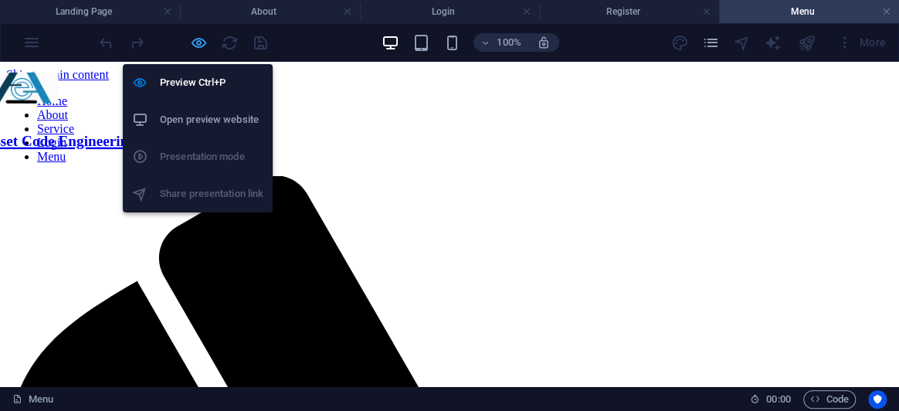
drag, startPoint x: 192, startPoint y: 40, endPoint x: 398, endPoint y: 188, distance: 253.4
click at [192, 40] on icon "button" at bounding box center [199, 43] width 18 height 18
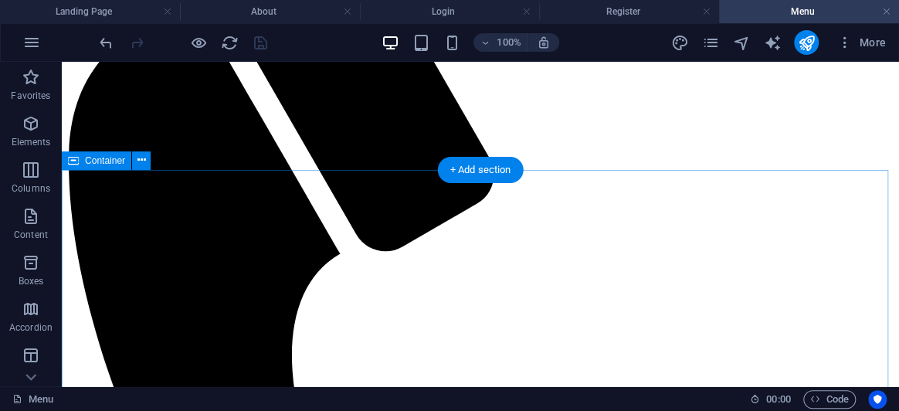
scroll to position [557, 0]
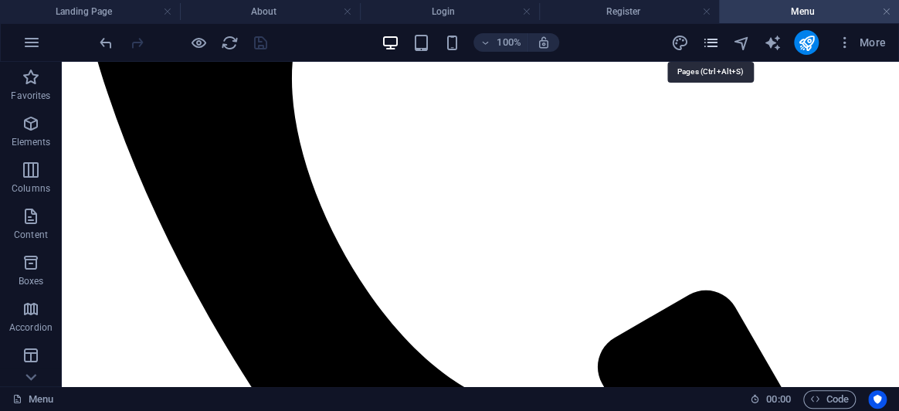
click at [718, 39] on icon "pages" at bounding box center [710, 43] width 18 height 18
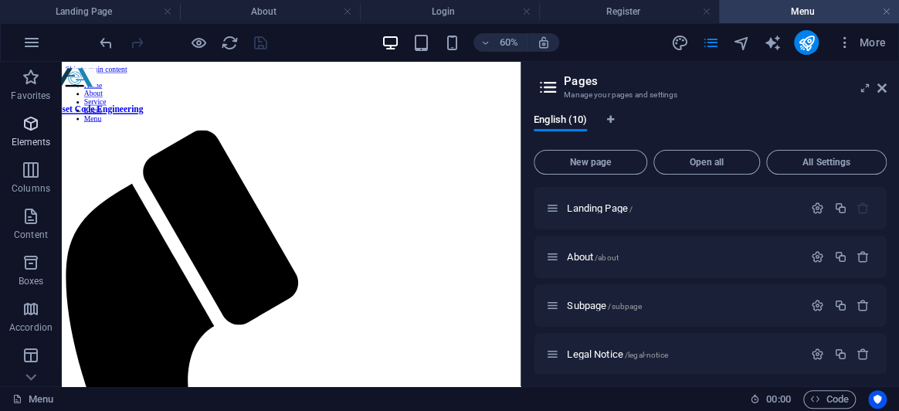
scroll to position [0, 0]
click at [19, 133] on span "Elements" at bounding box center [31, 132] width 62 height 37
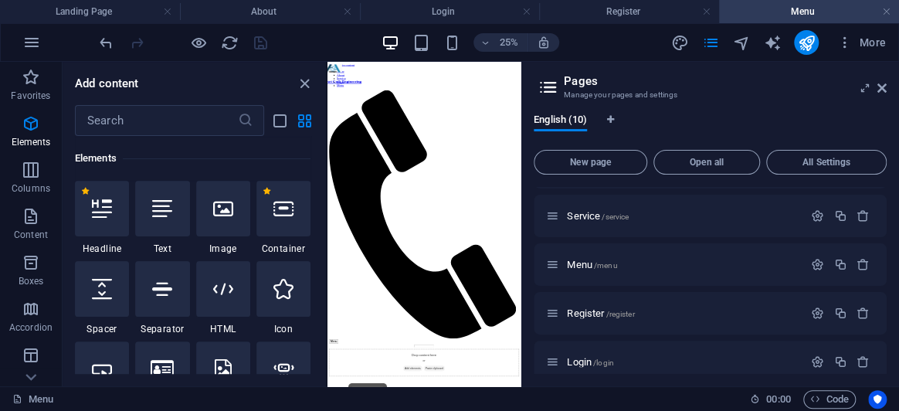
scroll to position [229, 0]
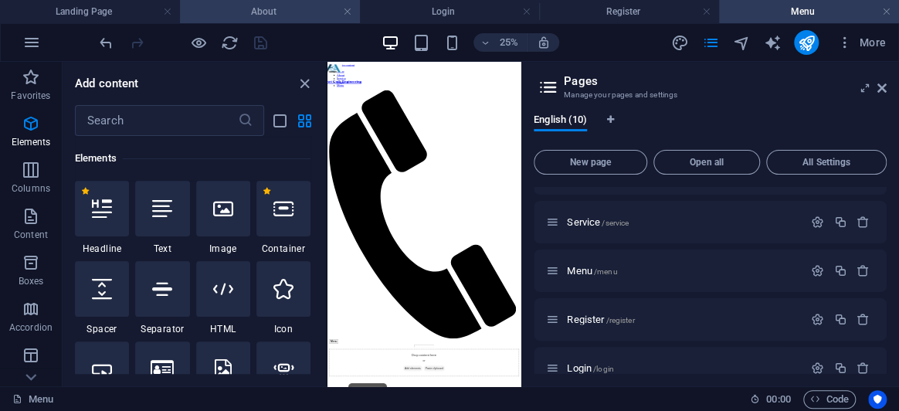
click at [283, 12] on h4 "About" at bounding box center [270, 11] width 180 height 17
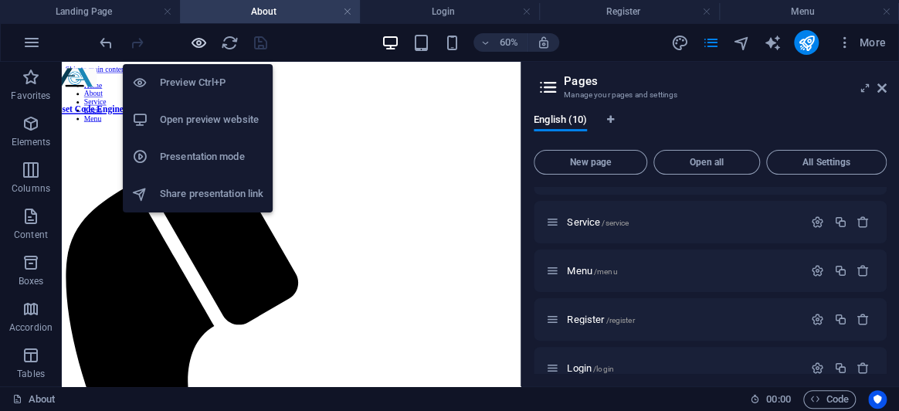
click at [202, 38] on icon "button" at bounding box center [199, 43] width 18 height 18
click at [199, 46] on icon "button" at bounding box center [199, 43] width 18 height 18
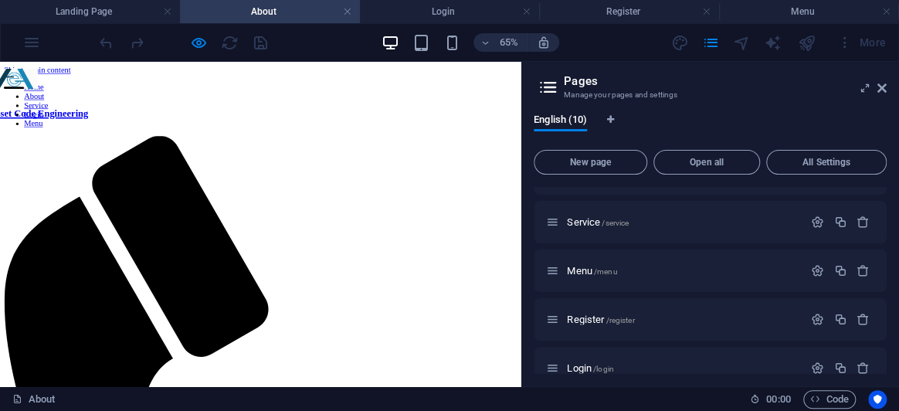
click at [74, 122] on link "Service" at bounding box center [55, 128] width 37 height 13
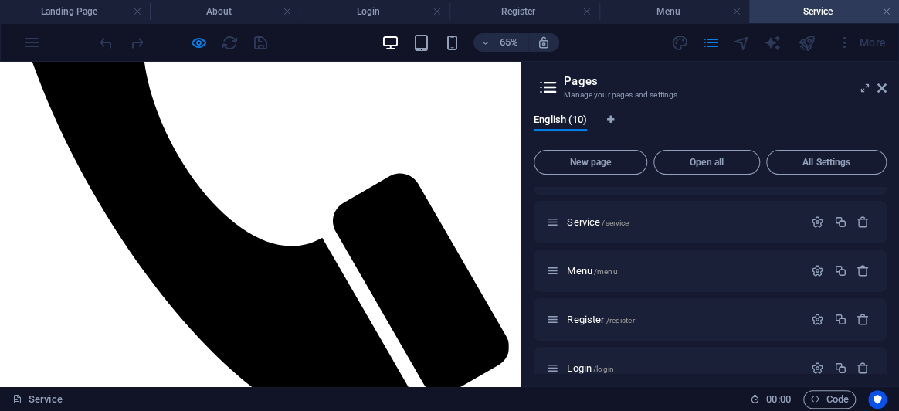
scroll to position [514, 0]
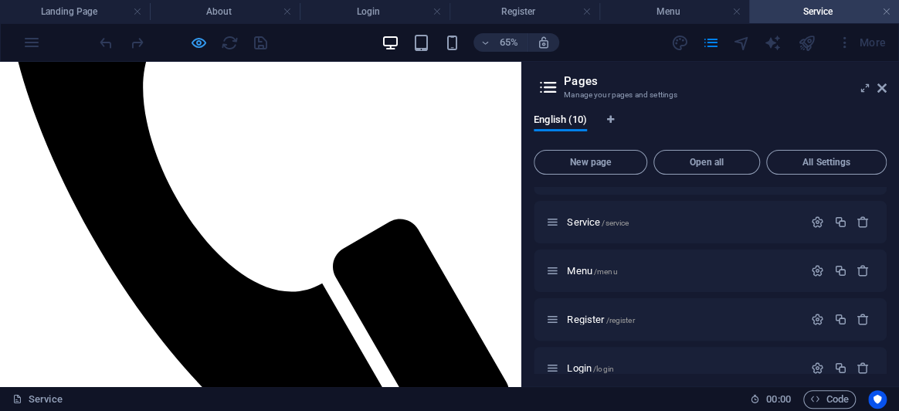
click at [195, 42] on icon "button" at bounding box center [199, 43] width 18 height 18
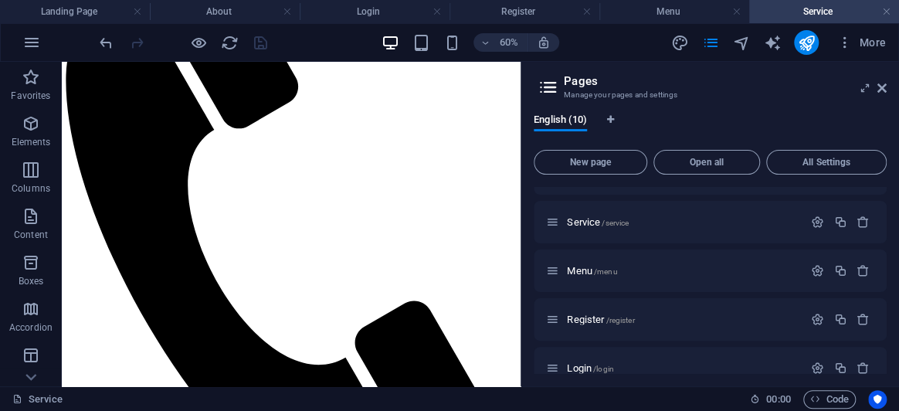
scroll to position [0, 0]
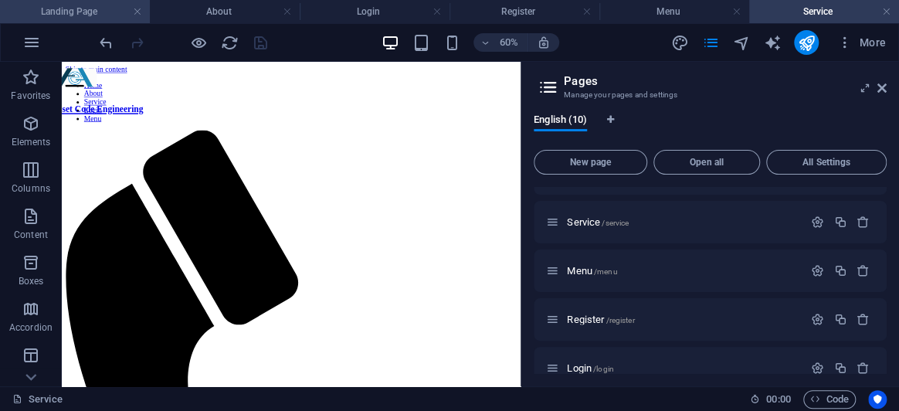
click at [92, 15] on h4 "Landing Page" at bounding box center [75, 11] width 150 height 17
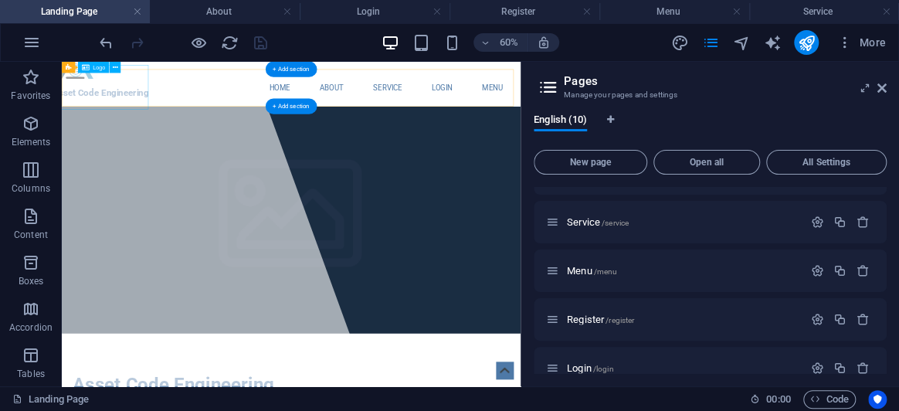
click at [142, 117] on div "Asset Code Engineering" at bounding box center [126, 92] width 159 height 74
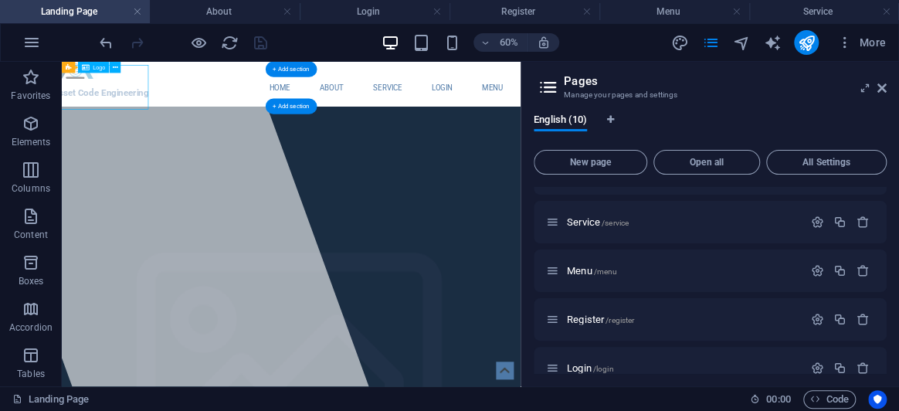
select select "px"
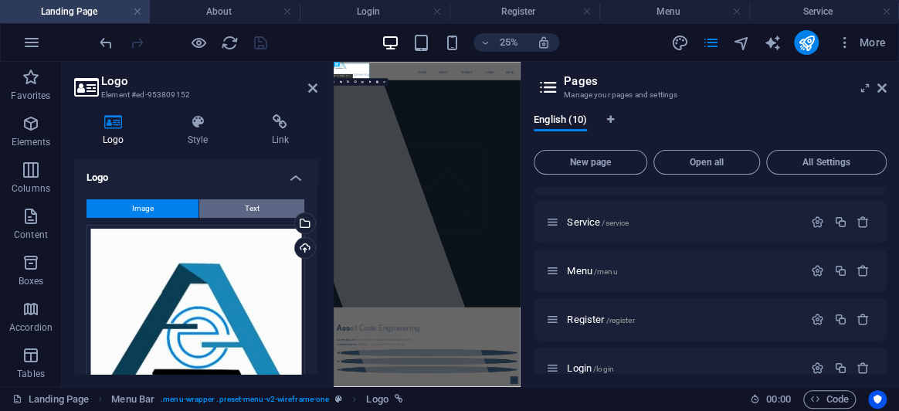
click at [239, 202] on button "Text" at bounding box center [251, 208] width 105 height 19
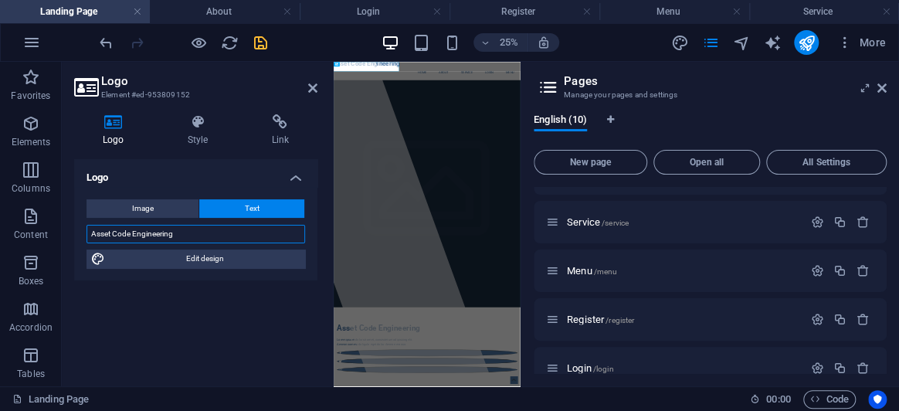
drag, startPoint x: 192, startPoint y: 239, endPoint x: 66, endPoint y: 221, distance: 126.5
click at [66, 221] on div "Logo Style Link Logo Image Text Drag files here, click to choose files or selec…" at bounding box center [196, 244] width 268 height 284
type input "Factory Scanner"
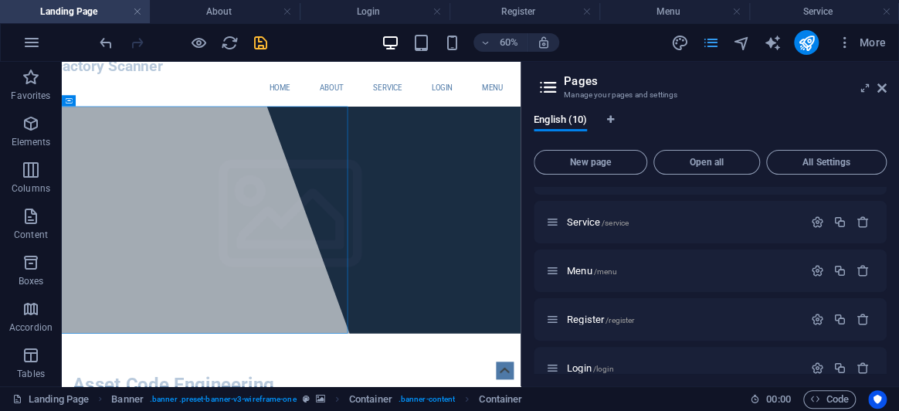
click at [711, 44] on icon "pages" at bounding box center [710, 43] width 18 height 18
click at [886, 85] on icon at bounding box center [881, 88] width 9 height 12
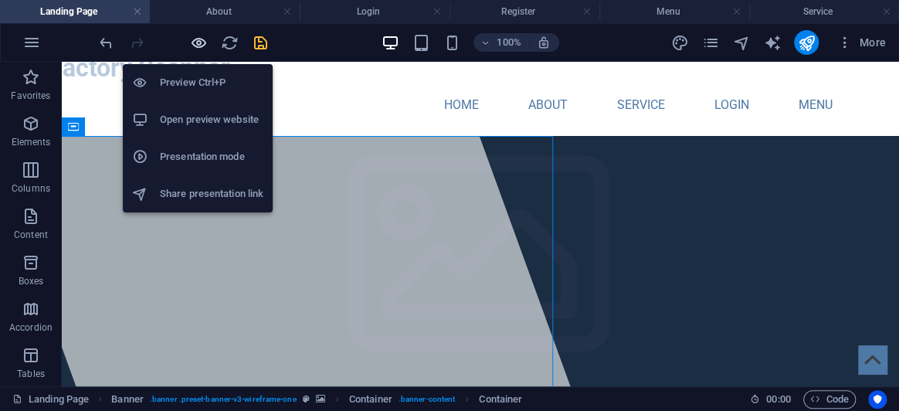
click at [190, 44] on icon "button" at bounding box center [199, 43] width 18 height 18
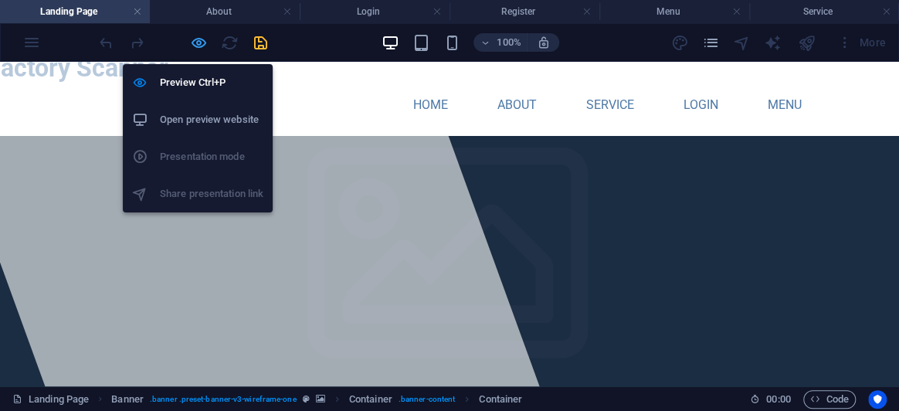
click at [201, 43] on icon "button" at bounding box center [199, 43] width 18 height 18
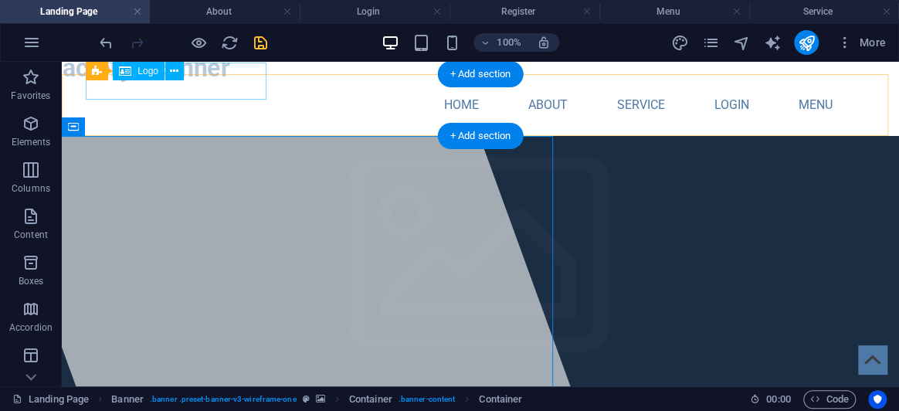
click at [120, 85] on div "Factory Scanner" at bounding box center [139, 68] width 181 height 37
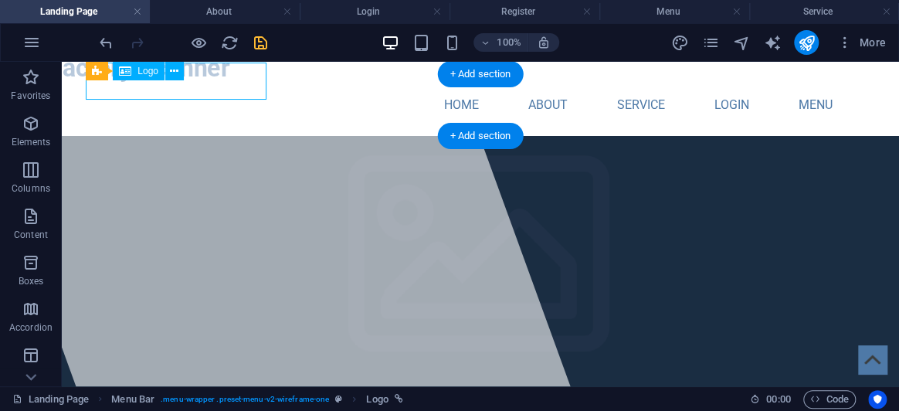
click at [120, 85] on div "Factory Scanner" at bounding box center [139, 68] width 181 height 37
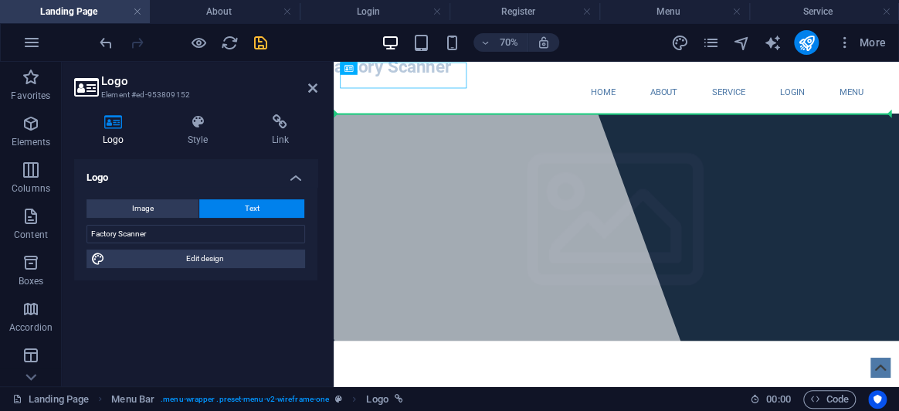
drag, startPoint x: 360, startPoint y: 90, endPoint x: 362, endPoint y: 117, distance: 27.1
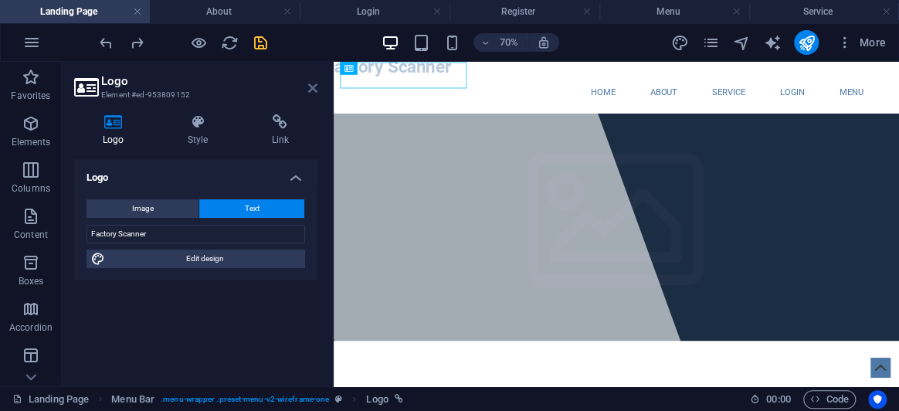
click at [309, 90] on icon at bounding box center [312, 88] width 9 height 12
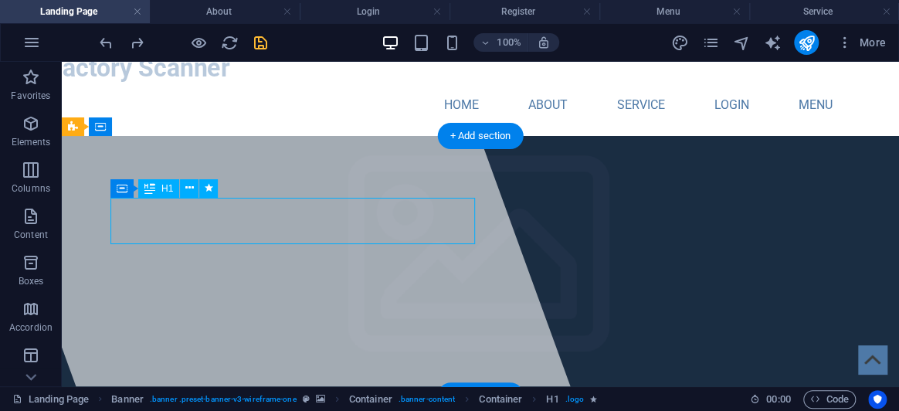
click at [83, 300] on div at bounding box center [264, 224] width 613 height 324
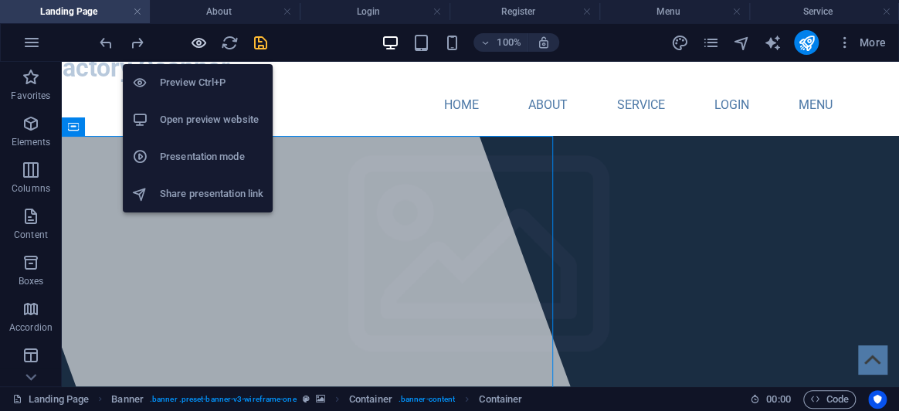
click at [199, 47] on icon "button" at bounding box center [199, 43] width 18 height 18
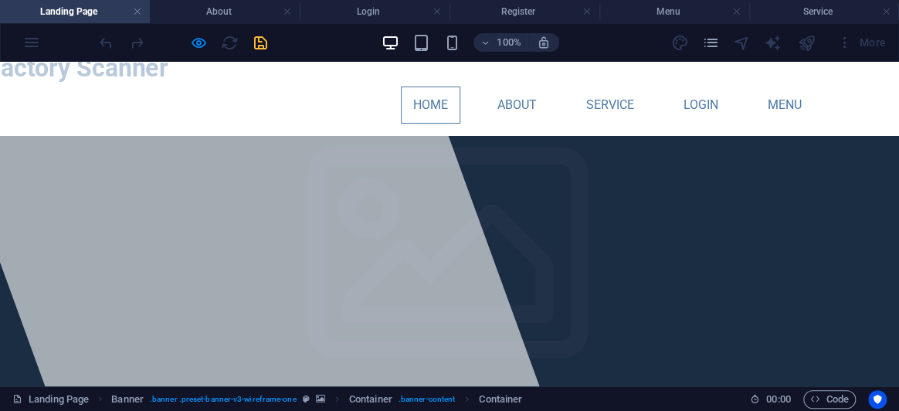
click at [442, 107] on link "Home" at bounding box center [430, 105] width 59 height 37
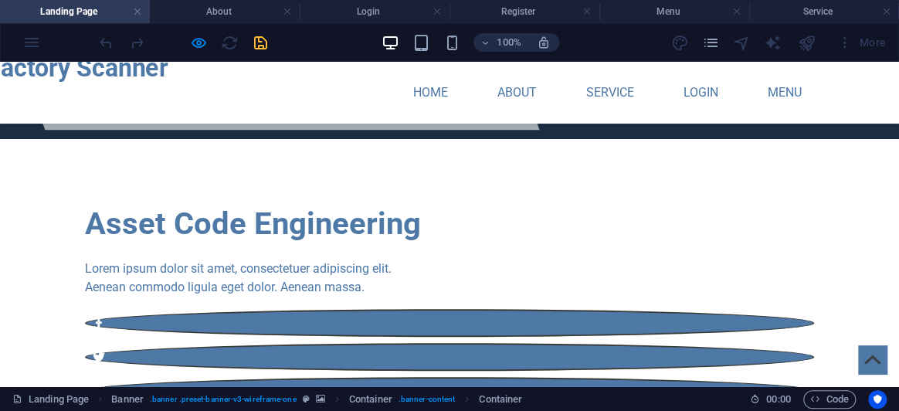
scroll to position [280, 0]
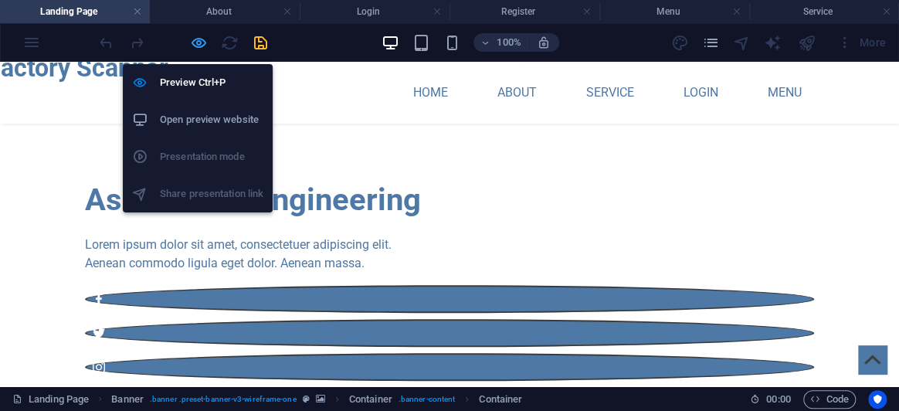
drag, startPoint x: 201, startPoint y: 42, endPoint x: 467, endPoint y: 70, distance: 268.0
click at [201, 42] on icon "button" at bounding box center [199, 43] width 18 height 18
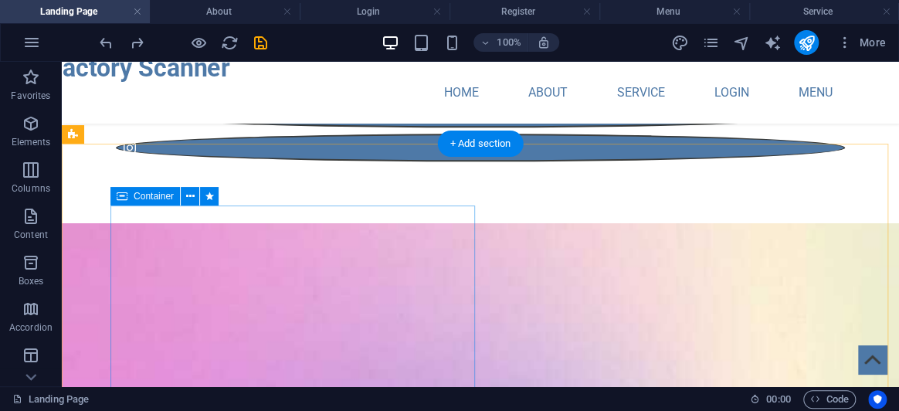
scroll to position [632, 0]
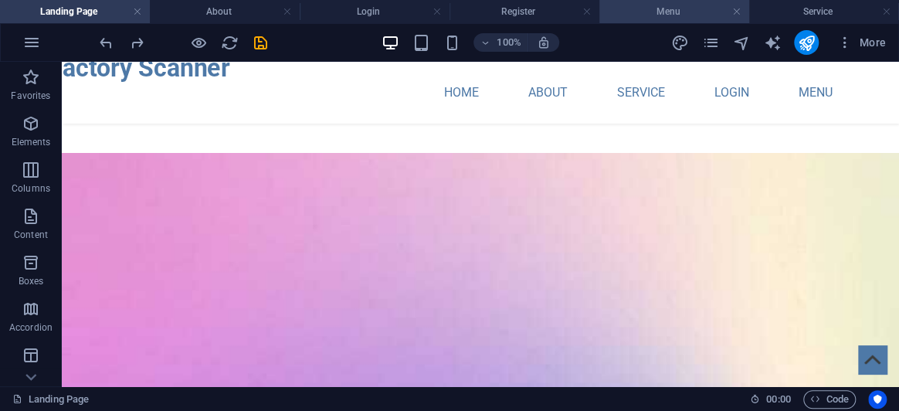
click at [640, 8] on h4 "Menu" at bounding box center [674, 11] width 150 height 17
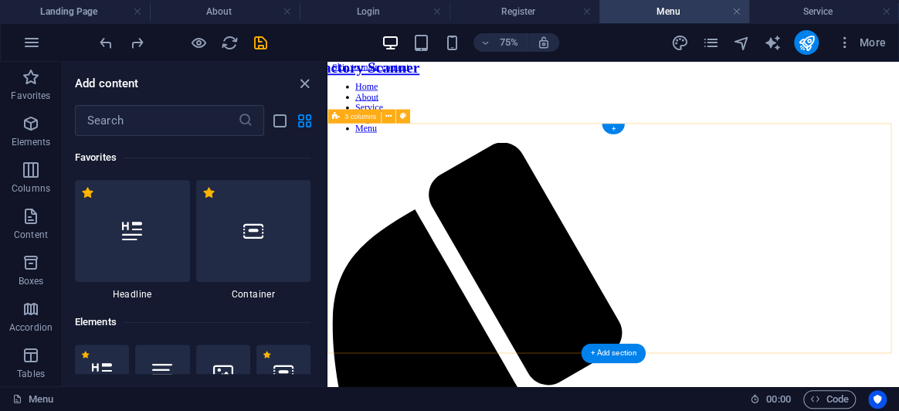
scroll to position [0, 0]
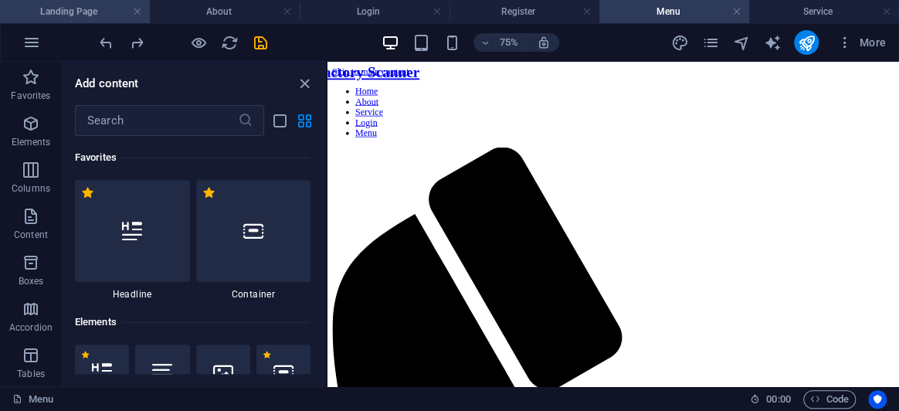
click at [93, 8] on h4 "Landing Page" at bounding box center [75, 11] width 150 height 17
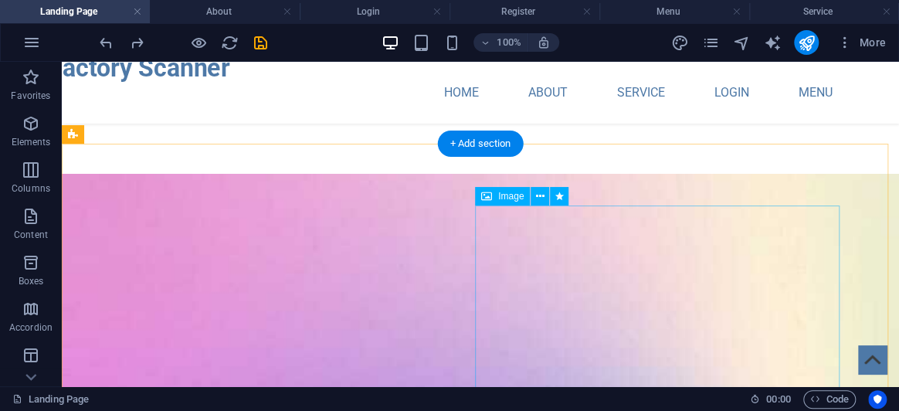
scroll to position [632, 0]
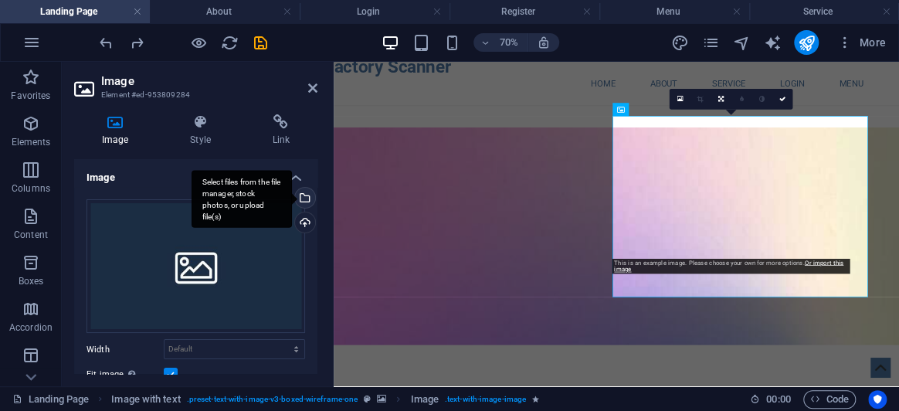
scroll to position [0, 0]
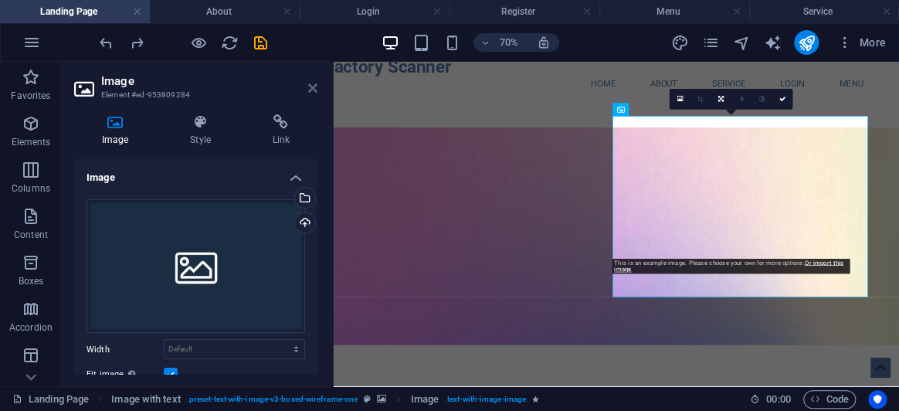
click at [314, 86] on icon at bounding box center [312, 88] width 9 height 12
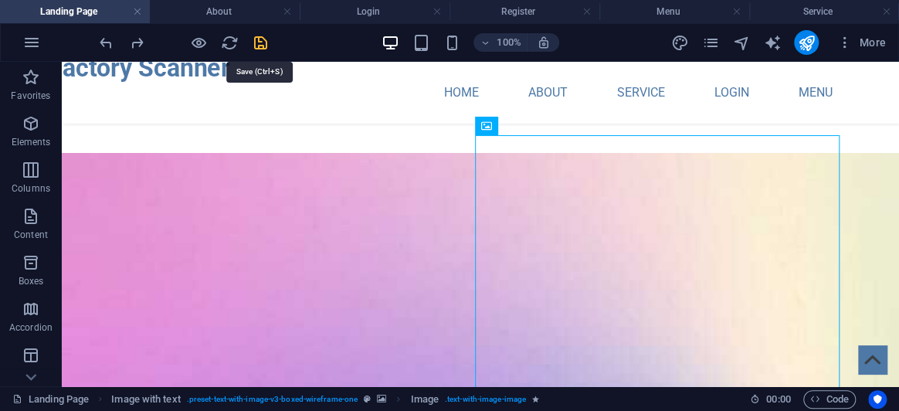
click at [265, 44] on icon "save" at bounding box center [261, 43] width 18 height 18
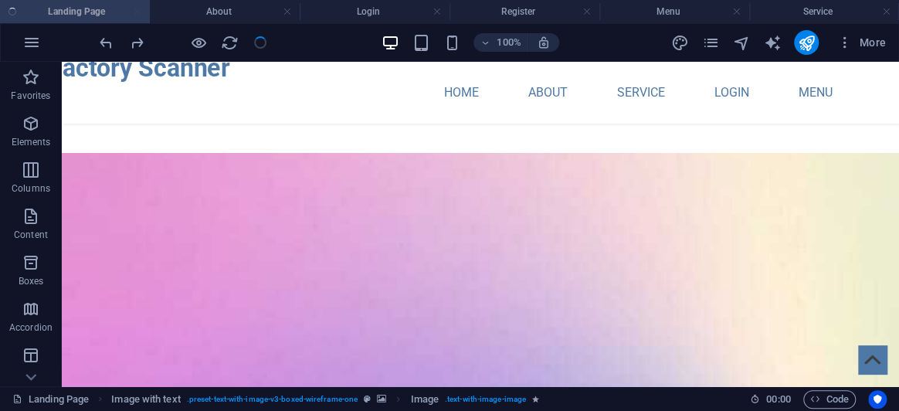
checkbox input "false"
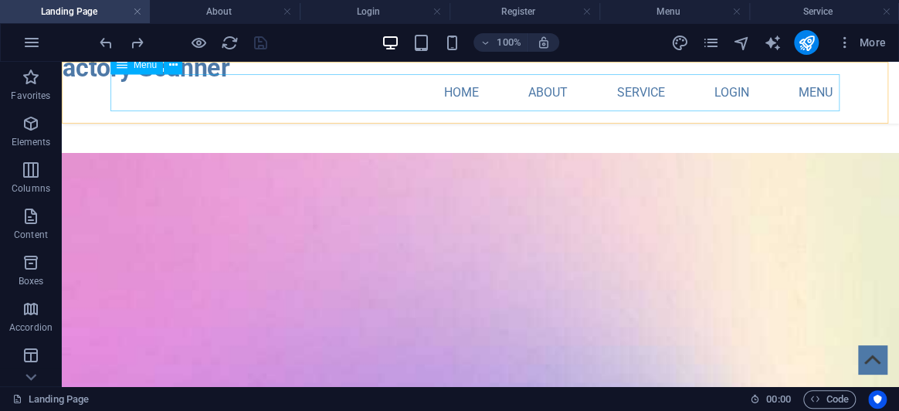
click at [463, 102] on nav "Home About Service Login Menu" at bounding box center [480, 92] width 729 height 37
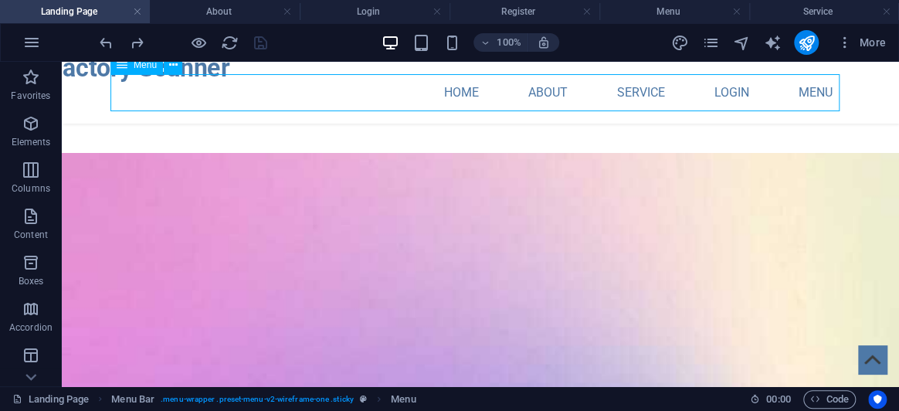
click at [463, 102] on nav "Home About Service Login Menu" at bounding box center [480, 92] width 729 height 37
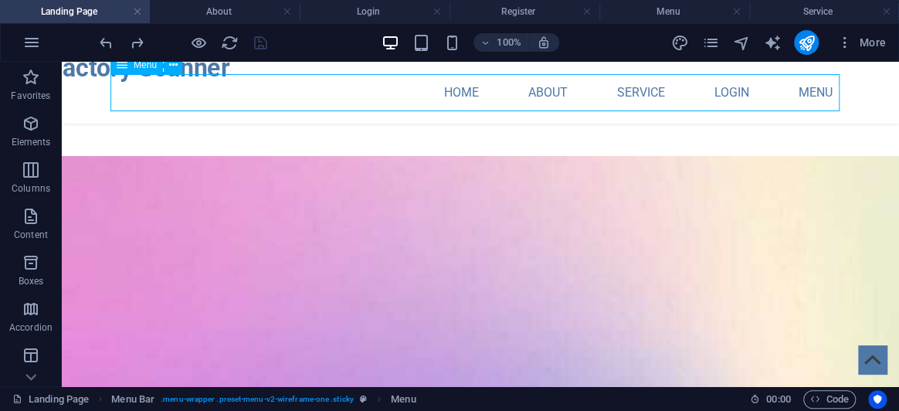
select select "1"
select select
select select "5"
select select
select select "8"
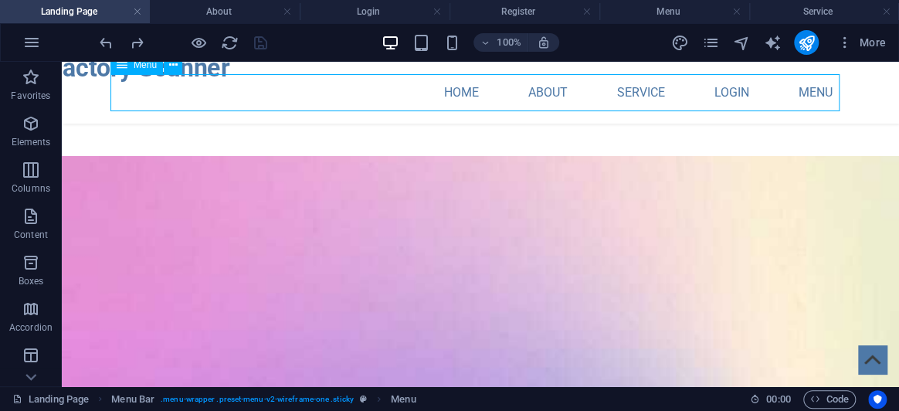
select select
select select "6"
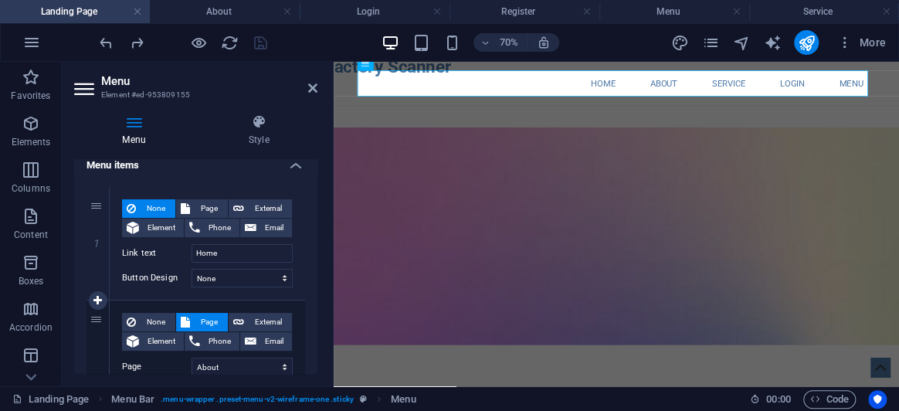
scroll to position [140, 0]
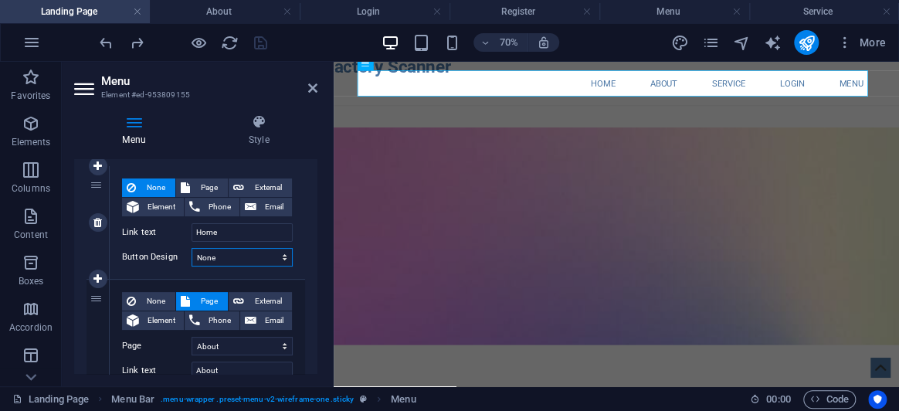
click at [221, 251] on select "None Default Primary Secondary" at bounding box center [242, 257] width 101 height 19
drag, startPoint x: 221, startPoint y: 251, endPoint x: 199, endPoint y: 234, distance: 27.5
click at [221, 251] on select "None Default Primary Secondary" at bounding box center [242, 257] width 101 height 19
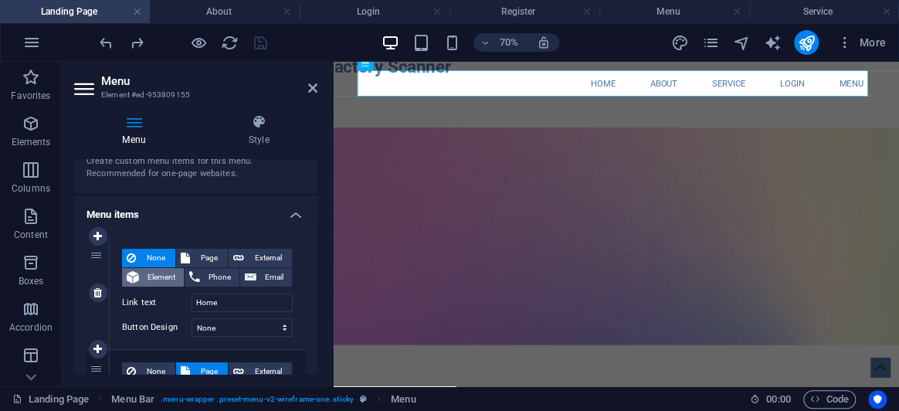
click at [166, 270] on span "Element" at bounding box center [162, 277] width 36 height 19
select select
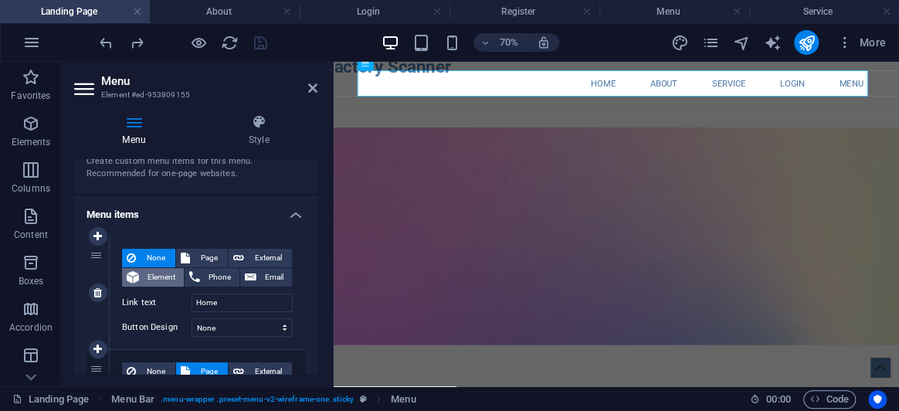
select select
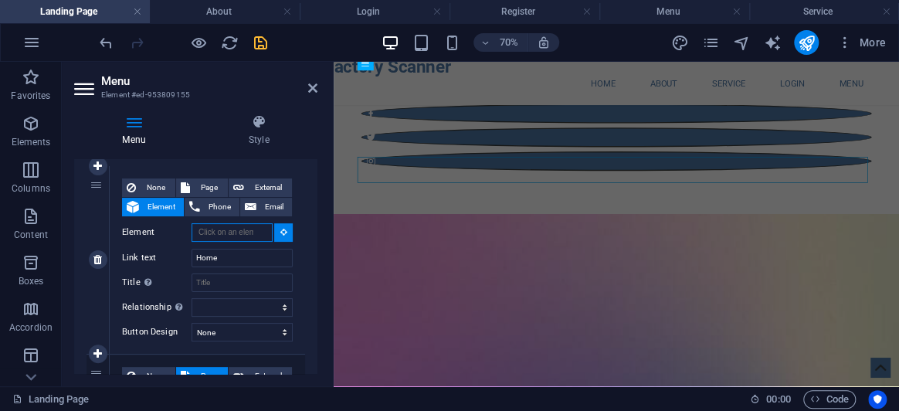
scroll to position [446, 0]
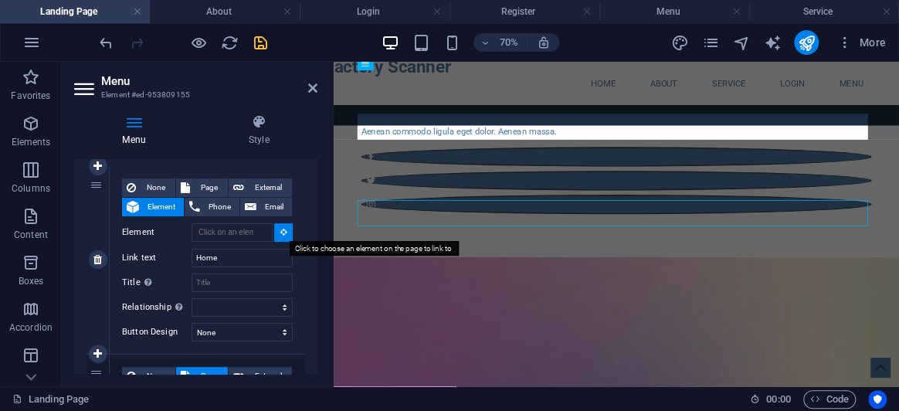
click at [280, 232] on icon at bounding box center [283, 232] width 7 height 8
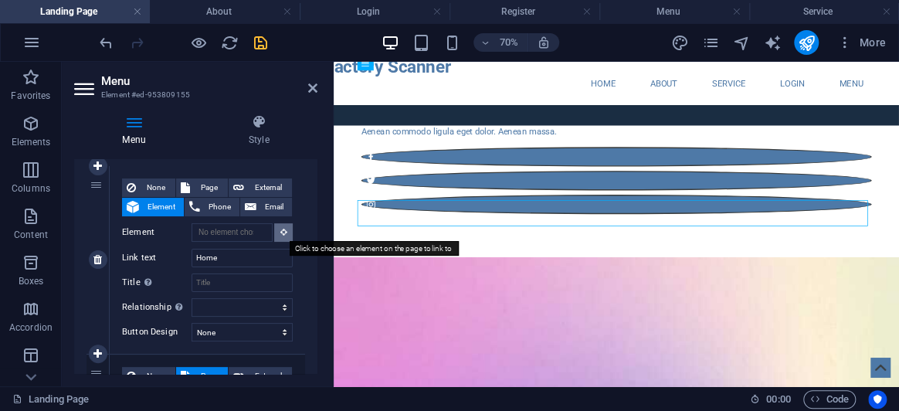
click at [280, 232] on icon at bounding box center [283, 232] width 7 height 8
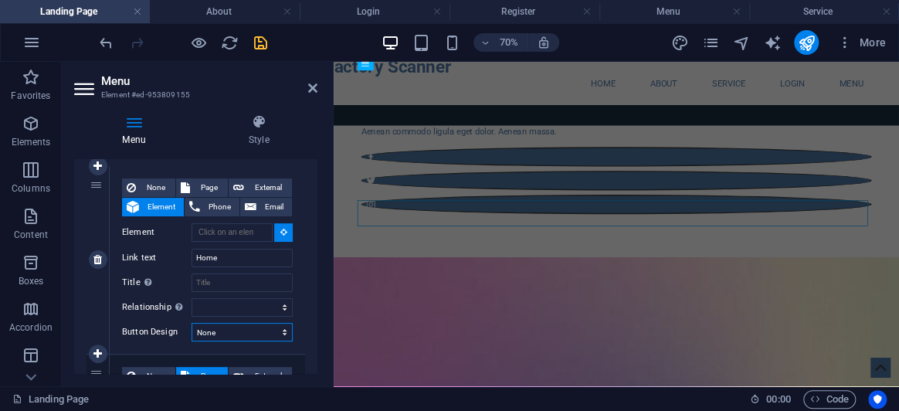
click at [246, 328] on select "None Default Primary Secondary" at bounding box center [242, 332] width 101 height 19
click at [235, 307] on select "alternate author bookmark external help license next nofollow noreferrer noopen…" at bounding box center [242, 307] width 101 height 19
click at [234, 307] on select "alternate author bookmark external help license next nofollow noreferrer noopen…" at bounding box center [242, 307] width 101 height 19
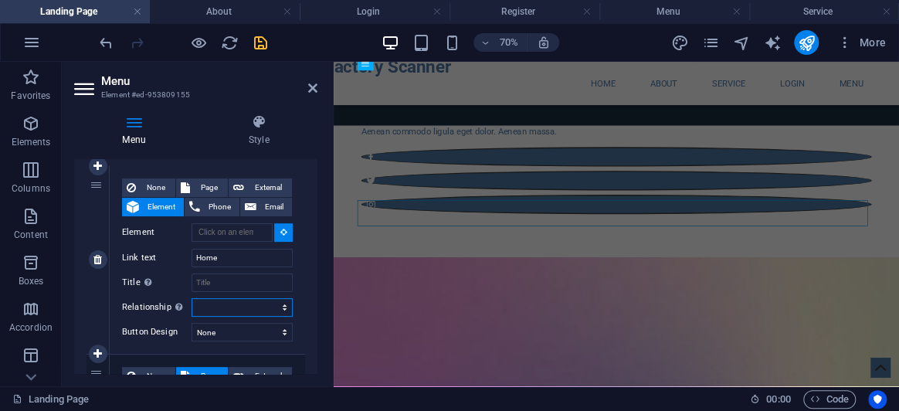
click at [280, 311] on select "alternate author bookmark external help license next nofollow noreferrer noopen…" at bounding box center [242, 307] width 101 height 19
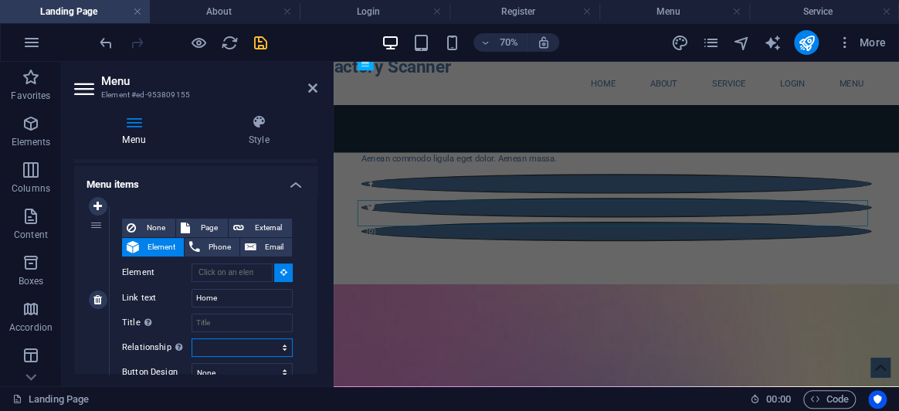
scroll to position [385, 0]
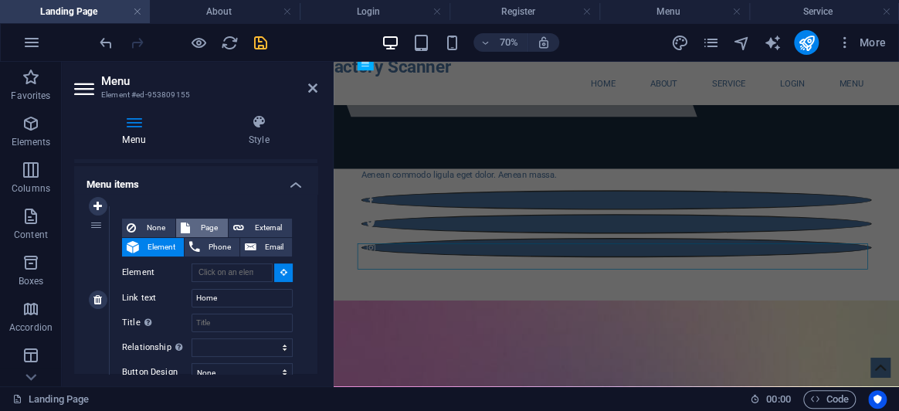
click at [206, 230] on span "Page" at bounding box center [209, 228] width 29 height 19
select select
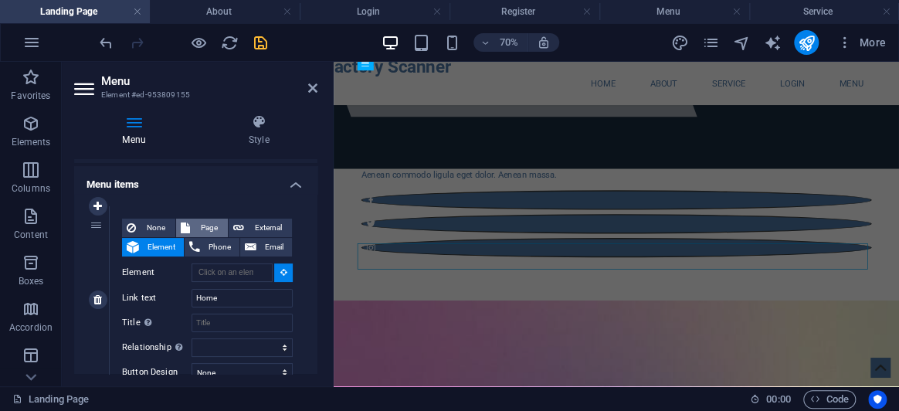
select select
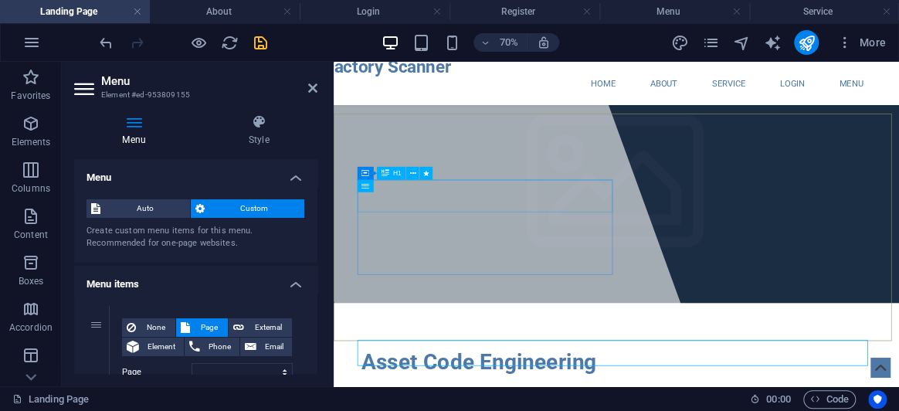
scroll to position [0, 0]
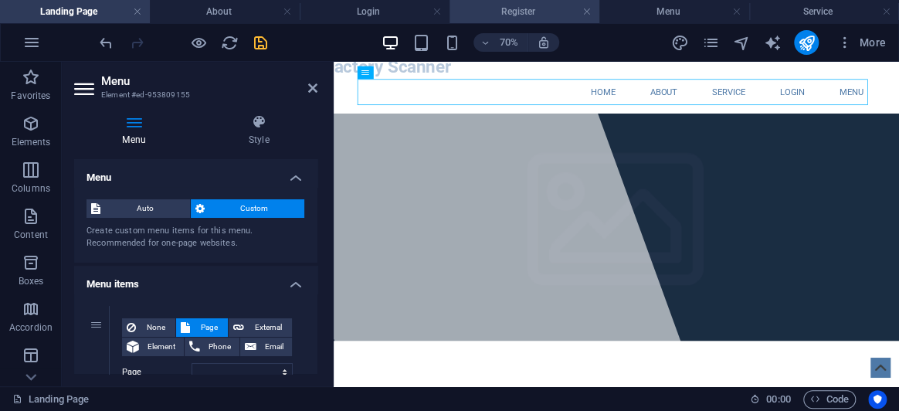
click at [504, 12] on h4 "Register" at bounding box center [525, 11] width 150 height 17
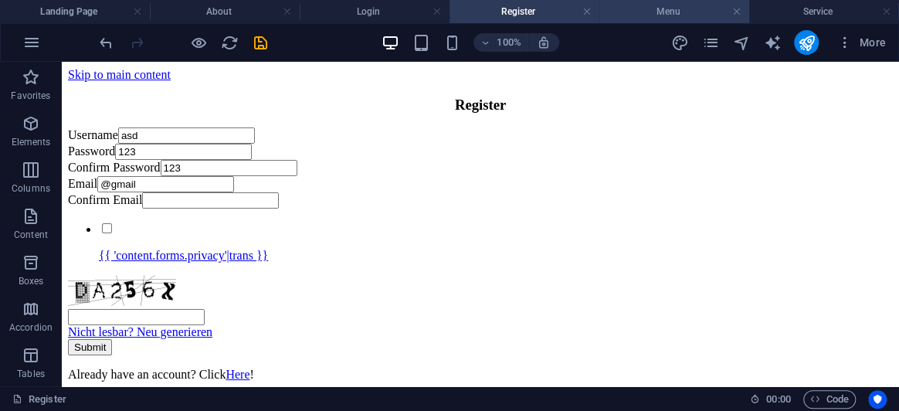
click at [648, 8] on h4 "Menu" at bounding box center [674, 11] width 150 height 17
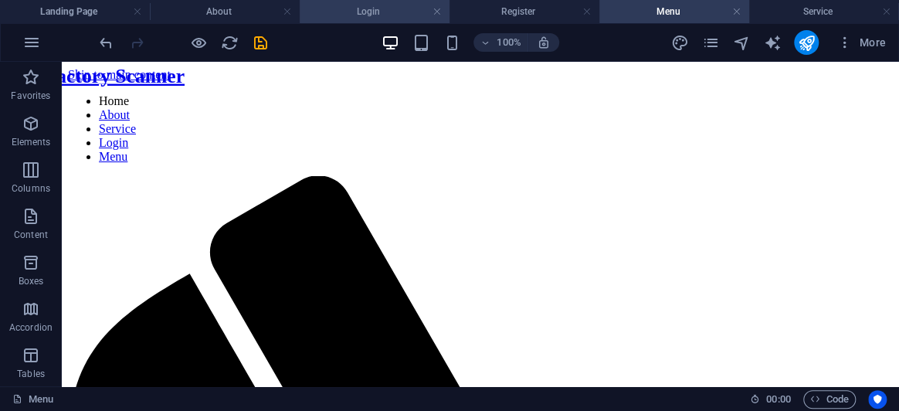
click at [378, 10] on h4 "Login" at bounding box center [375, 11] width 150 height 17
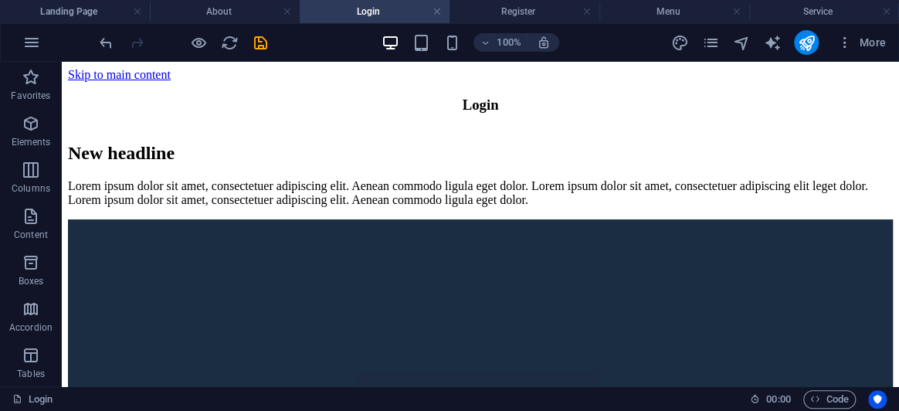
scroll to position [209, 0]
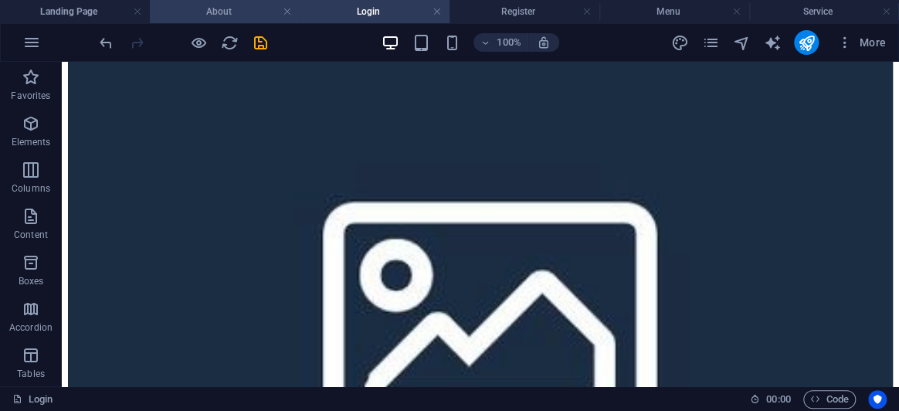
click at [240, 14] on h4 "About" at bounding box center [225, 11] width 150 height 17
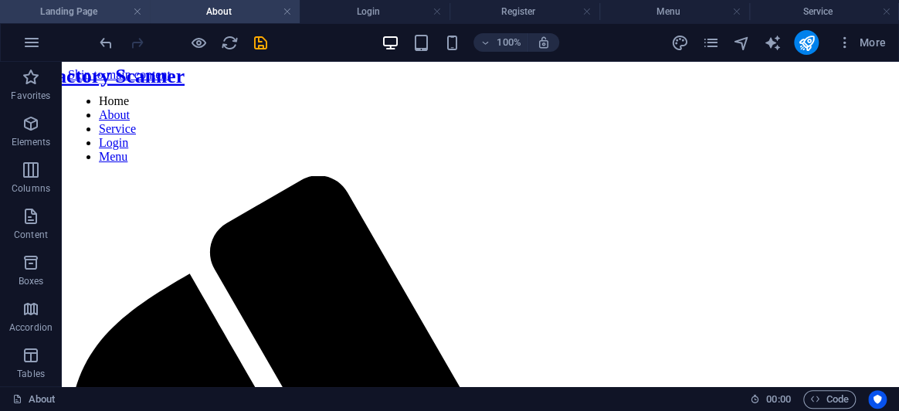
click at [53, 12] on h4 "Landing Page" at bounding box center [75, 11] width 150 height 17
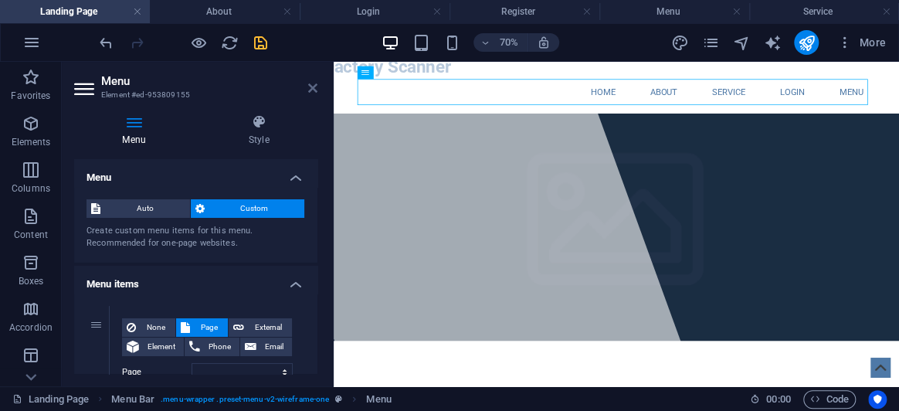
click at [311, 84] on icon at bounding box center [312, 88] width 9 height 12
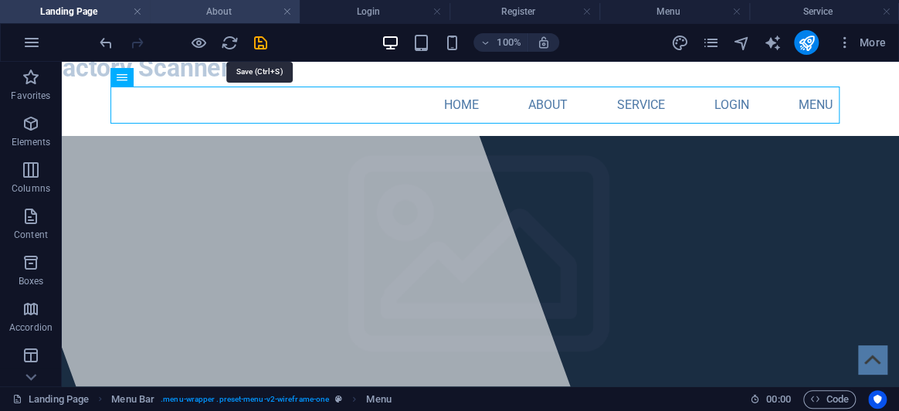
drag, startPoint x: 266, startPoint y: 40, endPoint x: 244, endPoint y: 10, distance: 37.5
click at [266, 40] on icon "save" at bounding box center [261, 43] width 18 height 18
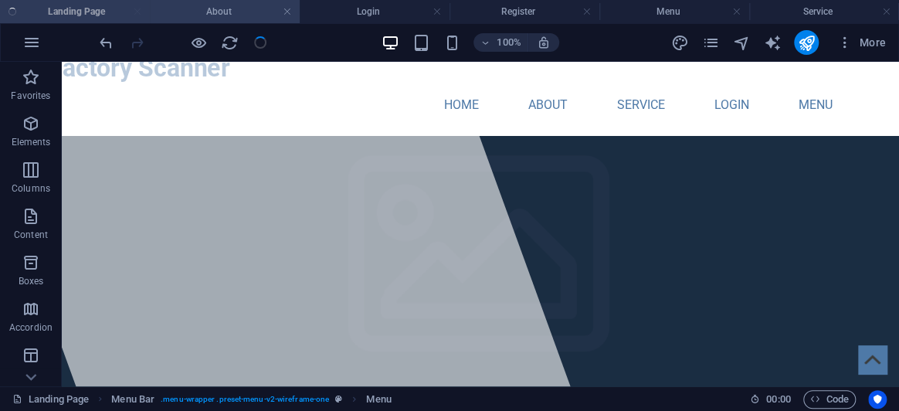
checkbox input "false"
click at [244, 10] on h4 "About" at bounding box center [225, 11] width 150 height 17
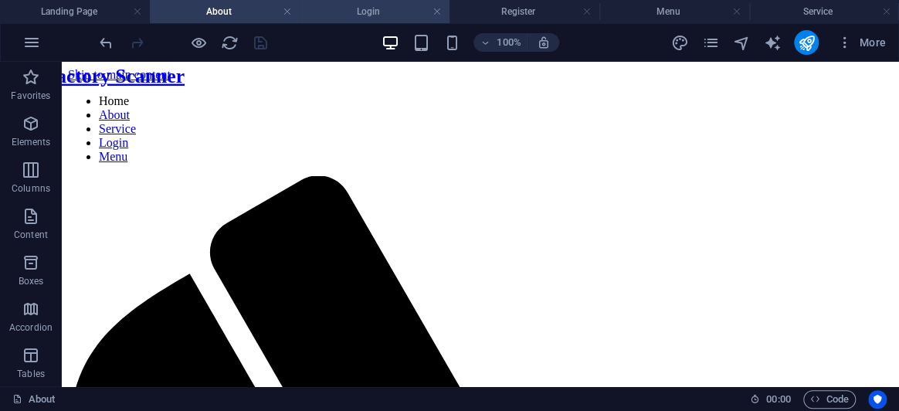
click at [378, 15] on h4 "Login" at bounding box center [375, 11] width 150 height 17
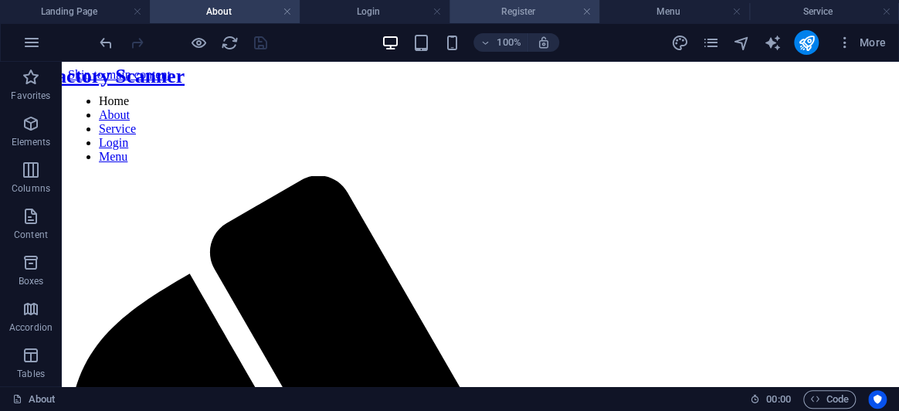
scroll to position [209, 0]
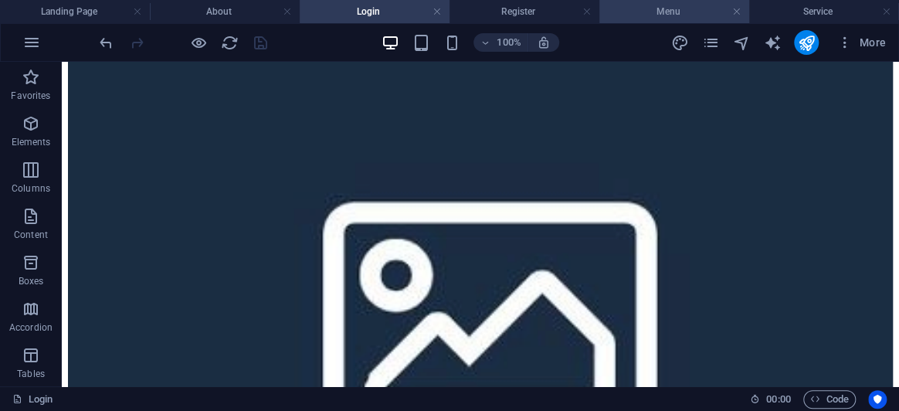
click at [653, 11] on h4 "Menu" at bounding box center [674, 11] width 150 height 17
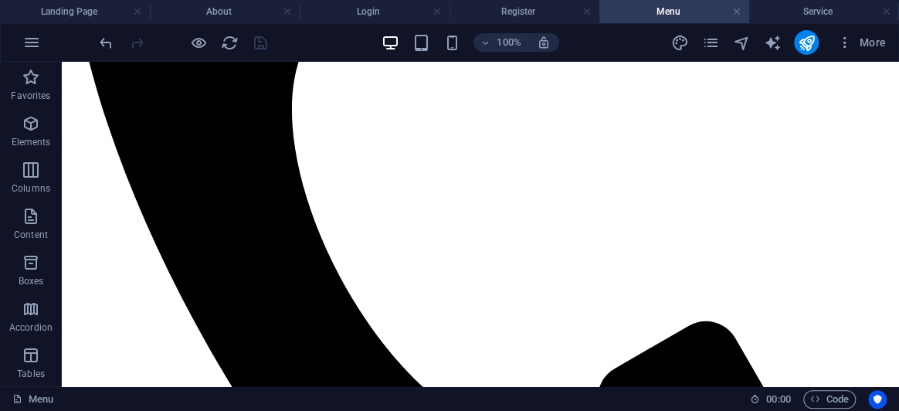
scroll to position [557, 0]
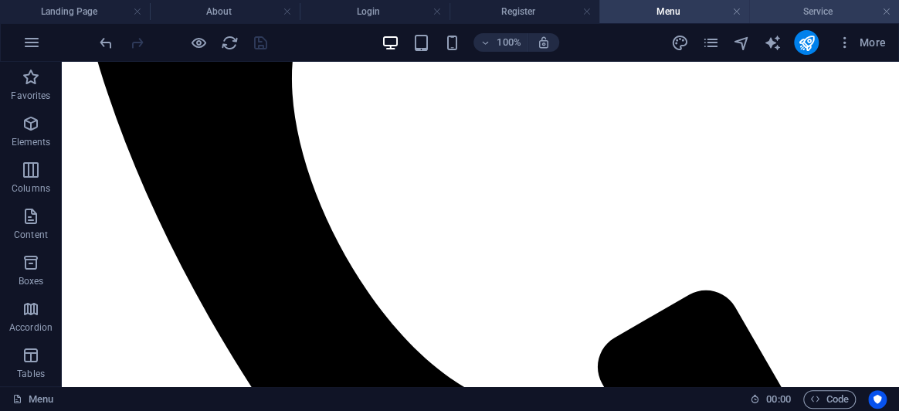
click at [775, 8] on h4 "Service" at bounding box center [824, 11] width 150 height 17
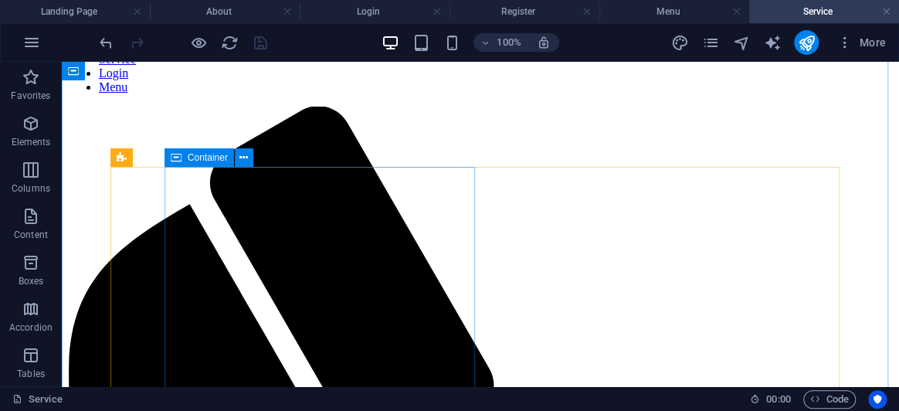
scroll to position [0, 0]
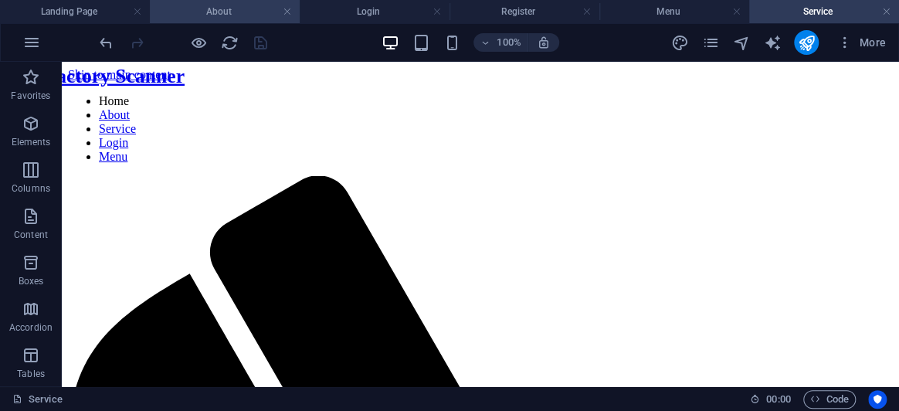
click at [242, 19] on h4 "About" at bounding box center [225, 11] width 150 height 17
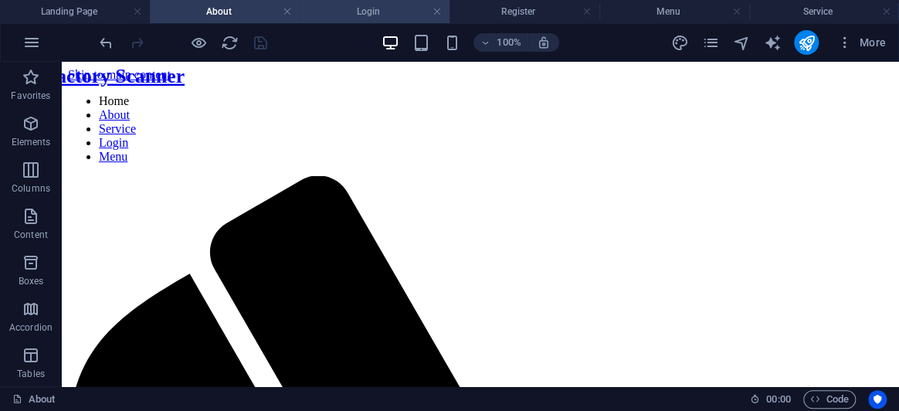
click at [354, 15] on h4 "Login" at bounding box center [375, 11] width 150 height 17
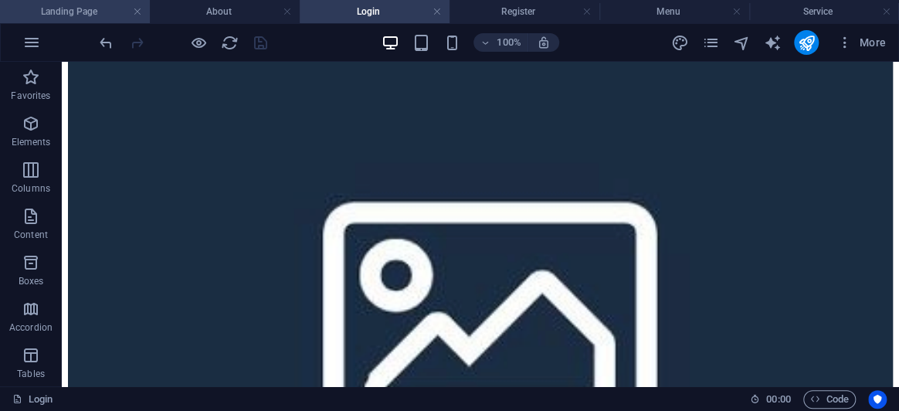
click at [52, 12] on h4 "Landing Page" at bounding box center [75, 11] width 150 height 17
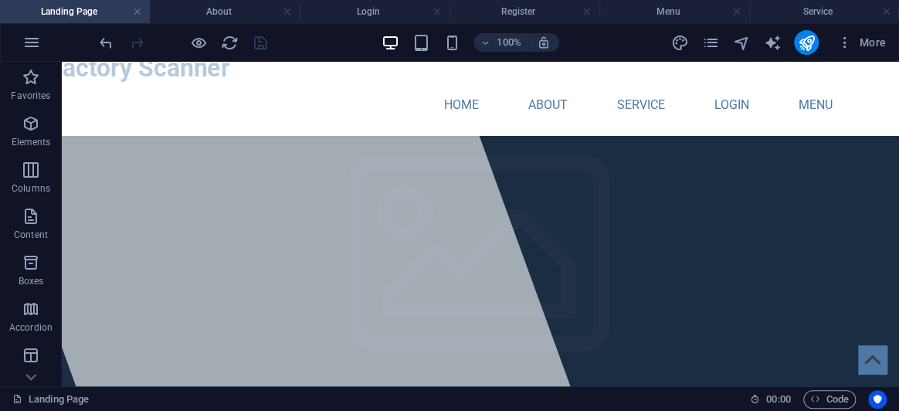
scroll to position [0, 0]
click at [527, 8] on h4 "Register" at bounding box center [525, 11] width 150 height 17
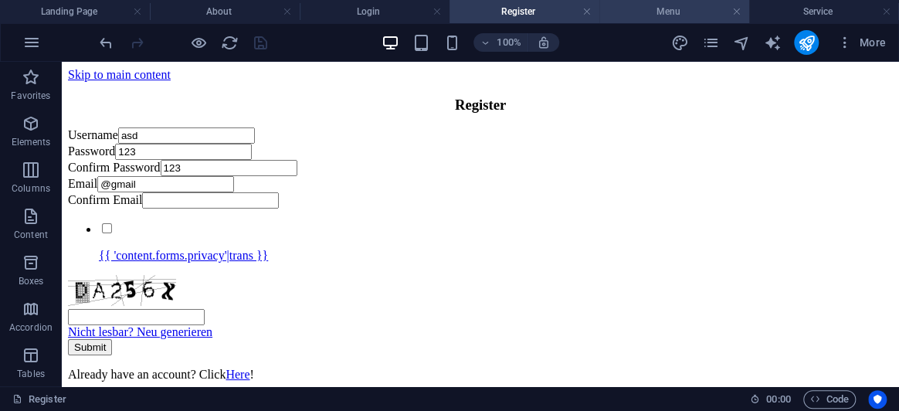
click at [627, 15] on h4 "Menu" at bounding box center [674, 11] width 150 height 17
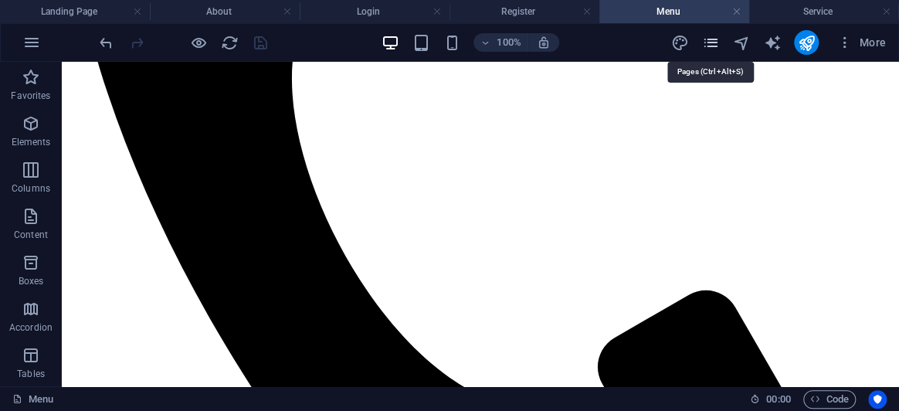
click at [717, 39] on icon "pages" at bounding box center [710, 43] width 18 height 18
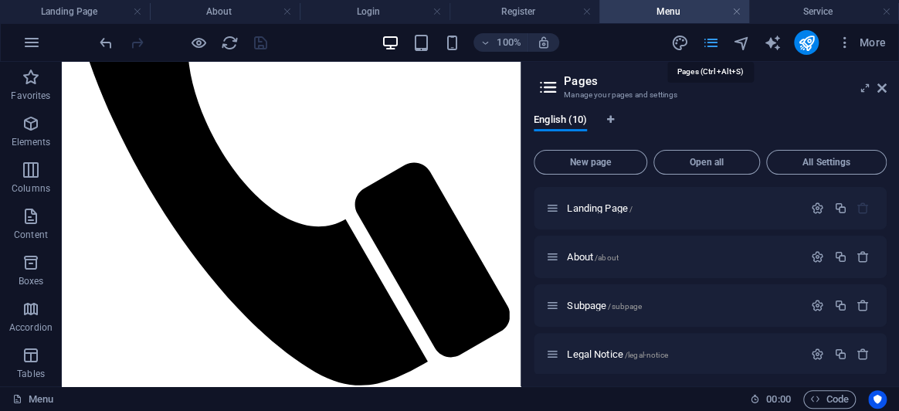
scroll to position [341, 0]
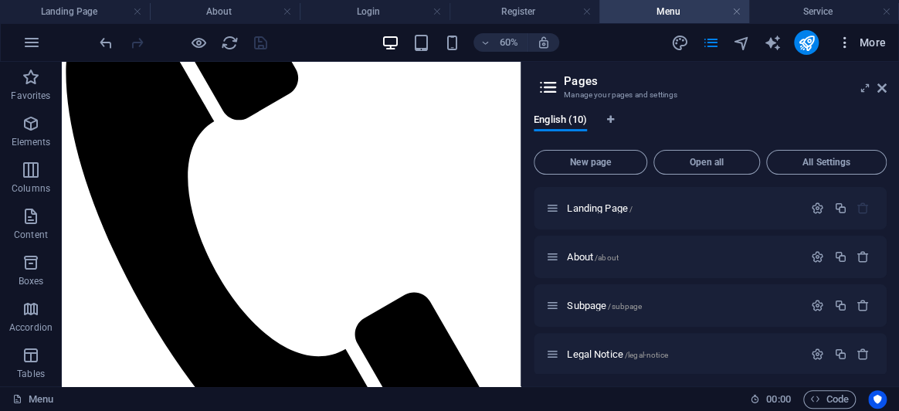
click at [843, 36] on icon "button" at bounding box center [844, 42] width 15 height 15
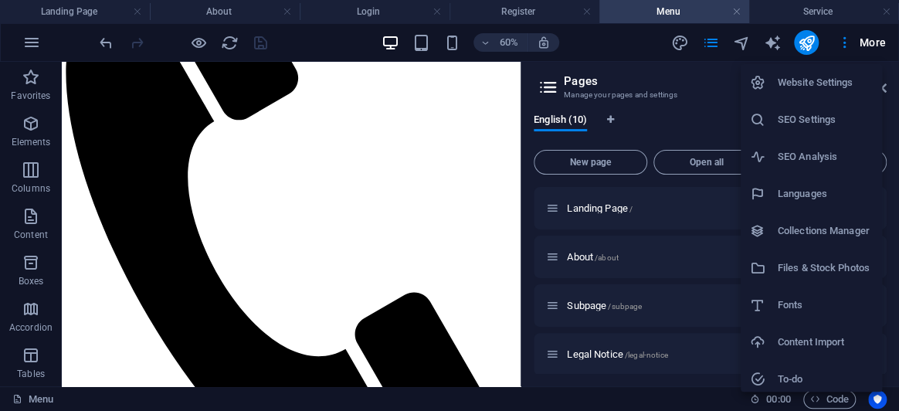
click at [705, 44] on div at bounding box center [449, 205] width 899 height 411
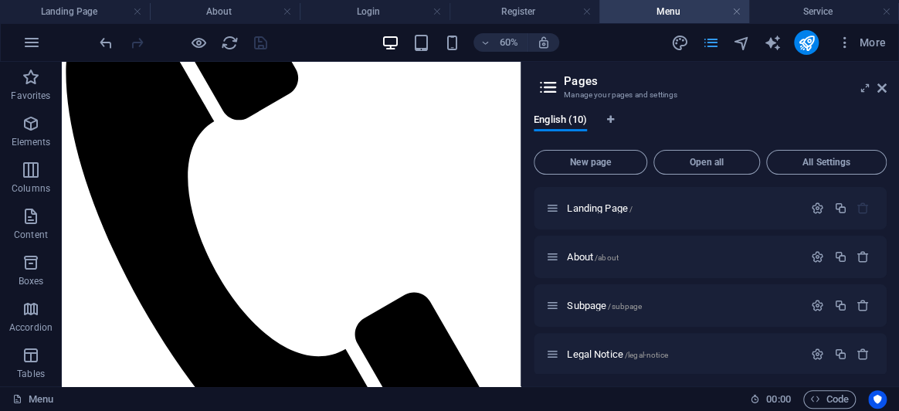
click at [703, 36] on icon "pages" at bounding box center [710, 43] width 18 height 18
click at [881, 91] on icon at bounding box center [881, 88] width 9 height 12
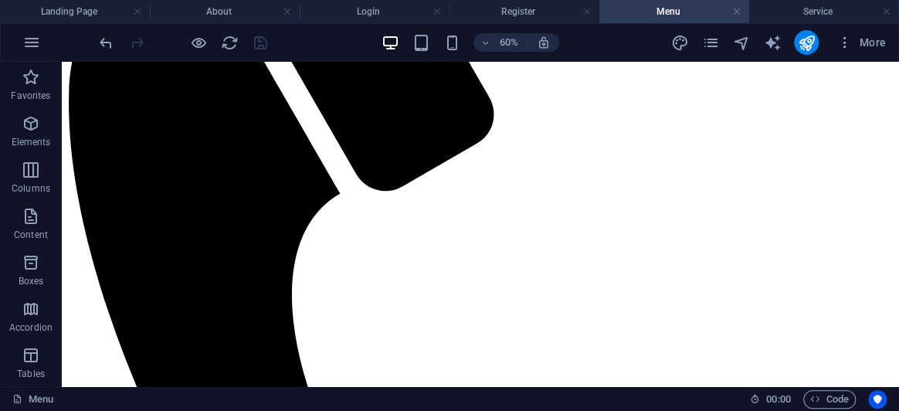
scroll to position [557, 0]
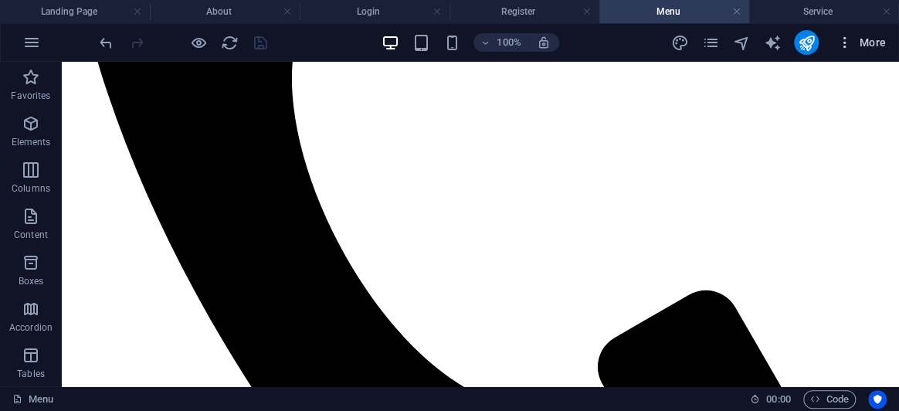
click at [866, 40] on span "More" at bounding box center [861, 42] width 49 height 15
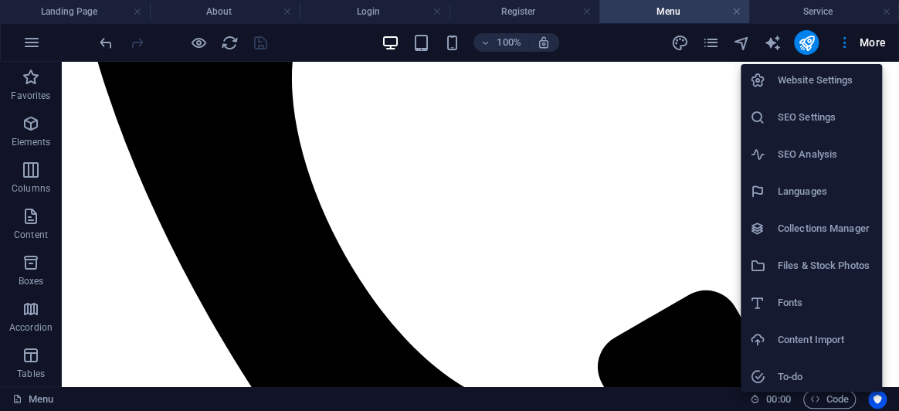
scroll to position [0, 0]
click at [34, 40] on div at bounding box center [449, 205] width 899 height 411
click at [34, 40] on div "Website Settings SEO Settings SEO Analysis Languages Collections Manager Files …" at bounding box center [449, 210] width 899 height 402
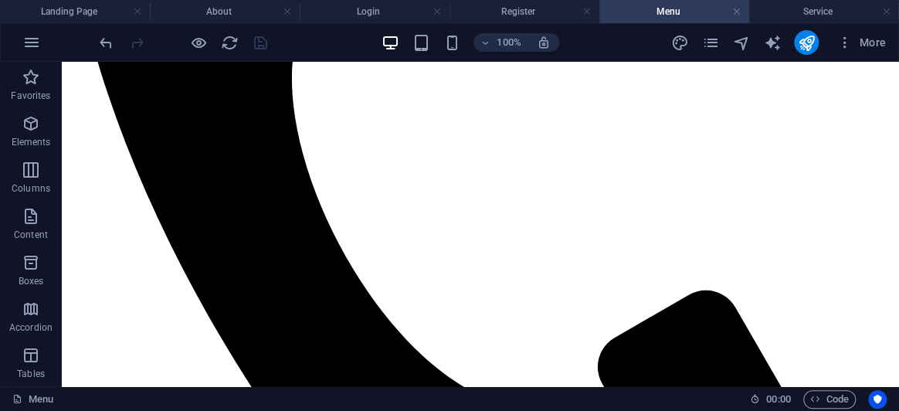
click at [34, 40] on icon "button" at bounding box center [31, 42] width 19 height 19
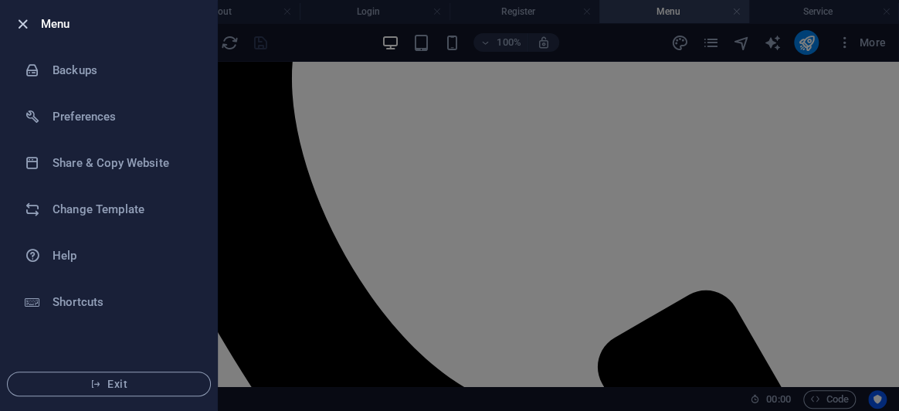
click at [23, 22] on icon "button" at bounding box center [23, 24] width 18 height 18
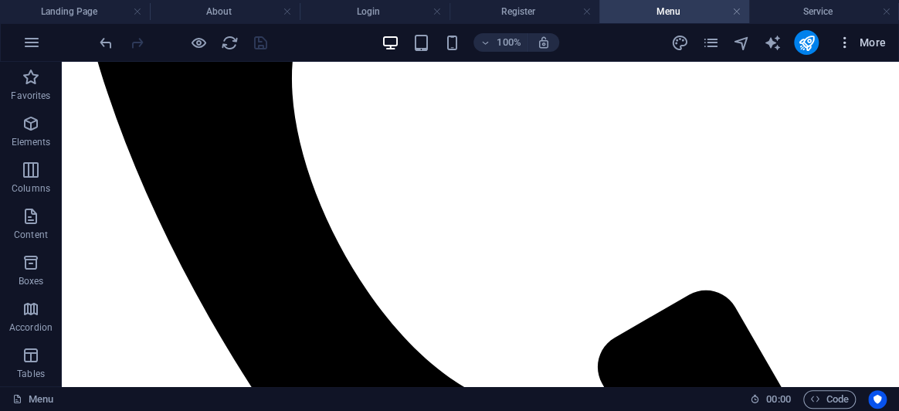
click at [857, 44] on span "More" at bounding box center [861, 42] width 49 height 15
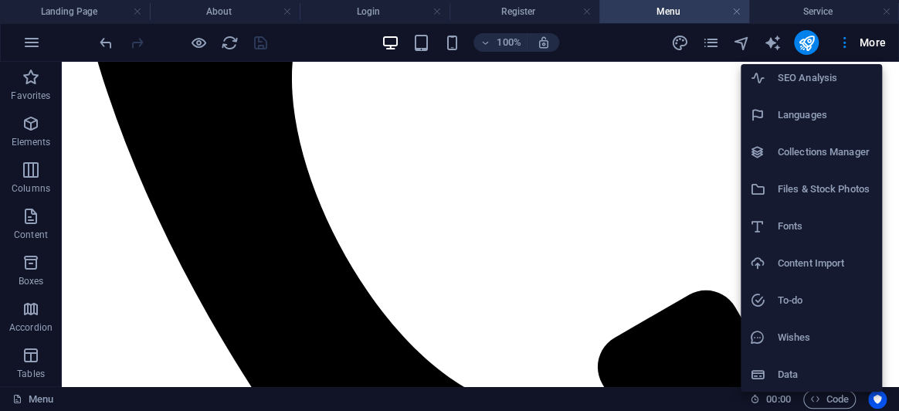
scroll to position [80, 0]
click at [871, 46] on div at bounding box center [449, 205] width 899 height 411
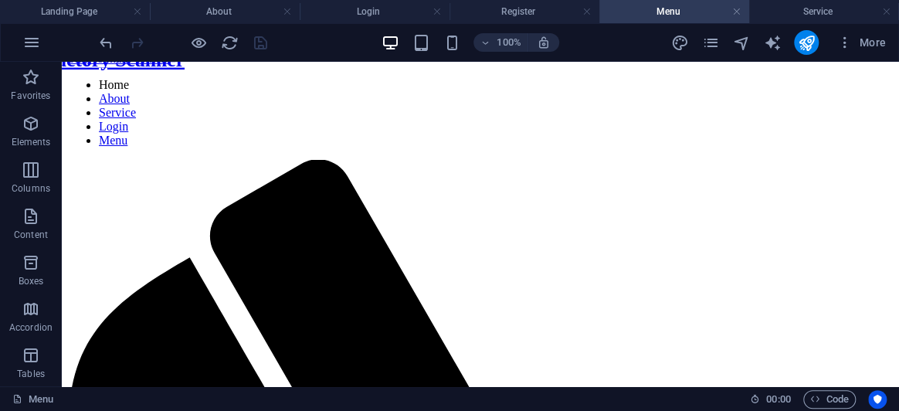
scroll to position [0, 0]
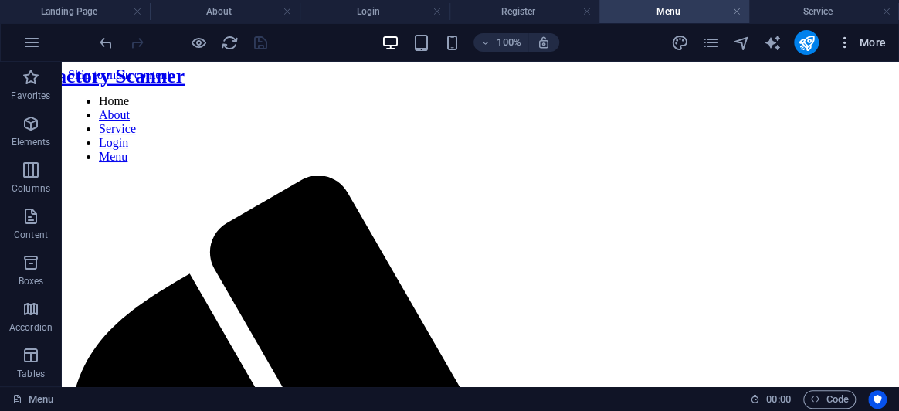
click at [854, 43] on span "More" at bounding box center [861, 42] width 49 height 15
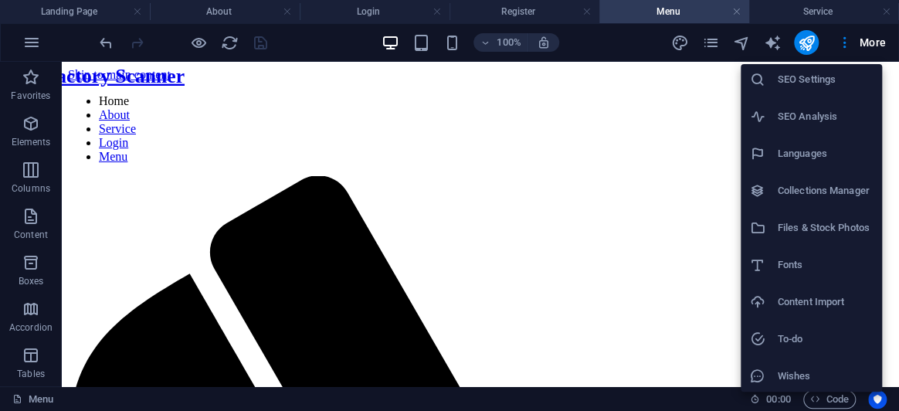
scroll to position [80, 0]
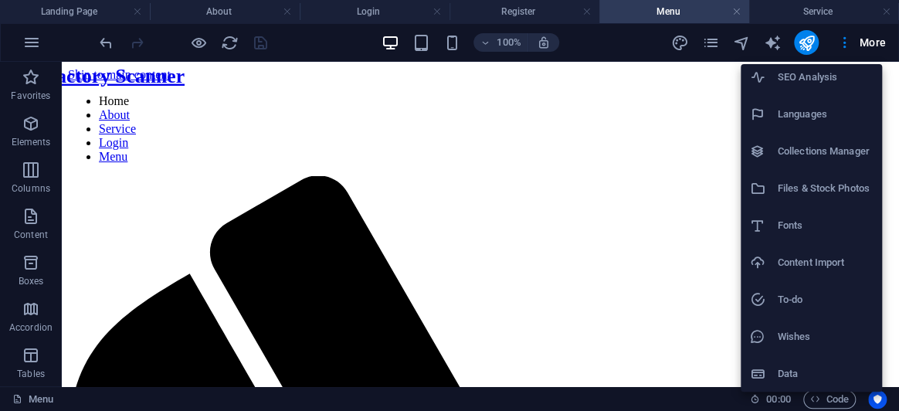
click at [863, 33] on div at bounding box center [449, 205] width 899 height 411
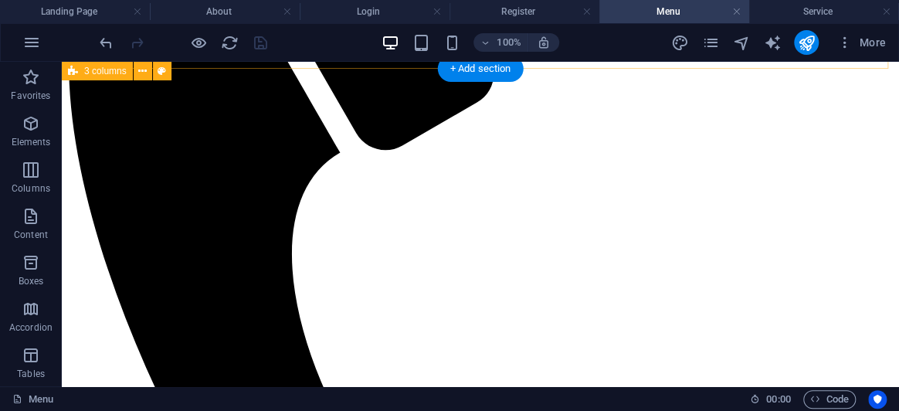
scroll to position [557, 0]
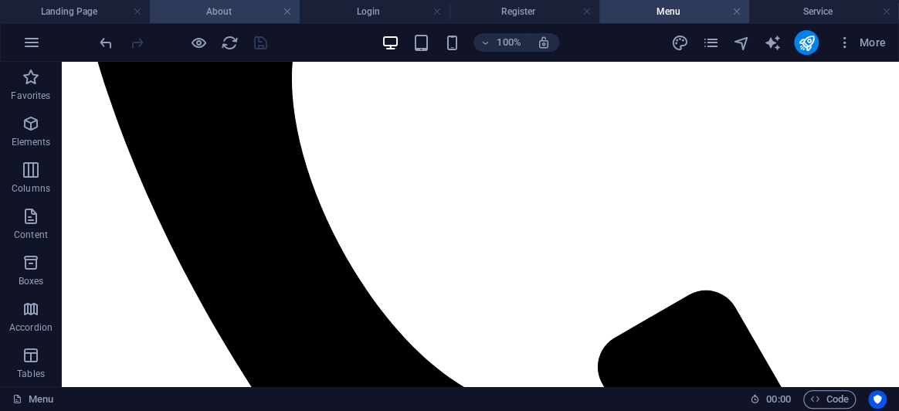
click at [236, 15] on h4 "About" at bounding box center [225, 11] width 150 height 17
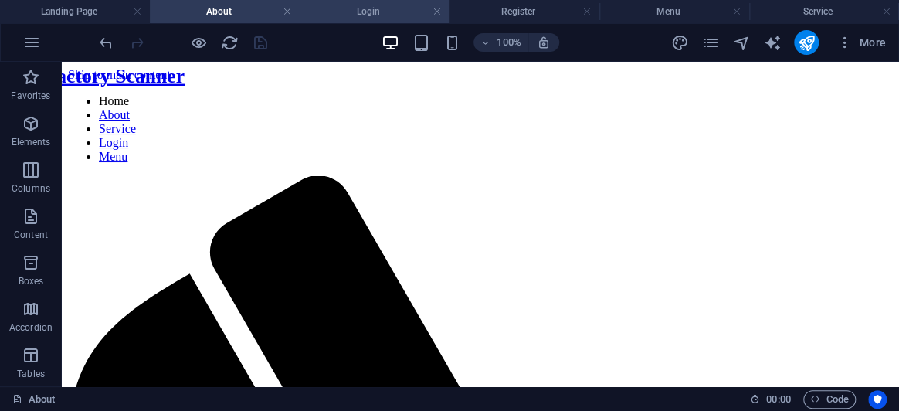
click at [360, 19] on h4 "Login" at bounding box center [375, 11] width 150 height 17
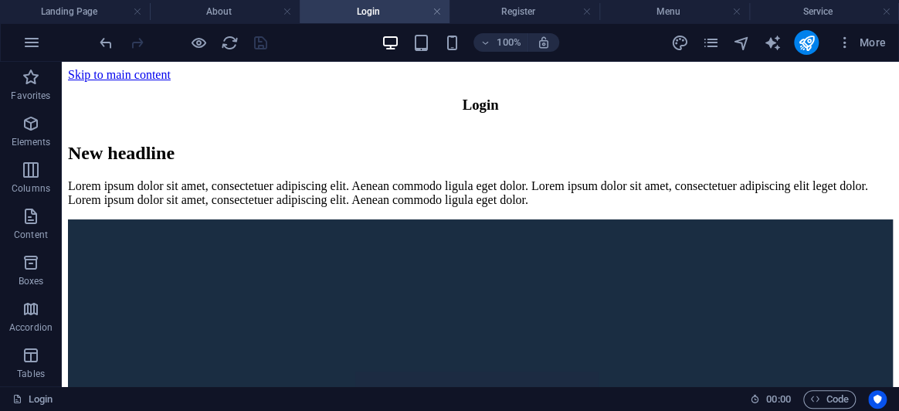
scroll to position [209, 0]
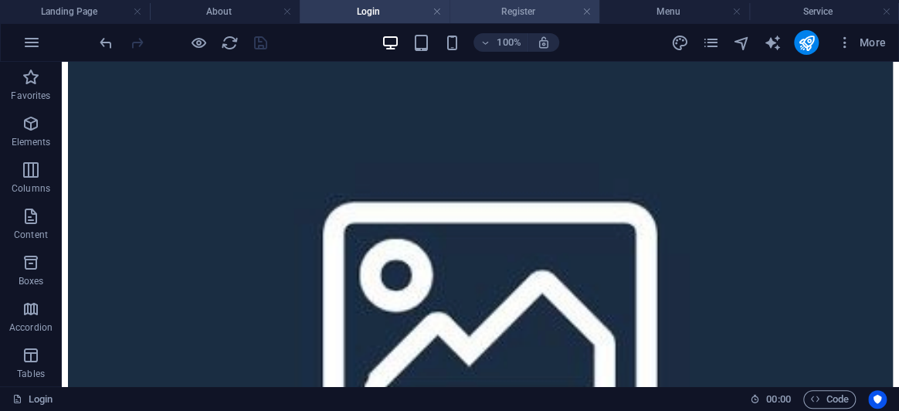
click at [502, 15] on h4 "Register" at bounding box center [525, 11] width 150 height 17
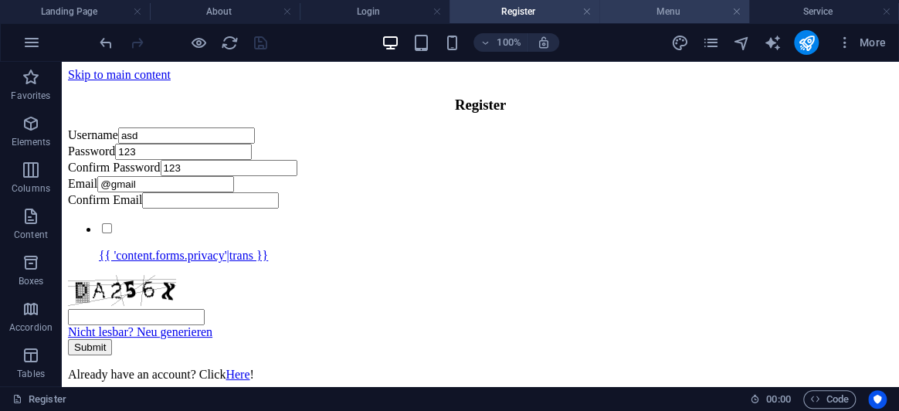
click at [655, 13] on h4 "Menu" at bounding box center [674, 11] width 150 height 17
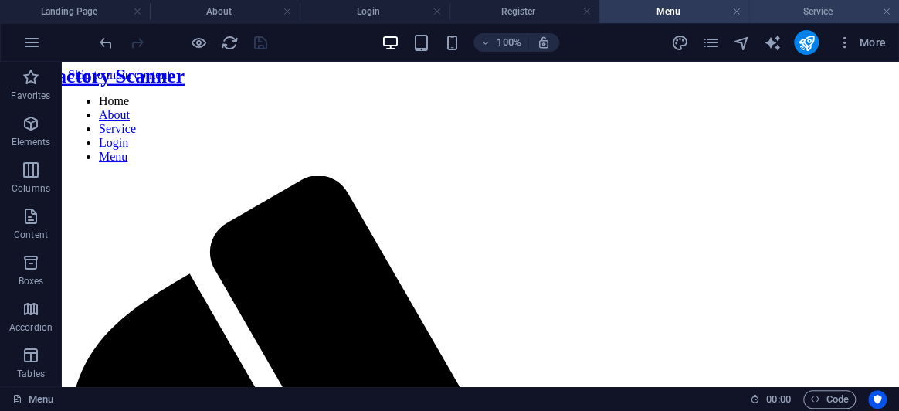
scroll to position [557, 0]
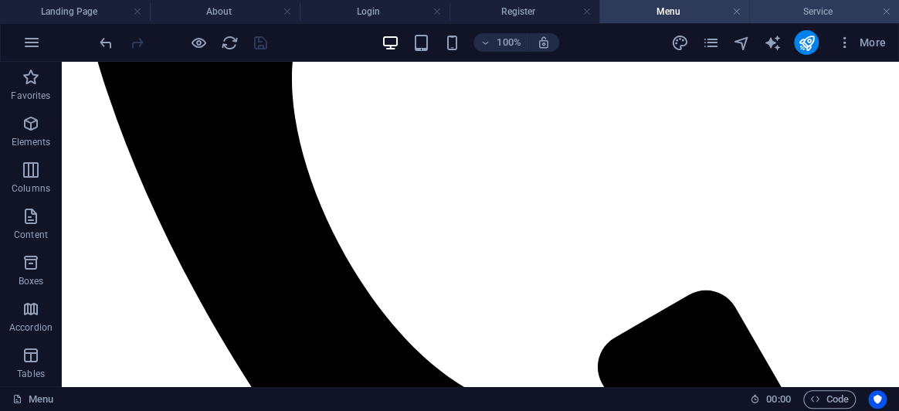
click at [811, 5] on h4 "Service" at bounding box center [824, 11] width 150 height 17
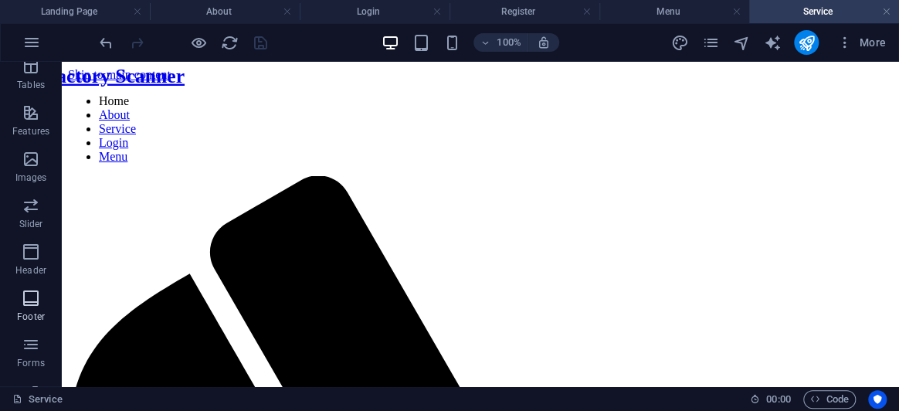
scroll to position [371, 0]
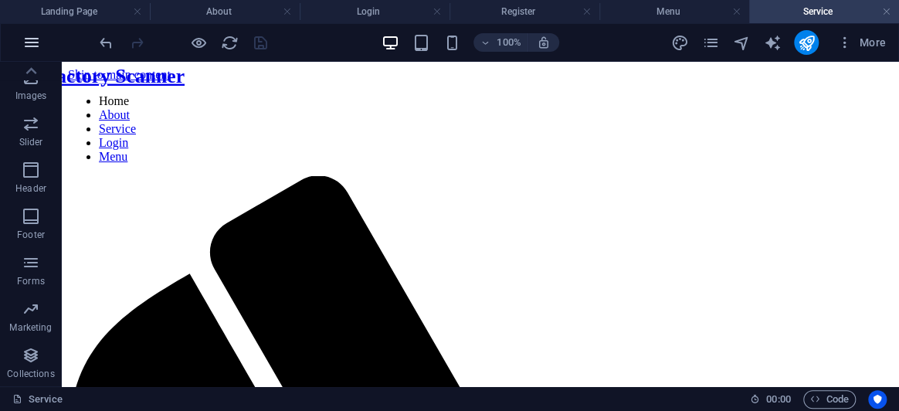
click at [24, 42] on icon "button" at bounding box center [31, 42] width 19 height 19
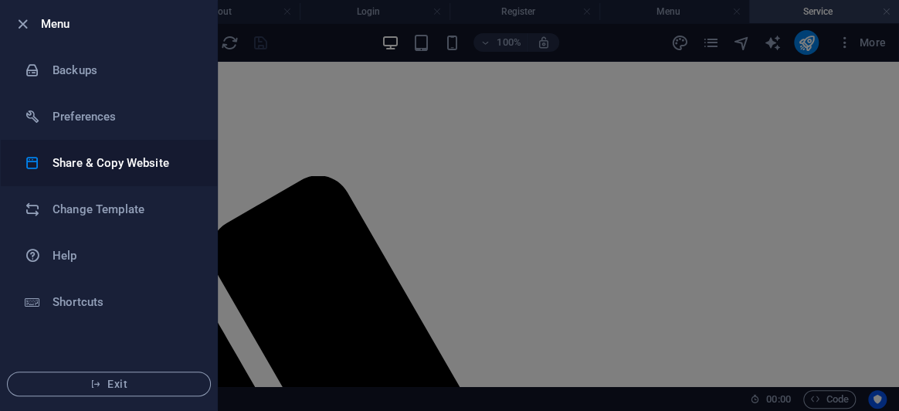
click at [91, 162] on h6 "Share & Copy Website" at bounding box center [124, 163] width 143 height 19
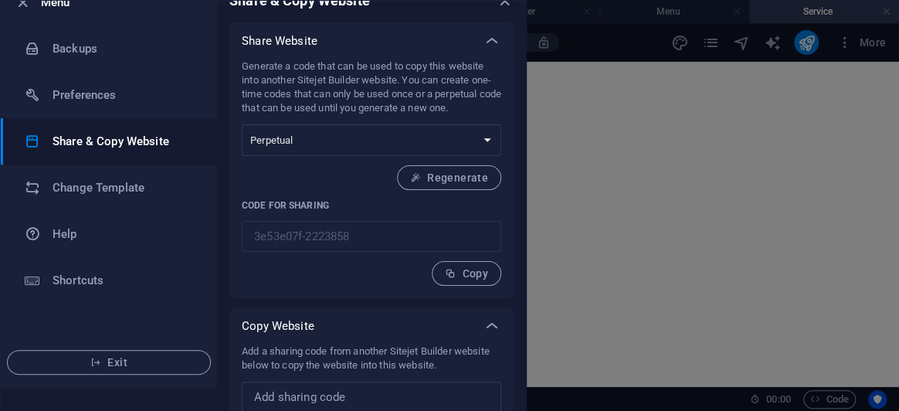
scroll to position [0, 0]
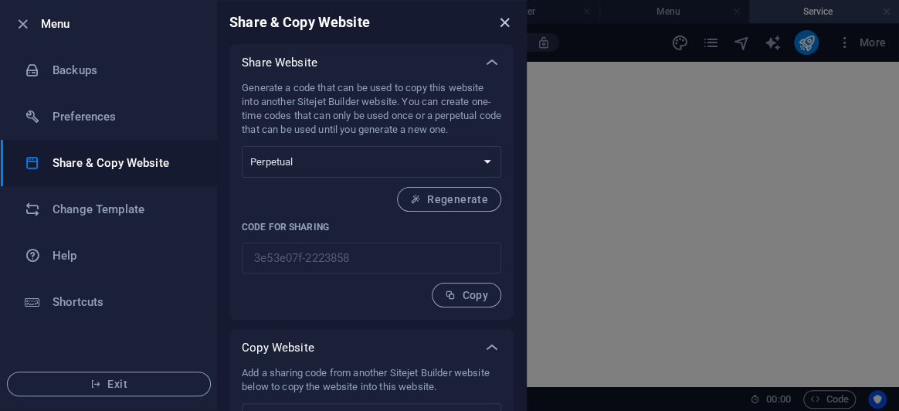
click at [505, 18] on icon "close" at bounding box center [505, 23] width 18 height 18
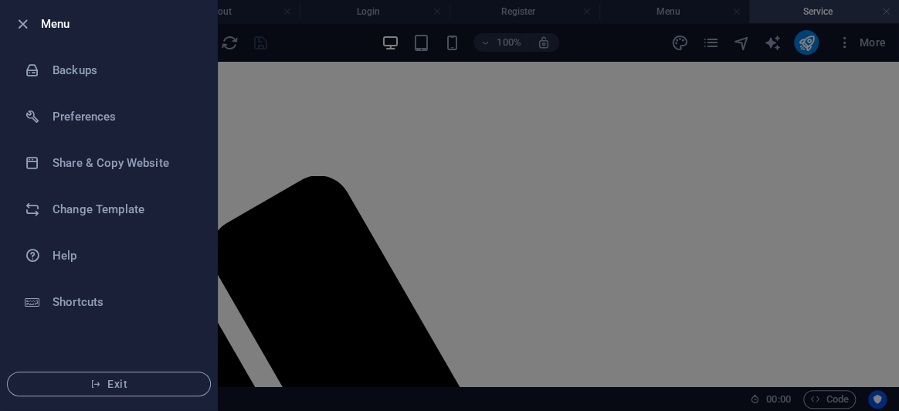
click at [31, 22] on div at bounding box center [27, 24] width 28 height 19
click at [22, 25] on icon "button" at bounding box center [23, 24] width 18 height 18
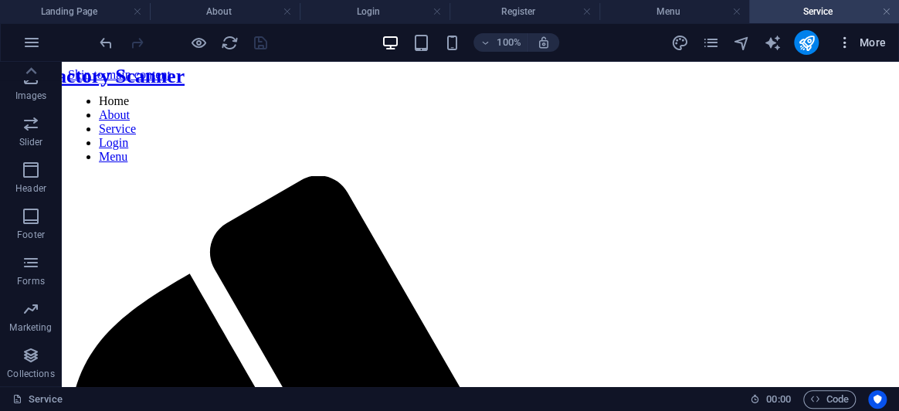
click at [842, 42] on icon "button" at bounding box center [844, 42] width 15 height 15
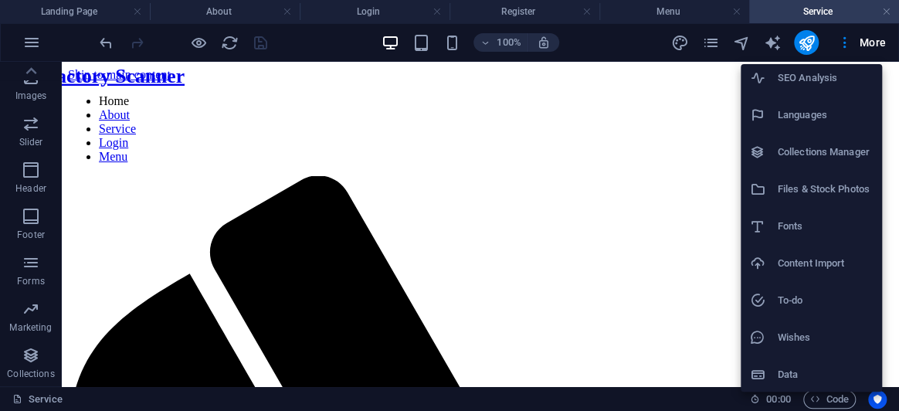
scroll to position [80, 0]
click at [850, 43] on div at bounding box center [449, 205] width 899 height 411
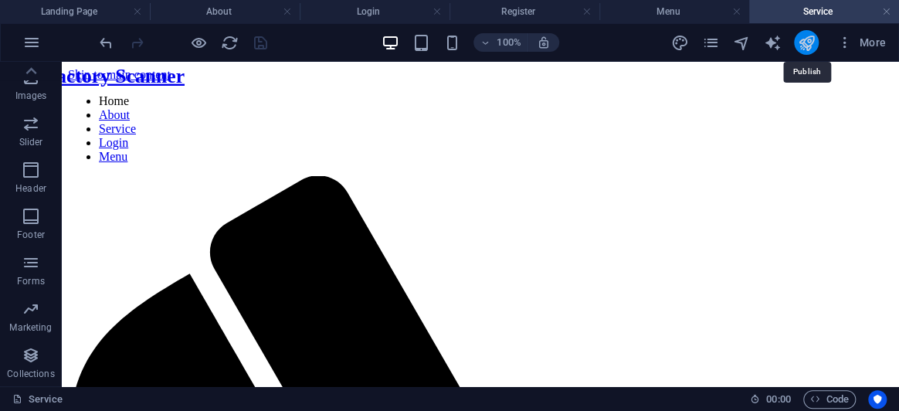
click at [812, 46] on icon "publish" at bounding box center [806, 43] width 18 height 18
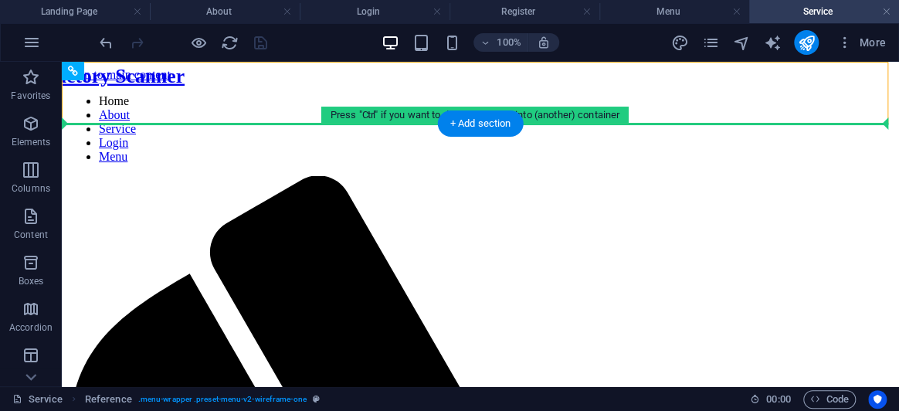
drag, startPoint x: 604, startPoint y: 162, endPoint x: 659, endPoint y: 131, distance: 62.9
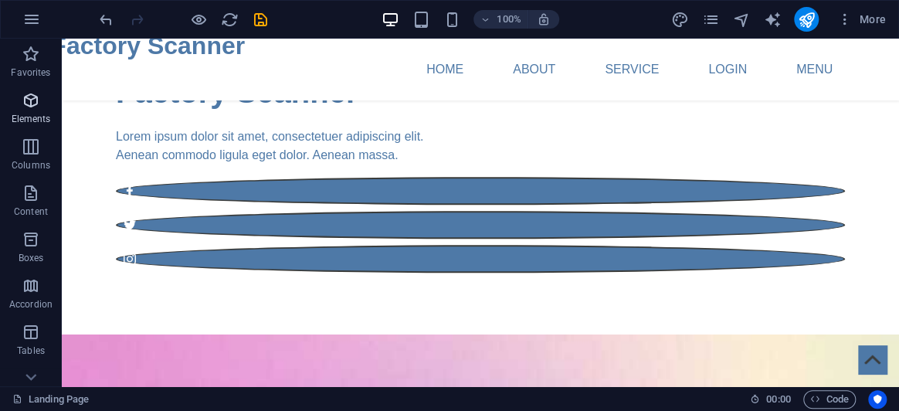
scroll to position [421, 0]
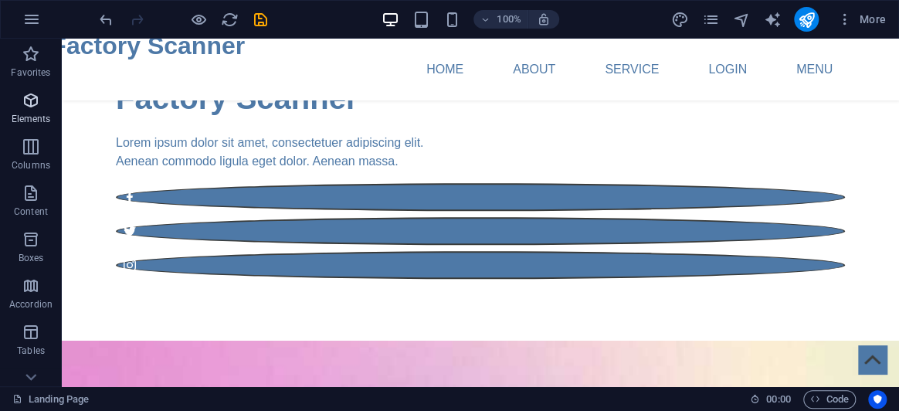
click at [22, 105] on icon "button" at bounding box center [31, 100] width 19 height 19
click at [25, 142] on icon "button" at bounding box center [31, 146] width 19 height 19
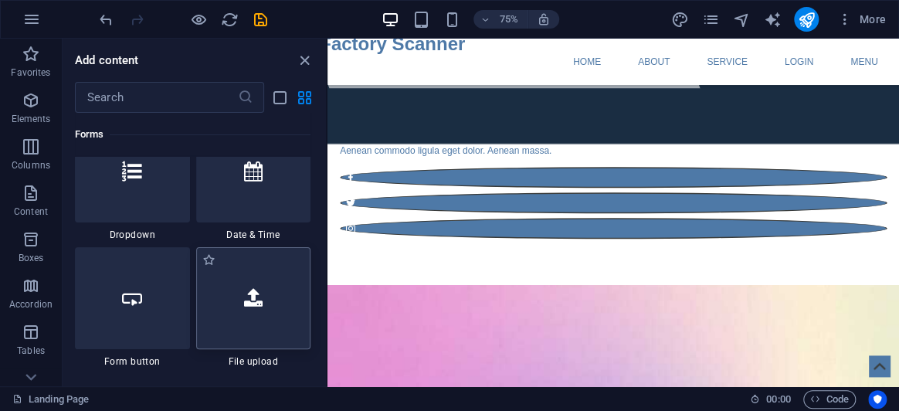
scroll to position [12180, 0]
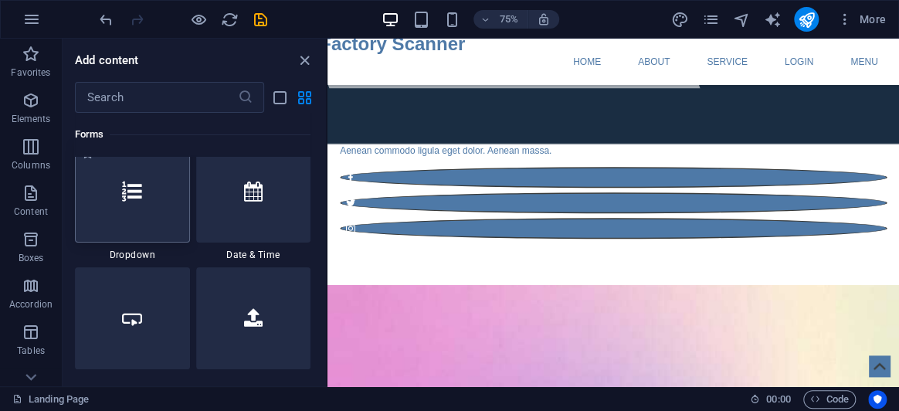
click at [167, 212] on div at bounding box center [132, 192] width 115 height 102
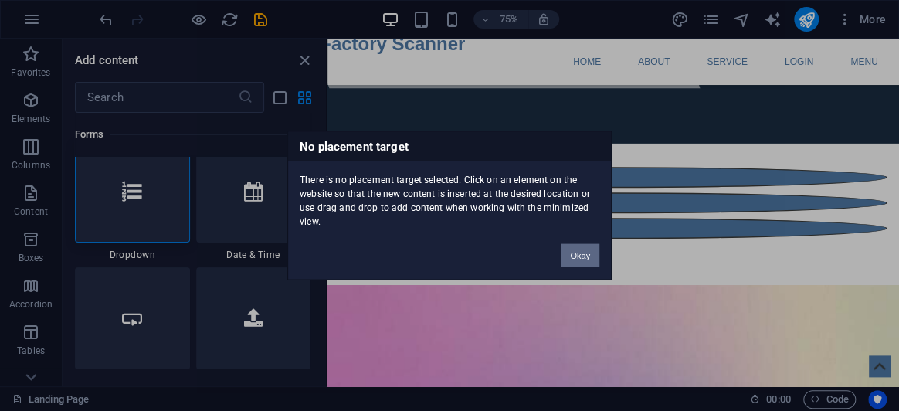
click at [574, 249] on button "Okay" at bounding box center [580, 255] width 39 height 23
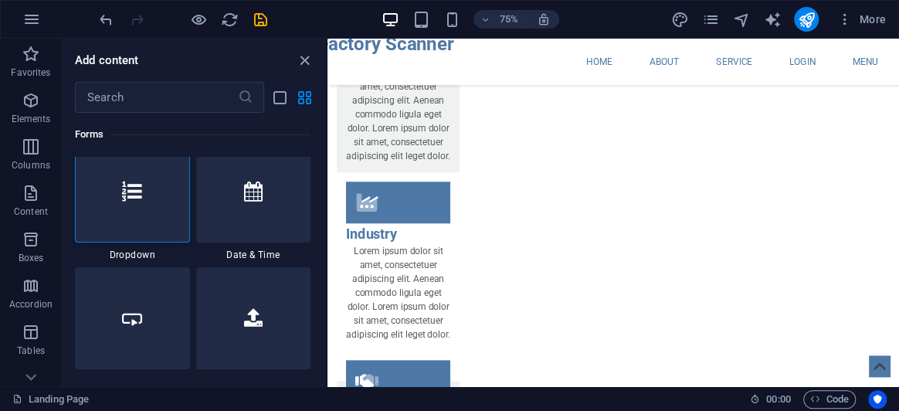
scroll to position [3201, 0]
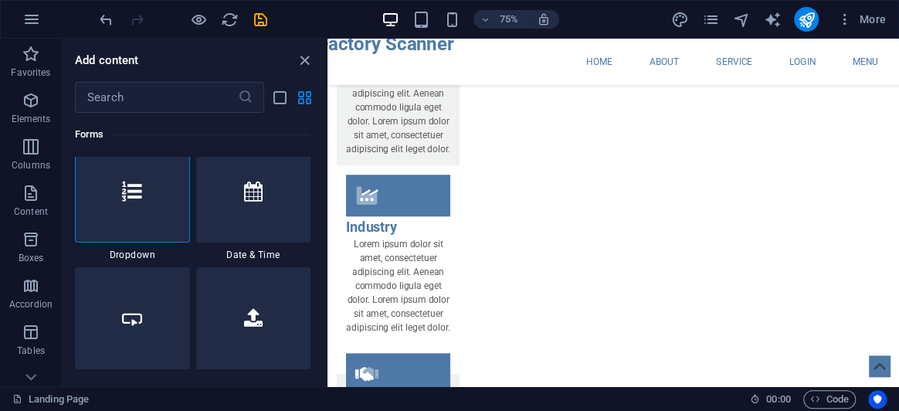
drag, startPoint x: 1084, startPoint y: 471, endPoint x: 552, endPoint y: 297, distance: 560.6
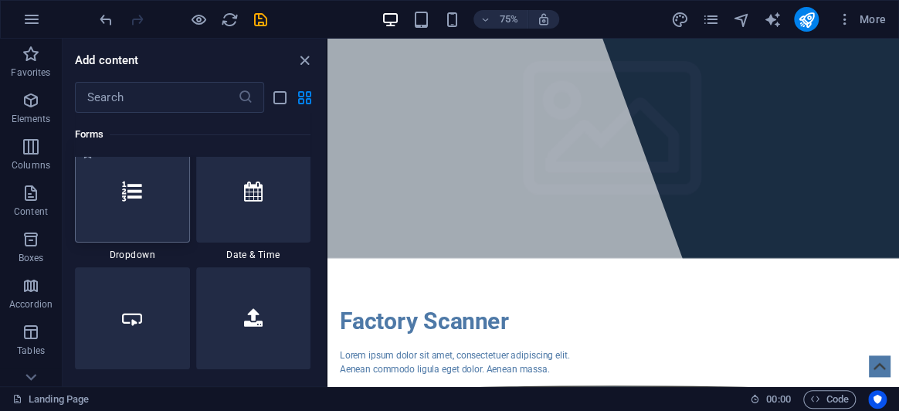
scroll to position [0, 0]
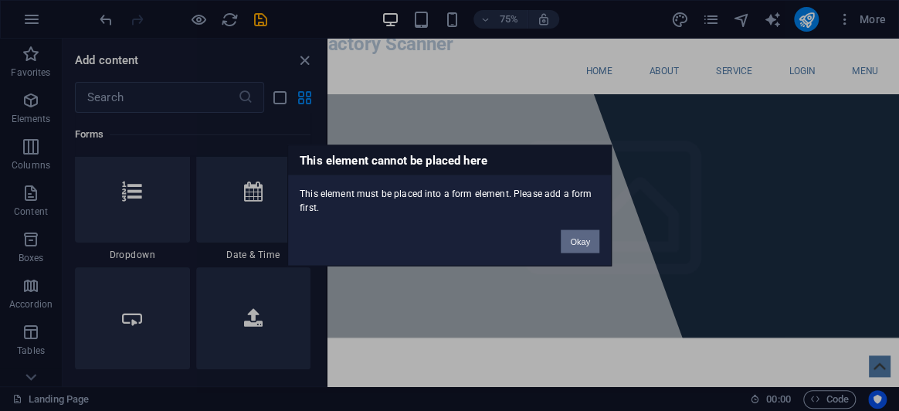
drag, startPoint x: 587, startPoint y: 242, endPoint x: 115, endPoint y: 278, distance: 473.3
click at [587, 242] on button "Okay" at bounding box center [580, 241] width 39 height 23
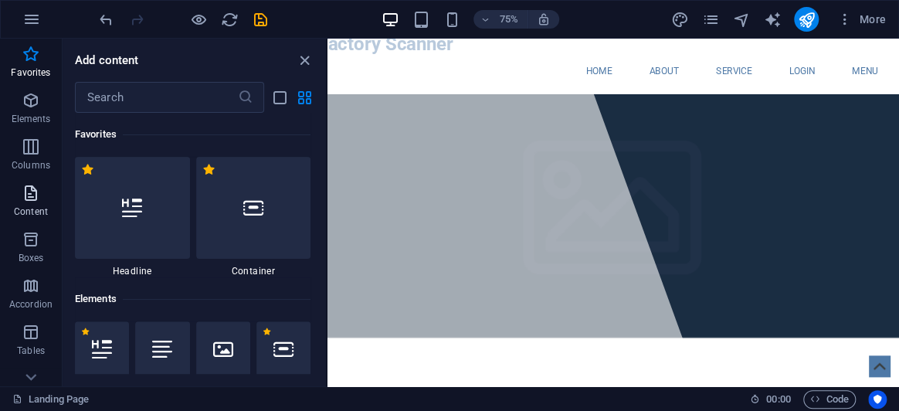
click at [32, 204] on span "Content" at bounding box center [31, 202] width 62 height 37
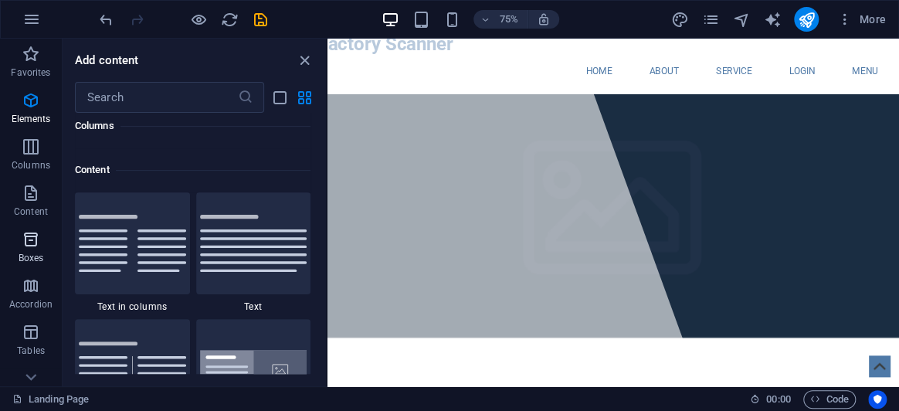
click at [22, 235] on icon "button" at bounding box center [31, 239] width 19 height 19
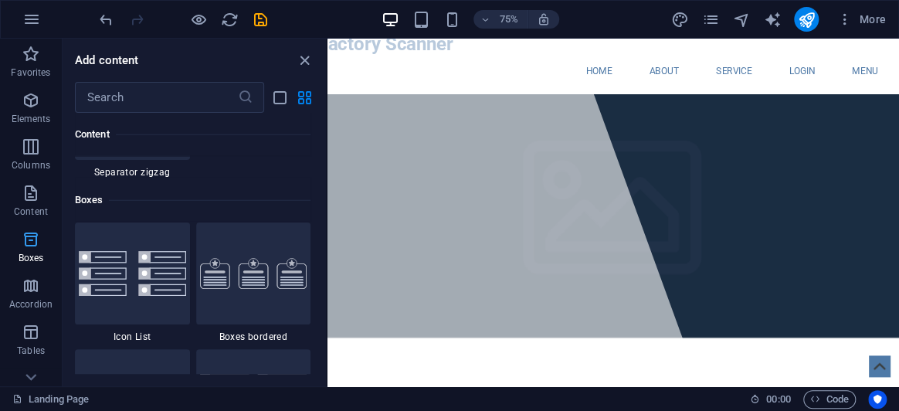
scroll to position [4259, 0]
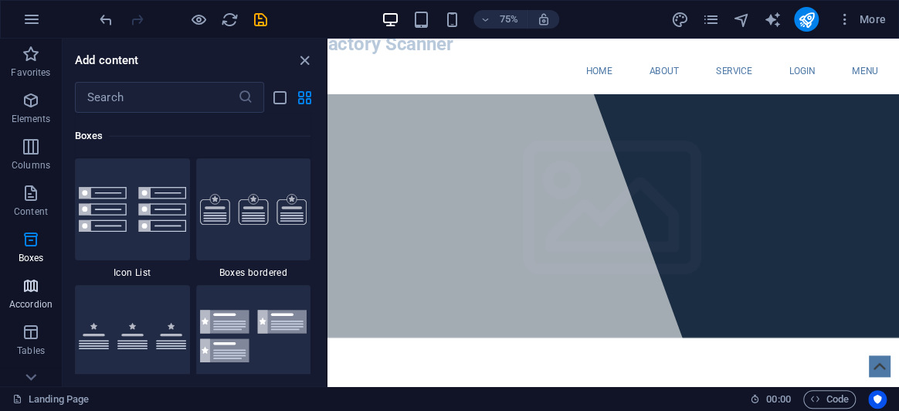
click at [35, 279] on icon "button" at bounding box center [31, 286] width 19 height 19
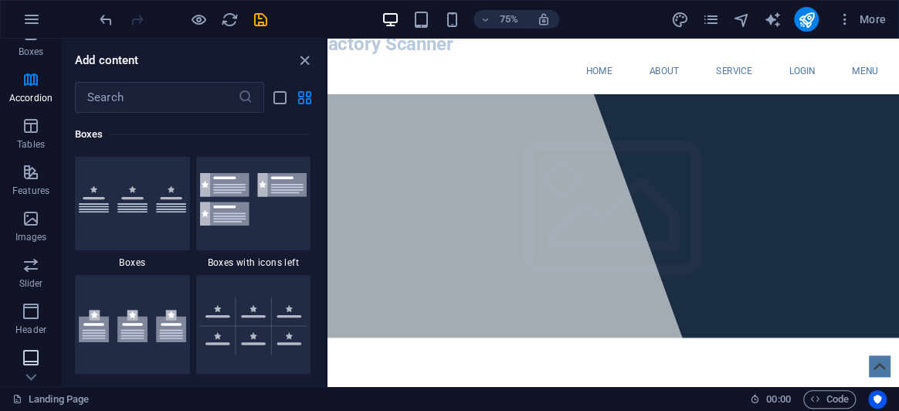
scroll to position [348, 0]
click at [38, 264] on icon "button" at bounding box center [31, 262] width 19 height 19
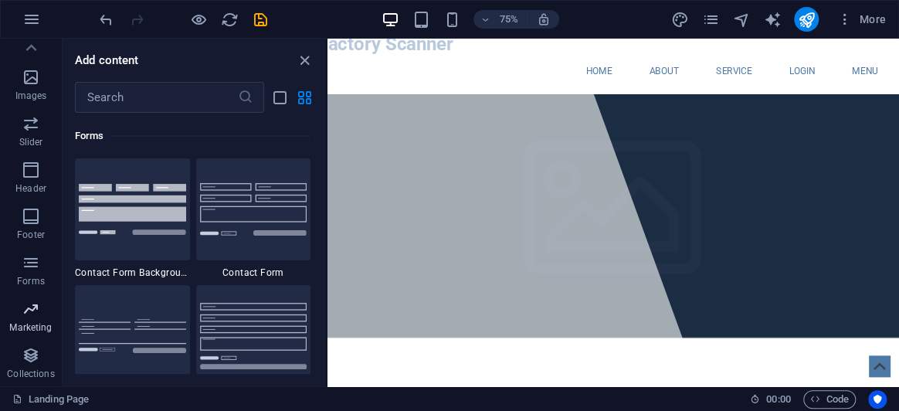
click at [36, 304] on icon "button" at bounding box center [31, 309] width 19 height 19
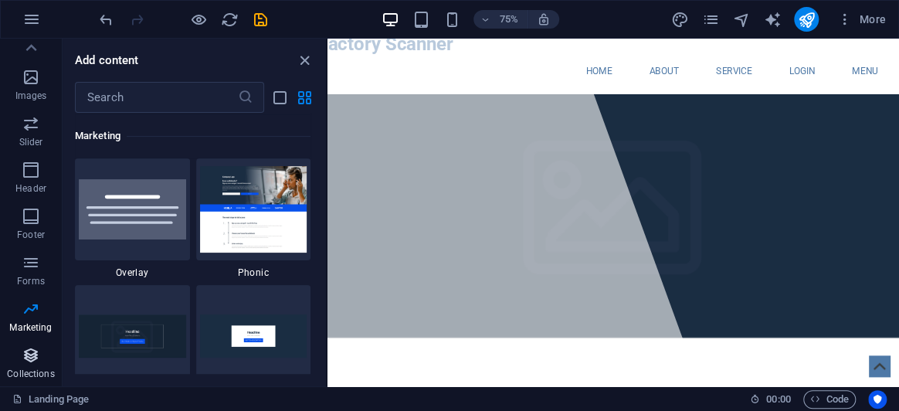
click at [35, 353] on icon "button" at bounding box center [31, 355] width 19 height 19
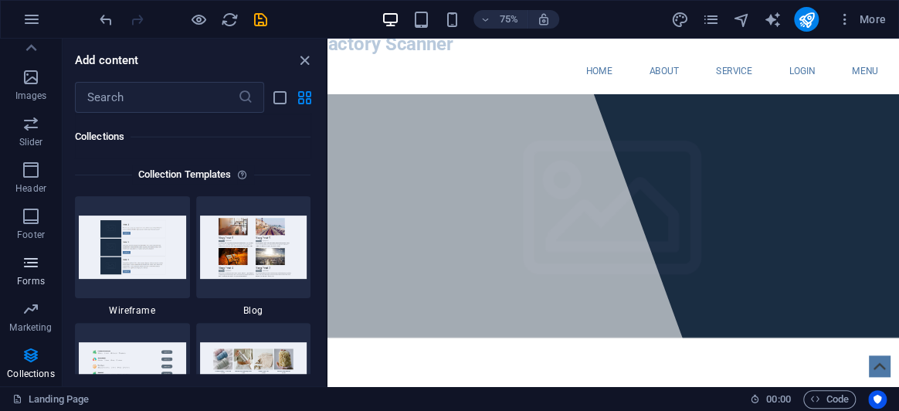
click at [34, 271] on icon "button" at bounding box center [31, 262] width 19 height 19
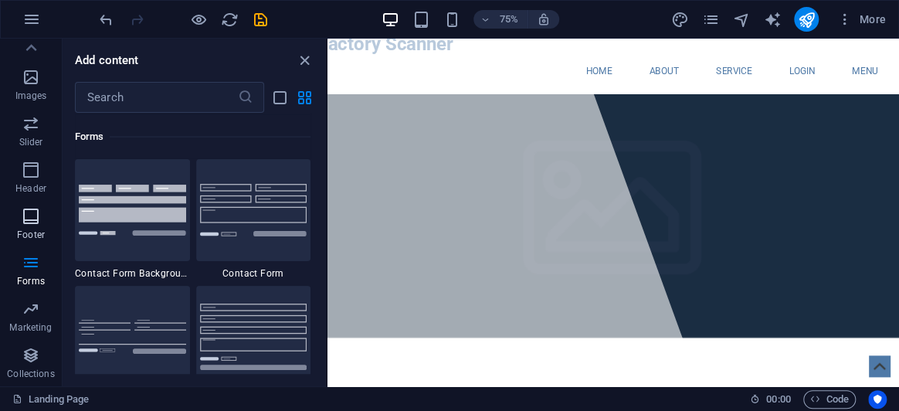
click at [29, 221] on icon "button" at bounding box center [31, 216] width 19 height 19
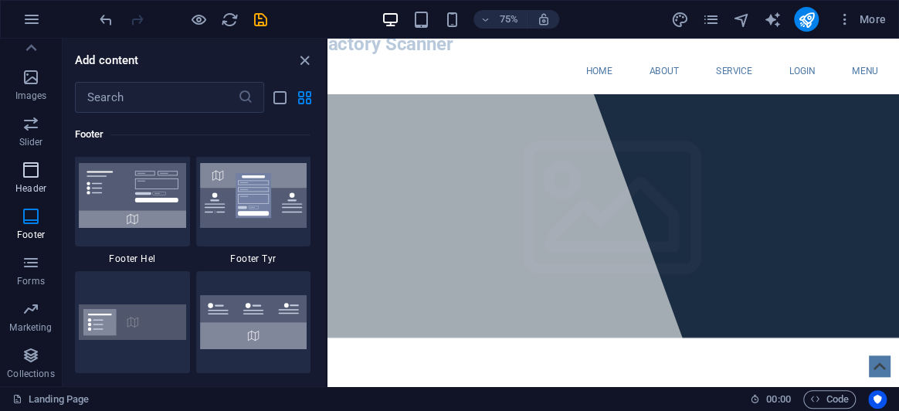
click at [28, 173] on icon "button" at bounding box center [31, 170] width 19 height 19
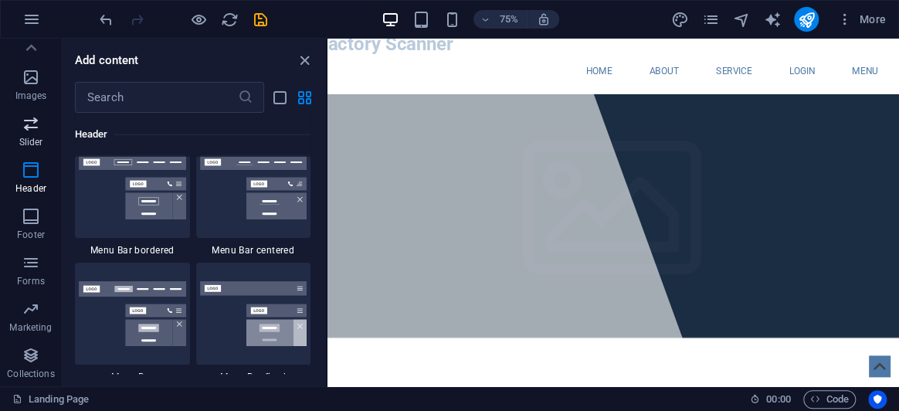
click at [25, 129] on icon "button" at bounding box center [31, 123] width 19 height 19
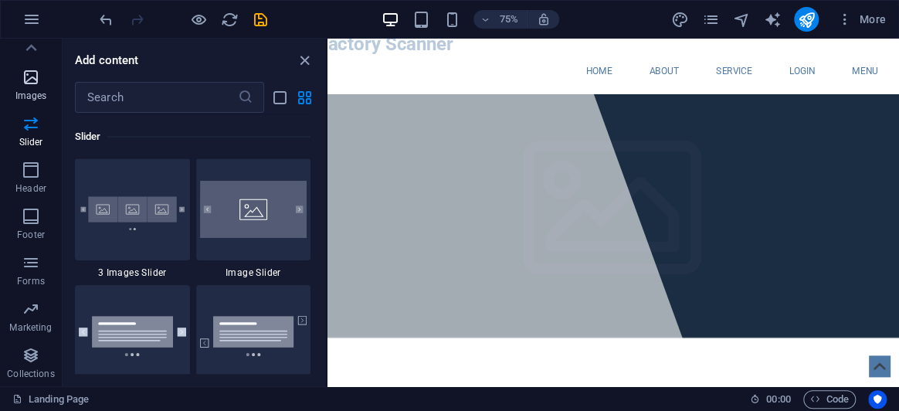
click at [31, 80] on icon "button" at bounding box center [31, 77] width 19 height 19
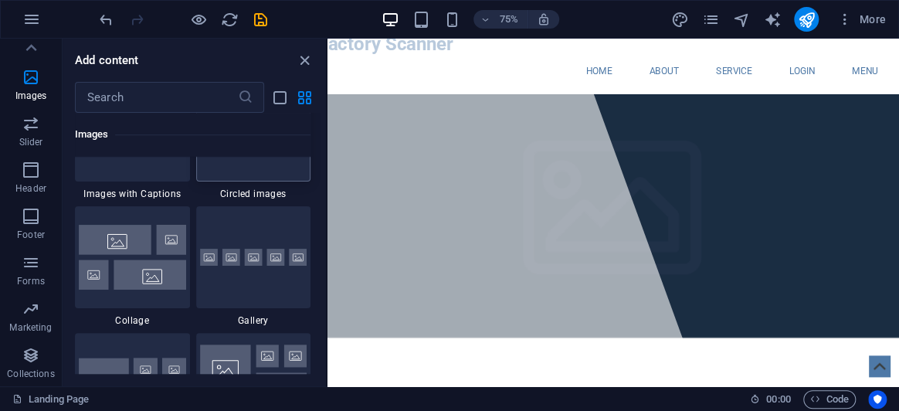
scroll to position [7971, 0]
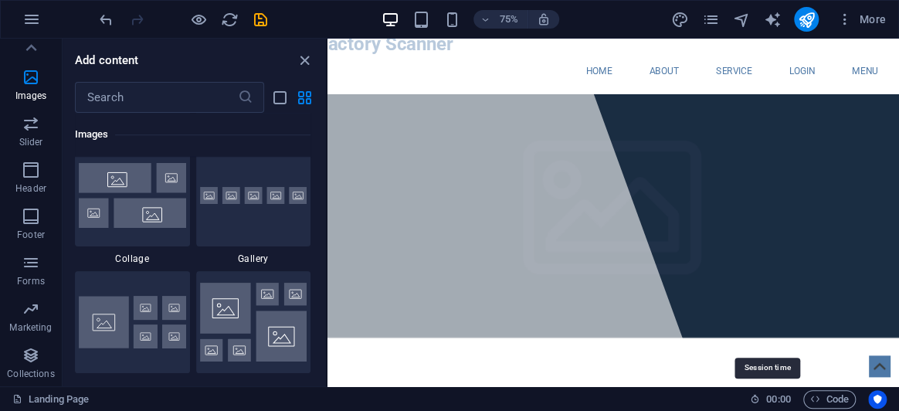
click at [750, 401] on icon at bounding box center [755, 399] width 10 height 10
click at [818, 394] on icon "button" at bounding box center [815, 399] width 10 height 10
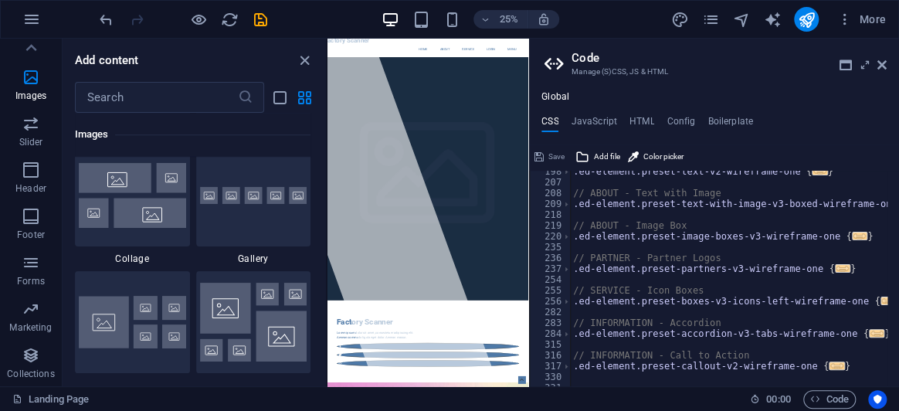
scroll to position [337, 0]
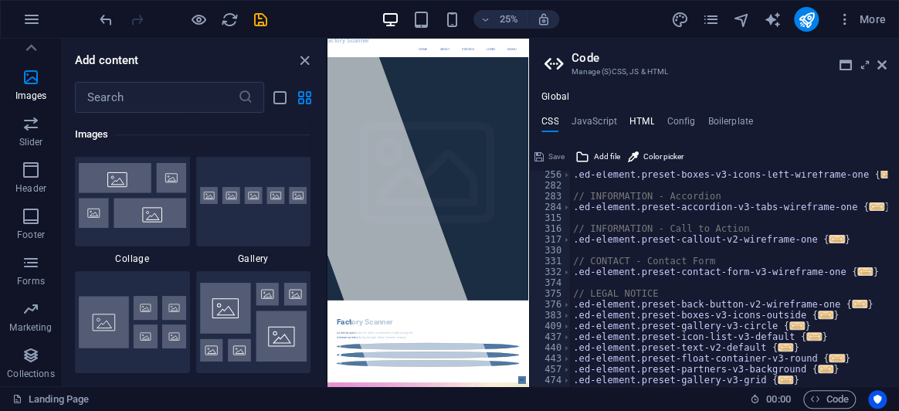
click at [642, 124] on h4 "HTML" at bounding box center [642, 124] width 25 height 17
type textarea "<a href="#main-content" class="wv-link-content button">Skip to main content</a>"
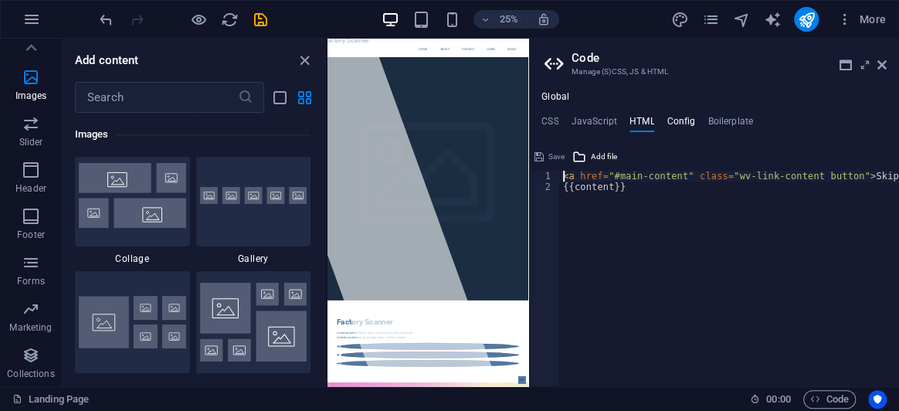
click at [670, 124] on h4 "Config" at bounding box center [681, 124] width 29 height 17
type textarea "$color-background: #ffffff;"
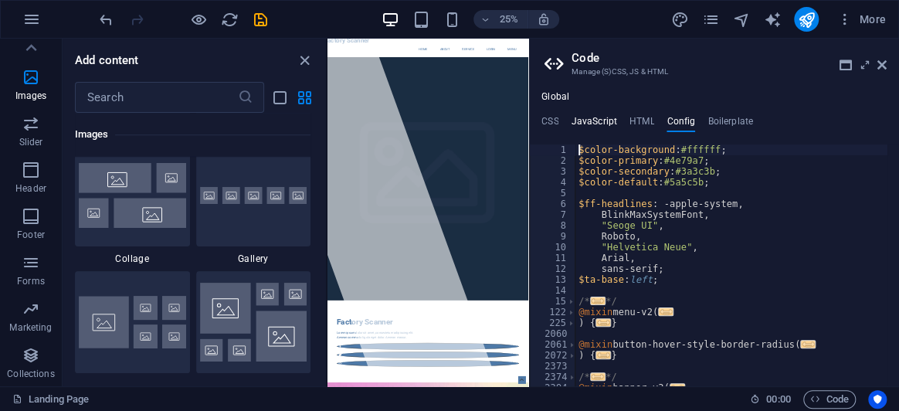
click at [592, 124] on h4 "JavaScript" at bounding box center [594, 124] width 46 height 17
type textarea "/* JS for preset "Menu V2" */"
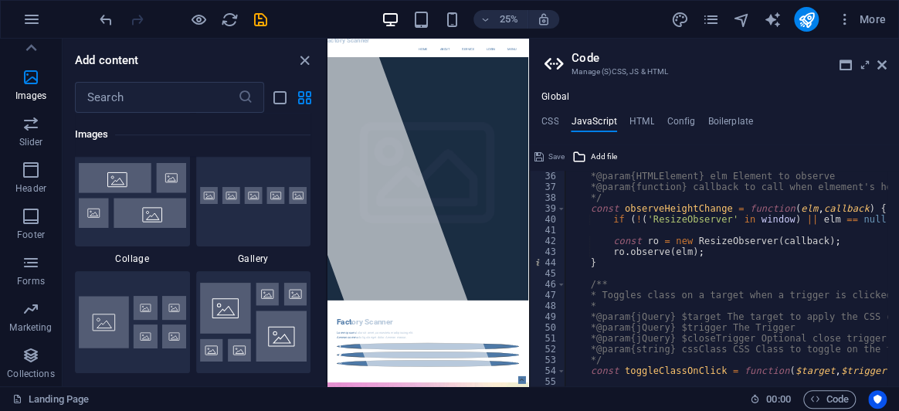
scroll to position [378, 0]
click at [550, 125] on h4 "CSS" at bounding box center [549, 124] width 17 height 17
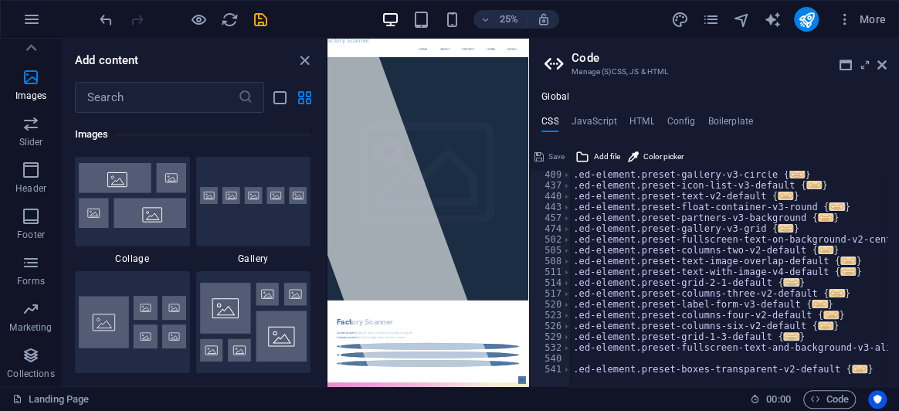
scroll to position [487, 0]
click at [818, 249] on span "..." at bounding box center [825, 250] width 15 height 8
type textarea ".ed-element.preset-columns-two-v2-default {"
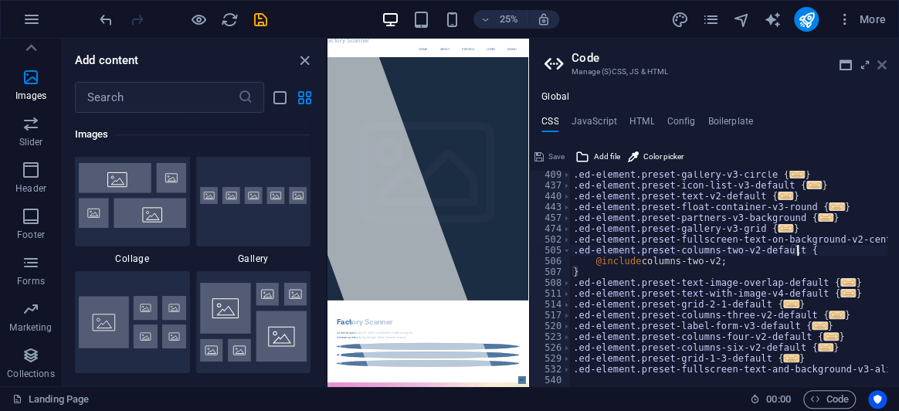
click at [881, 64] on icon at bounding box center [881, 65] width 9 height 12
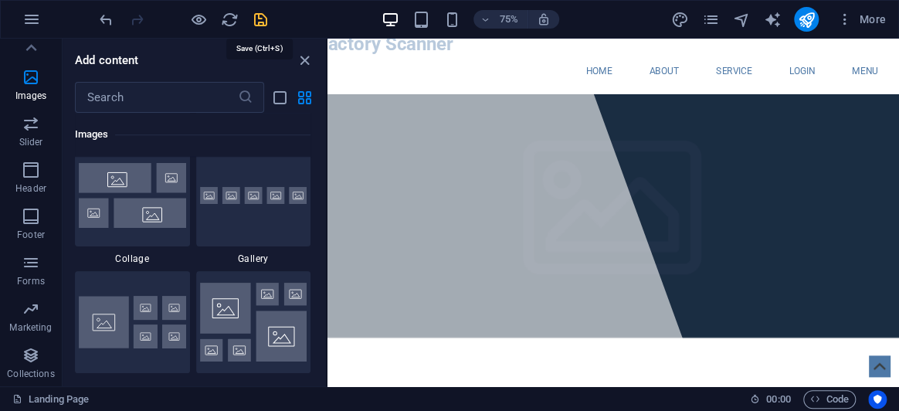
click at [265, 22] on icon "save" at bounding box center [261, 20] width 18 height 18
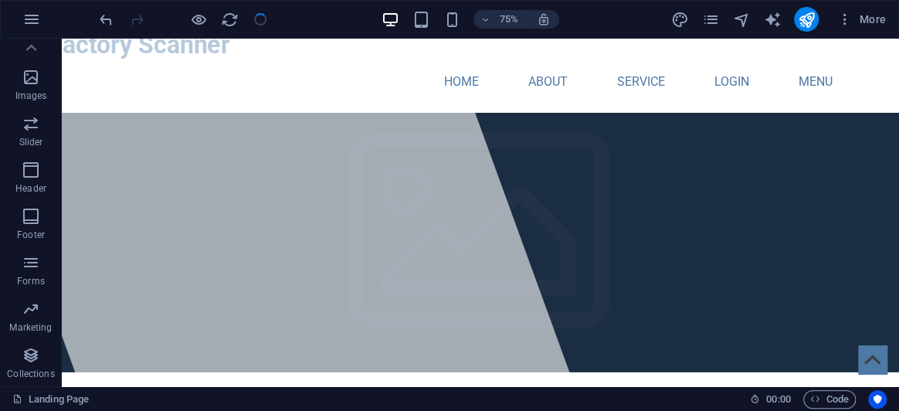
checkbox input "false"
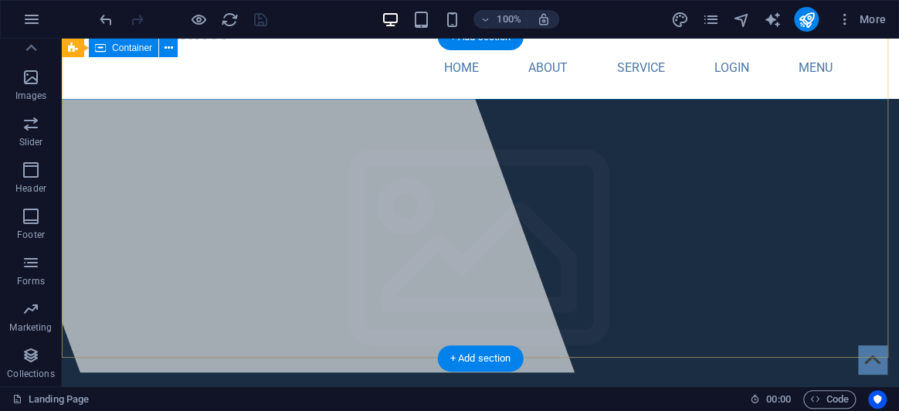
scroll to position [0, 0]
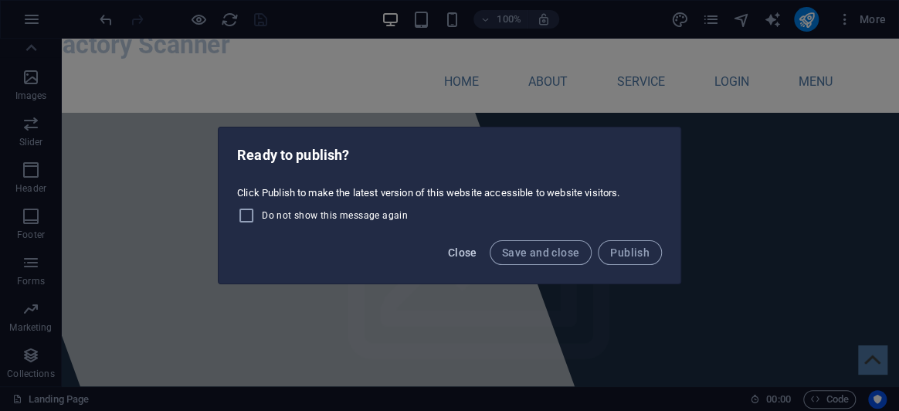
click at [481, 253] on button "Close" at bounding box center [463, 252] width 42 height 25
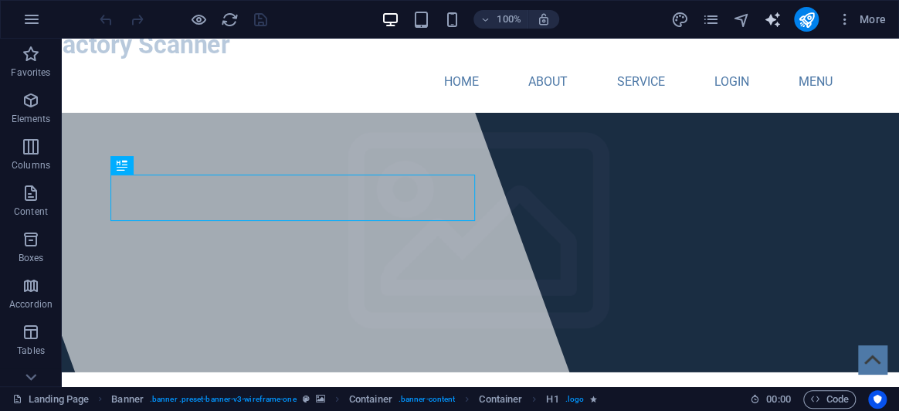
click at [775, 13] on icon "text_generator" at bounding box center [772, 20] width 18 height 18
select select "English"
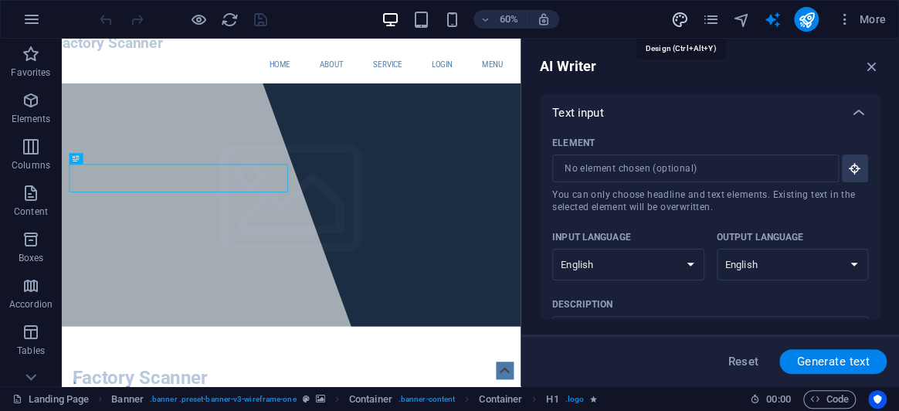
click at [671, 14] on icon "design" at bounding box center [679, 20] width 18 height 18
select select "px"
select select "400"
select select "px"
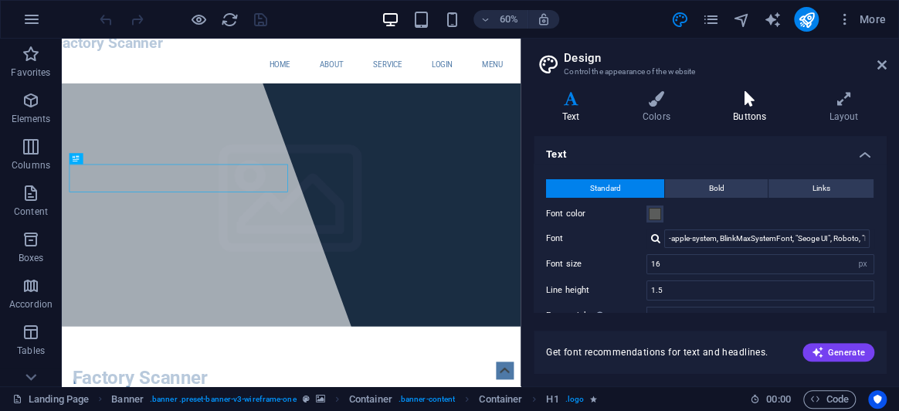
click at [760, 120] on h4 "Buttons" at bounding box center [752, 107] width 96 height 32
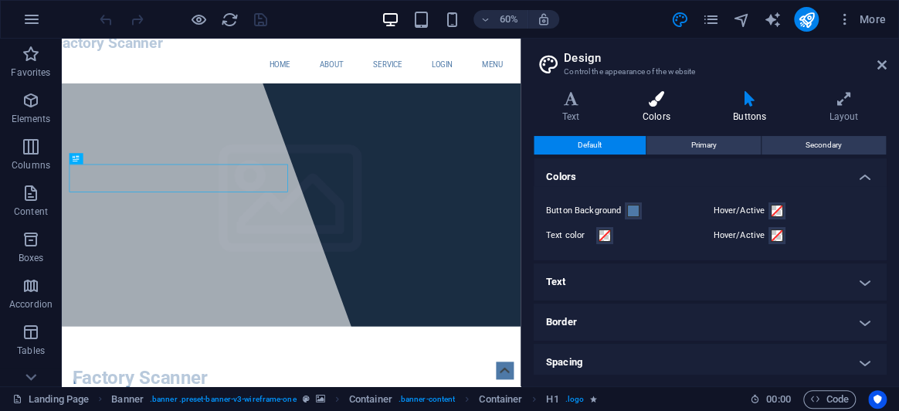
click at [673, 103] on icon at bounding box center [656, 98] width 84 height 15
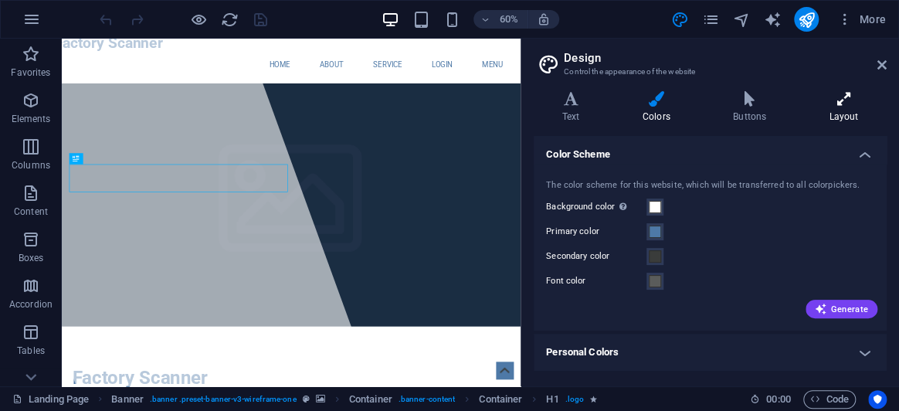
click at [834, 108] on h4 "Layout" at bounding box center [844, 107] width 86 height 32
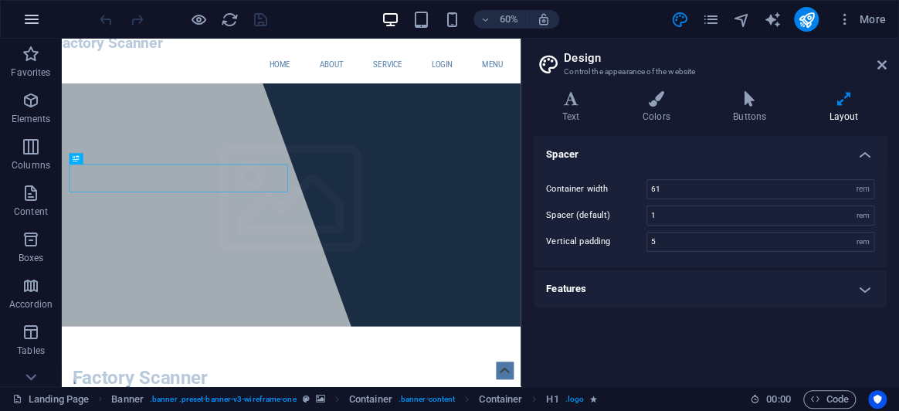
click at [29, 21] on icon "button" at bounding box center [31, 19] width 19 height 19
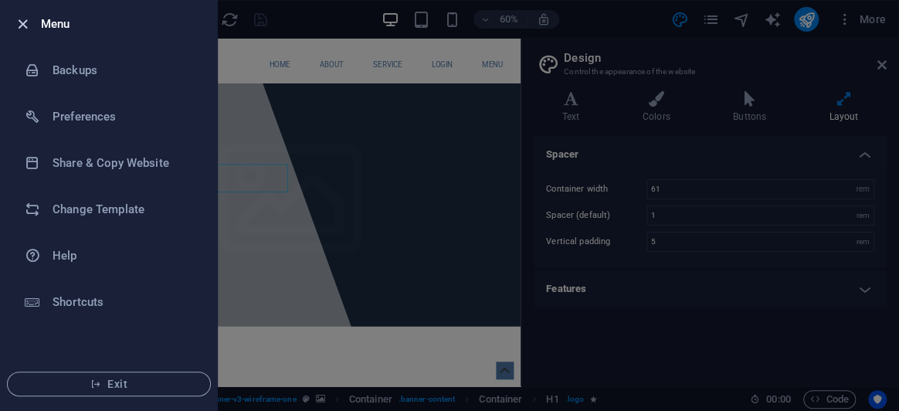
click at [27, 22] on icon "button" at bounding box center [23, 24] width 18 height 18
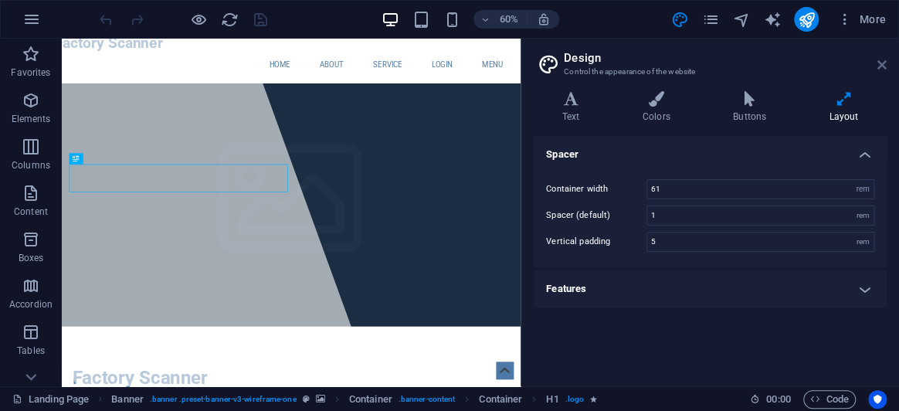
click at [878, 66] on icon at bounding box center [881, 65] width 9 height 12
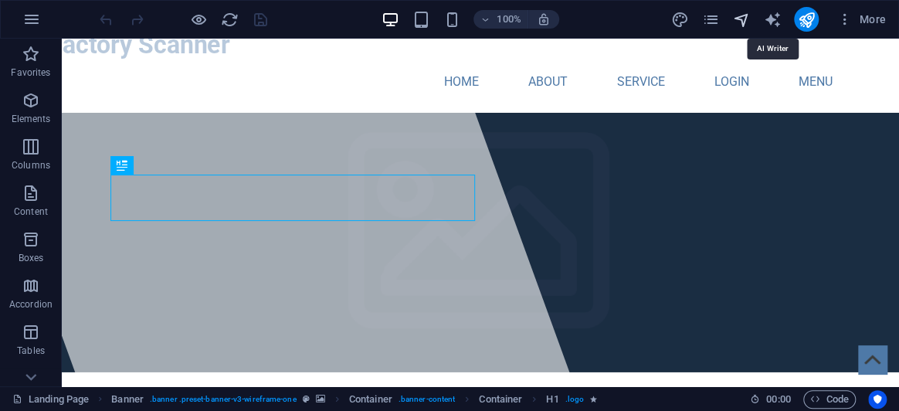
drag, startPoint x: 769, startPoint y: 15, endPoint x: 744, endPoint y: 24, distance: 26.1
click at [769, 15] on icon "text_generator" at bounding box center [772, 20] width 18 height 18
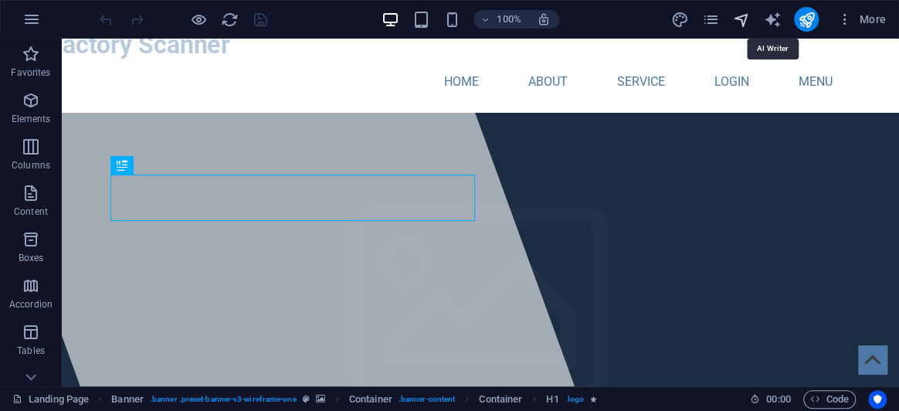
select select "English"
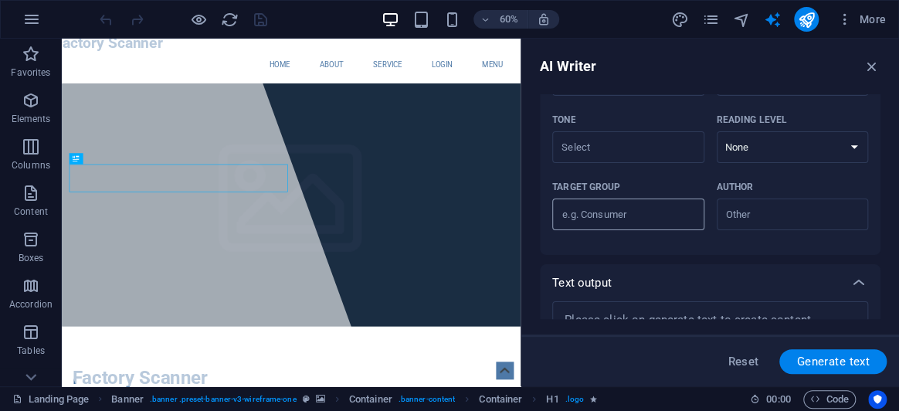
scroll to position [297, 0]
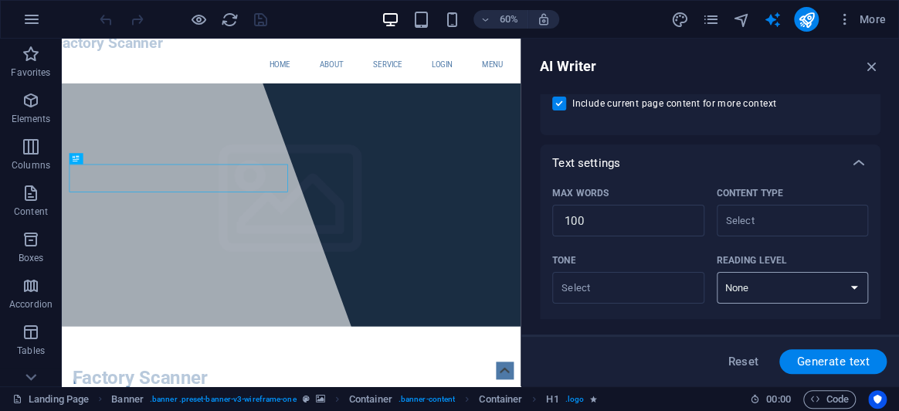
click at [781, 286] on select "None Academic Adult Teen Child" at bounding box center [793, 288] width 152 height 32
click at [869, 62] on icon "button" at bounding box center [872, 66] width 17 height 17
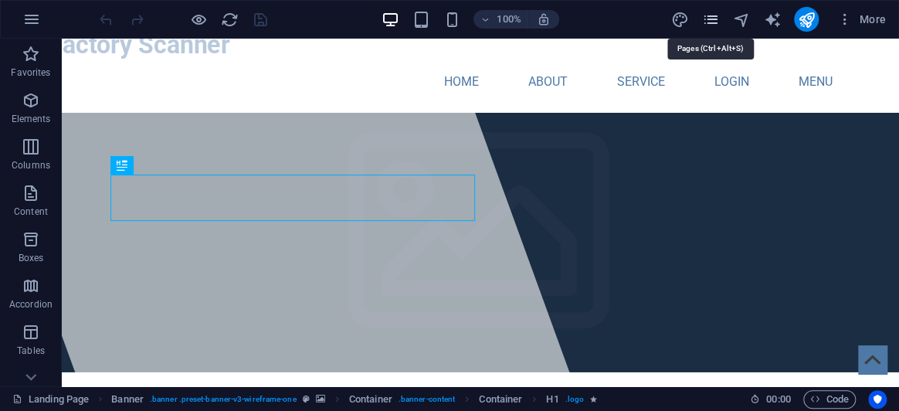
click at [711, 17] on icon "pages" at bounding box center [710, 20] width 18 height 18
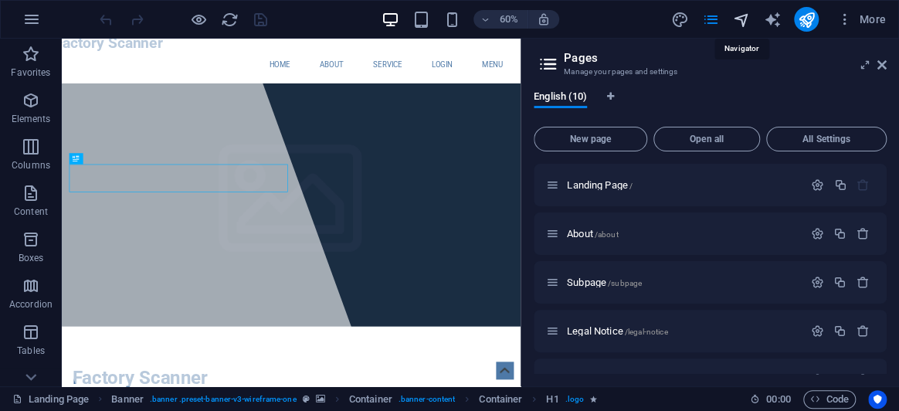
click at [747, 19] on icon "navigator" at bounding box center [741, 20] width 18 height 18
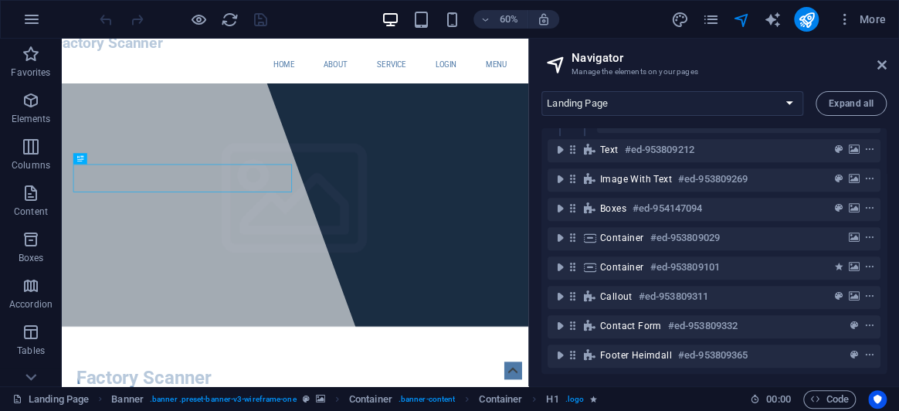
scroll to position [6, 0]
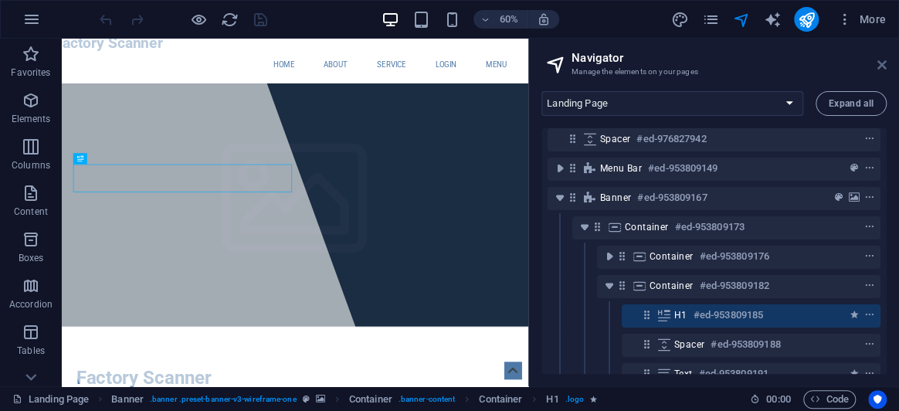
click at [878, 68] on icon at bounding box center [881, 65] width 9 height 12
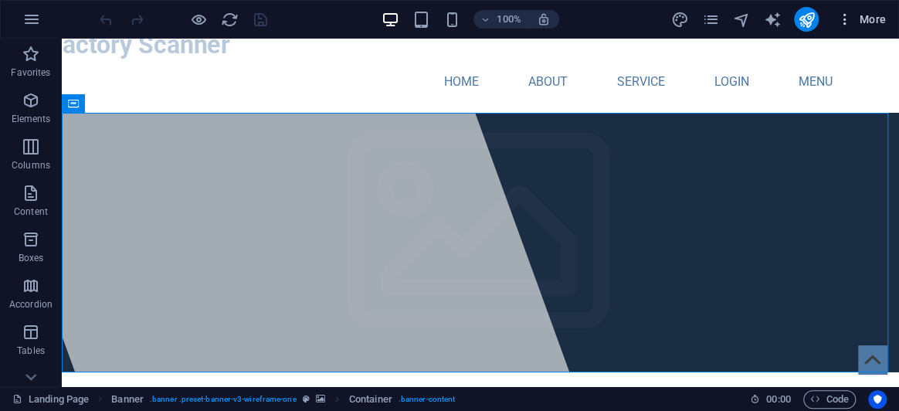
click at [844, 20] on icon "button" at bounding box center [844, 19] width 15 height 15
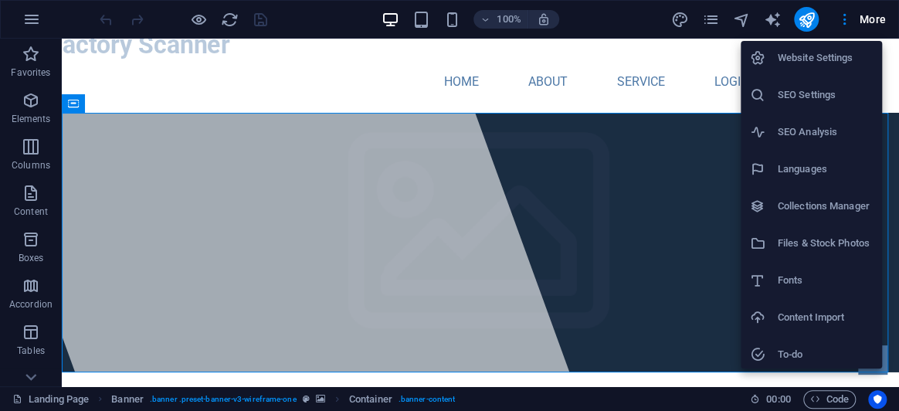
scroll to position [0, 0]
click at [830, 63] on h6 "Website Settings" at bounding box center [825, 59] width 95 height 19
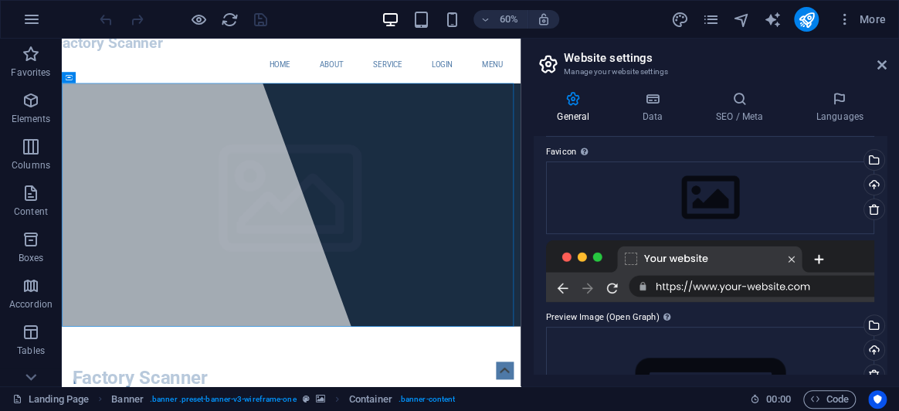
scroll to position [8, 0]
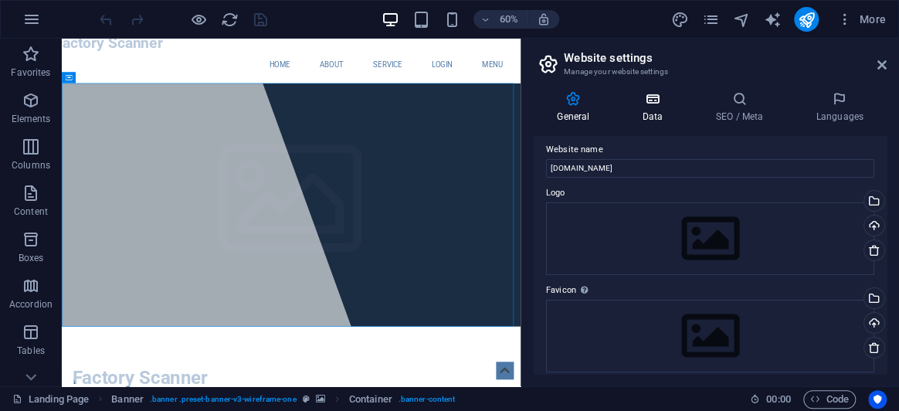
click at [659, 110] on h4 "Data" at bounding box center [655, 107] width 73 height 32
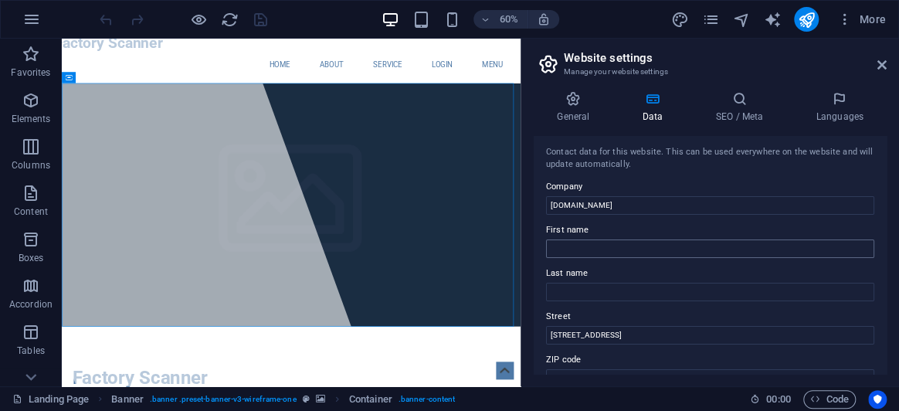
scroll to position [0, 0]
drag, startPoint x: 823, startPoint y: 25, endPoint x: 886, endPoint y: 64, distance: 73.9
click at [886, 64] on icon at bounding box center [881, 65] width 9 height 12
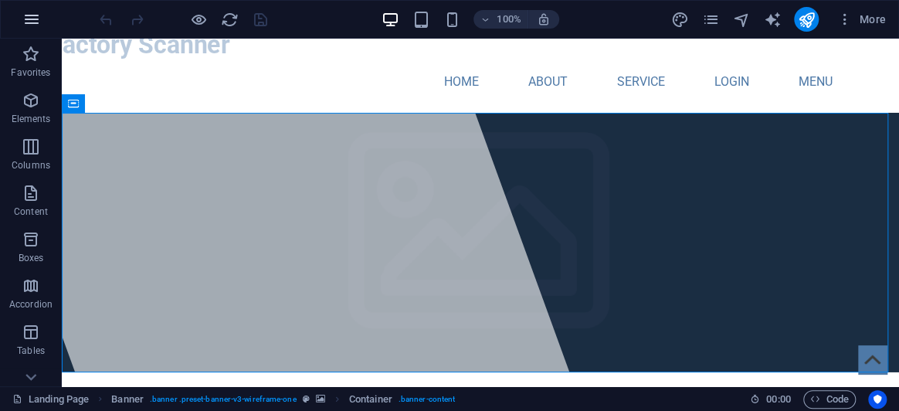
click at [46, 22] on button "button" at bounding box center [31, 19] width 37 height 37
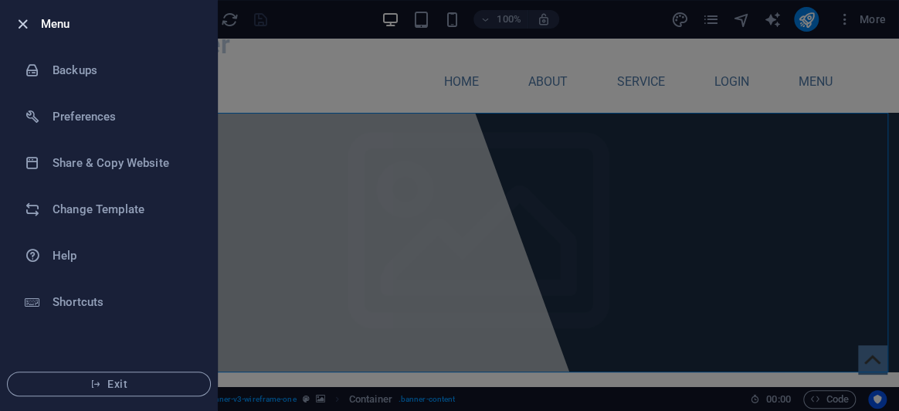
click at [22, 21] on icon "button" at bounding box center [23, 24] width 18 height 18
click at [22, 21] on div at bounding box center [27, 24] width 28 height 19
